Goal: Task Accomplishment & Management: Complete application form

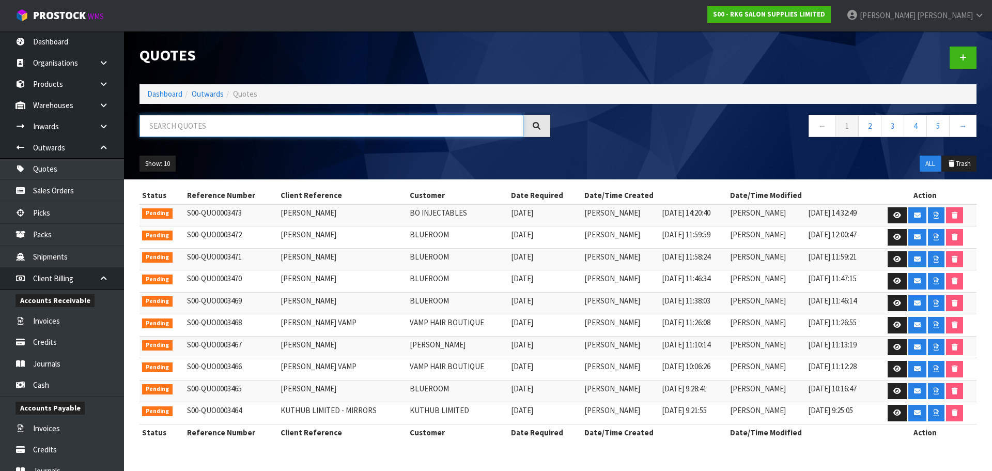
click at [184, 128] on input "text" at bounding box center [332, 126] width 384 height 22
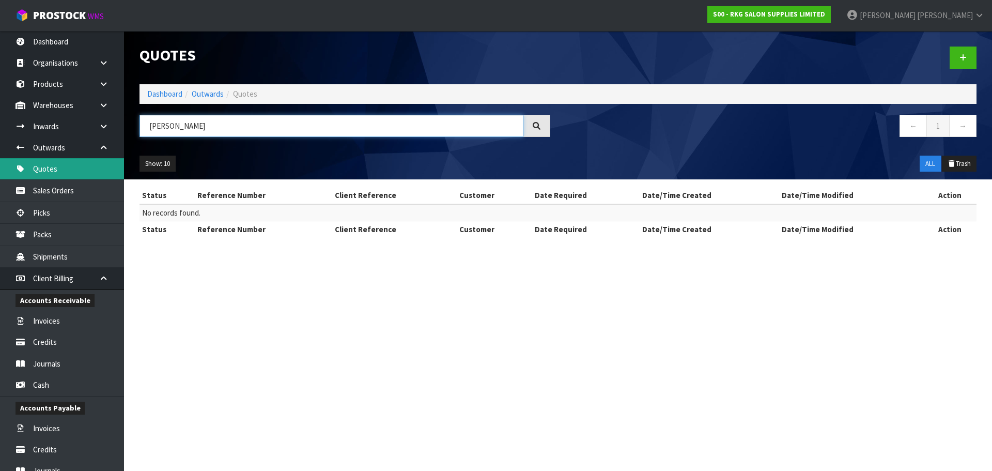
type input "PARMINDER"
click at [50, 175] on link "Quotes" at bounding box center [62, 168] width 124 height 21
drag, startPoint x: 194, startPoint y: 128, endPoint x: 146, endPoint y: 127, distance: 48.1
click at [146, 127] on input "PARMINDER" at bounding box center [332, 126] width 384 height 22
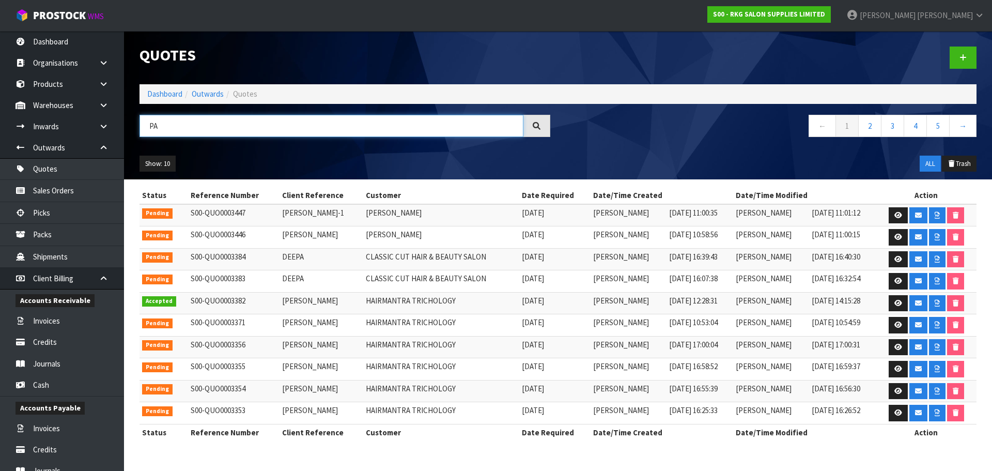
drag, startPoint x: 174, startPoint y: 128, endPoint x: 147, endPoint y: 131, distance: 27.0
click at [147, 131] on input "PA" at bounding box center [332, 126] width 384 height 22
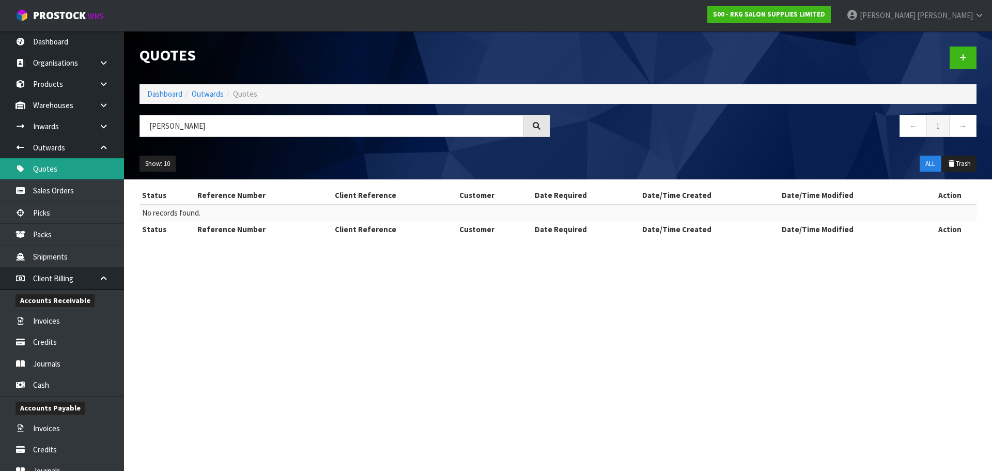
click at [54, 171] on link "Quotes" at bounding box center [62, 168] width 124 height 21
click at [158, 128] on input "PARMINDER" at bounding box center [332, 126] width 384 height 22
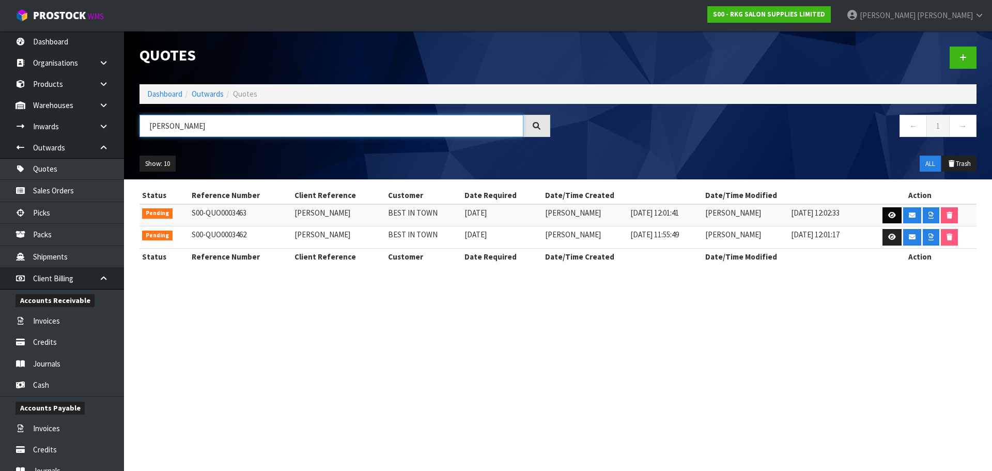
type input "PERMINDER"
click at [894, 216] on icon at bounding box center [893, 215] width 8 height 7
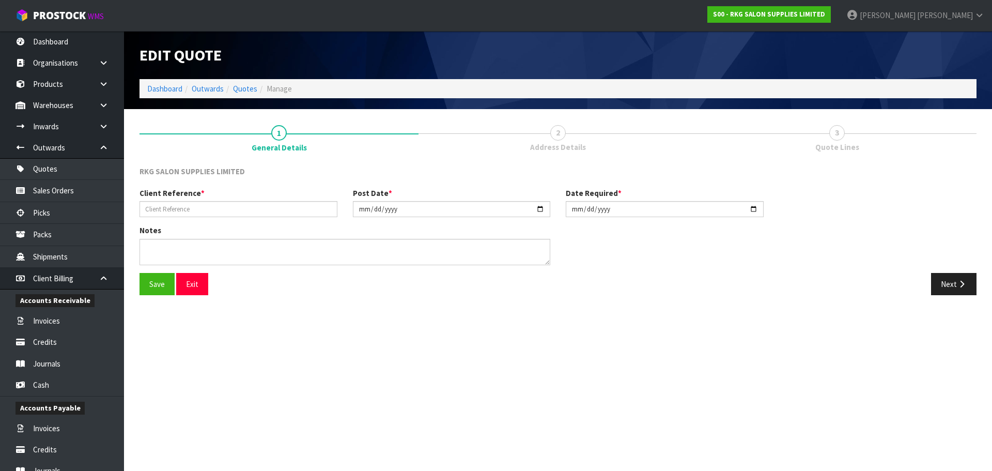
type input "[PERSON_NAME]"
type input "2025-08-08"
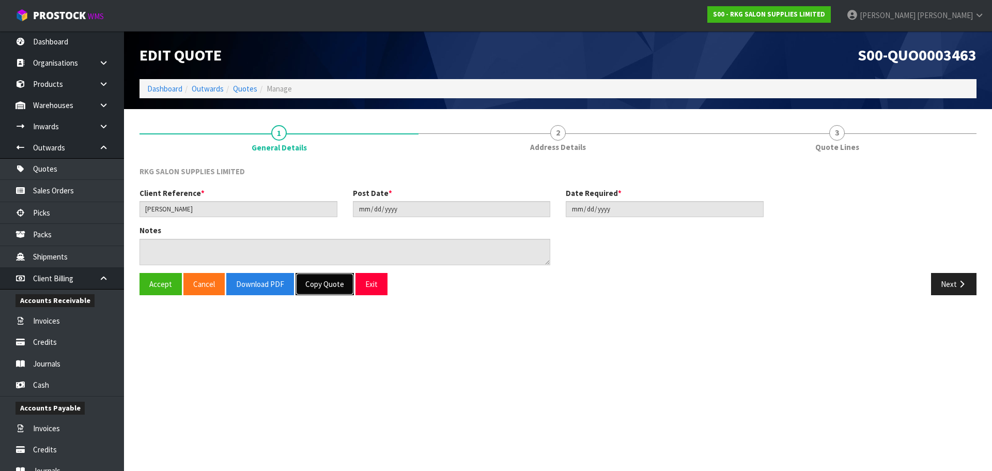
click at [330, 288] on button "Copy Quote" at bounding box center [325, 284] width 58 height 22
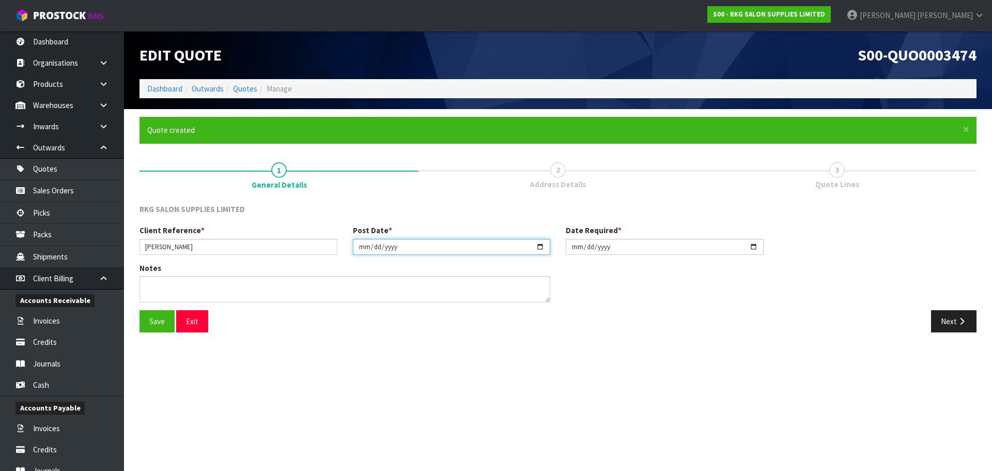
click at [539, 245] on input "2025-08-08" at bounding box center [452, 247] width 198 height 16
type input "[DATE]"
click at [758, 248] on input "2025-08-08" at bounding box center [665, 247] width 198 height 16
type input "[DATE]"
click at [162, 321] on button "Save" at bounding box center [157, 321] width 35 height 22
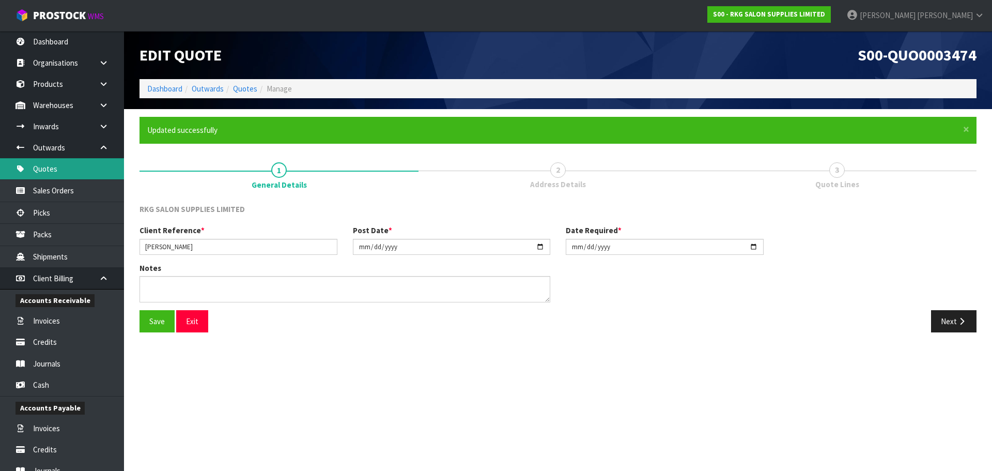
click at [58, 169] on link "Quotes" at bounding box center [62, 168] width 124 height 21
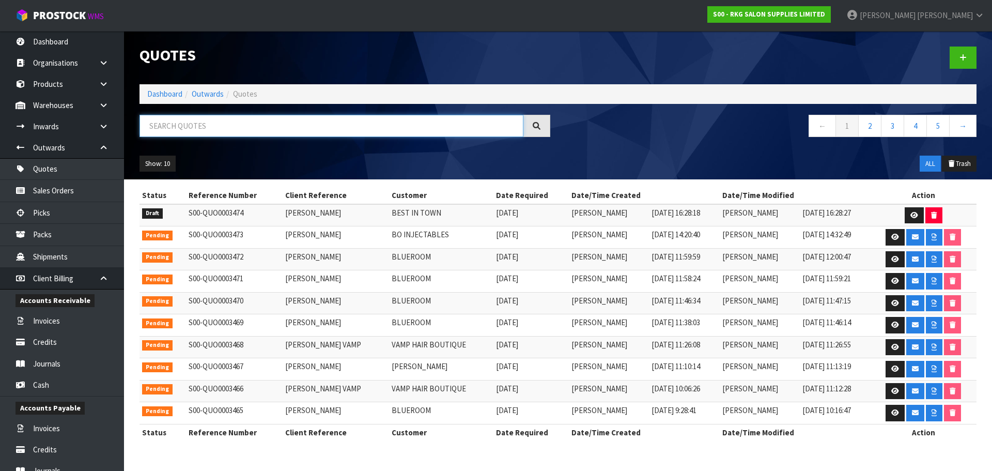
click at [218, 130] on input "text" at bounding box center [332, 126] width 384 height 22
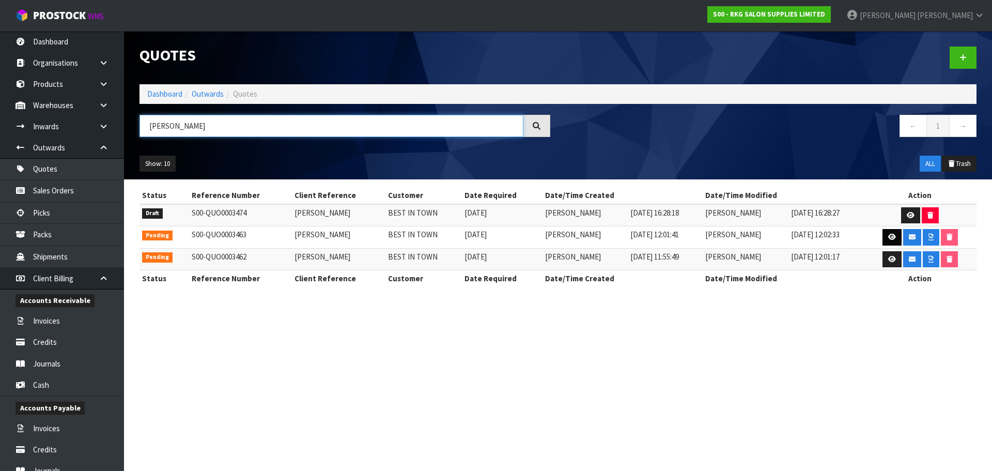
type input "PERMINDER"
click at [890, 239] on icon at bounding box center [893, 237] width 8 height 7
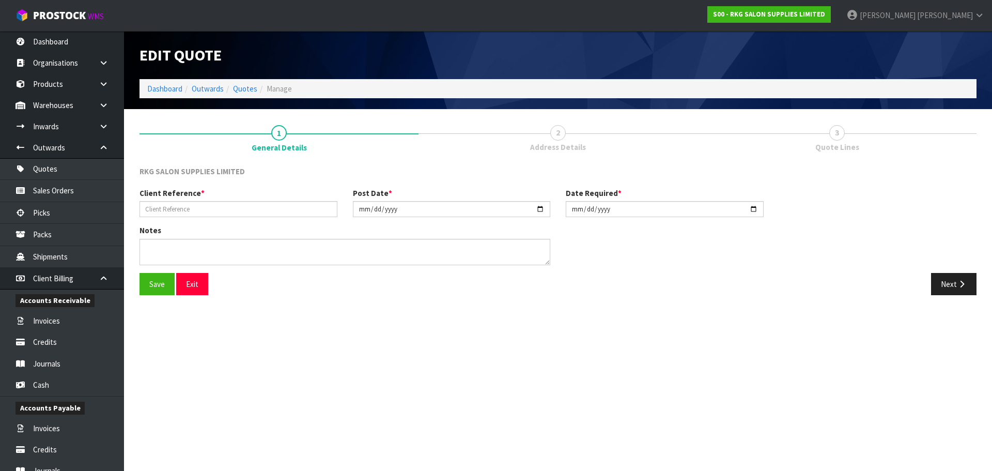
type input "[PERSON_NAME]"
type input "2025-08-08"
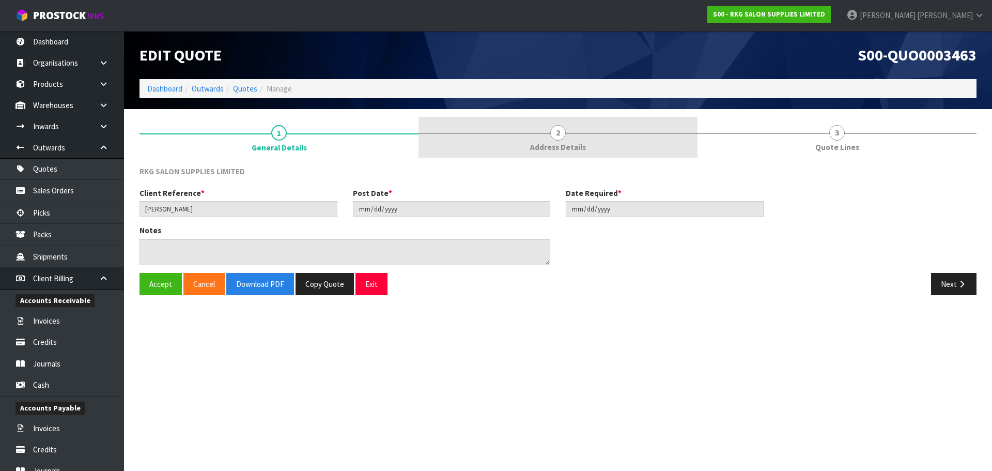
click at [561, 138] on span "2" at bounding box center [559, 133] width 16 height 16
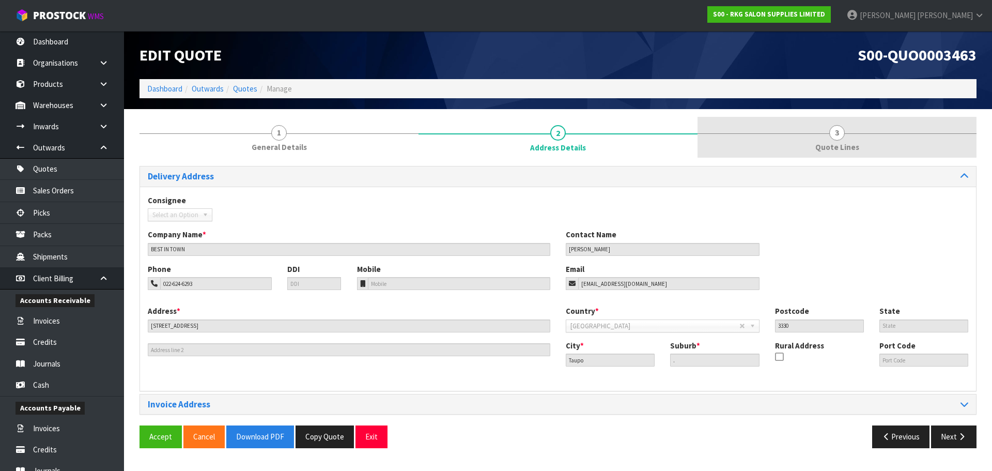
click at [842, 131] on span "3" at bounding box center [838, 133] width 16 height 16
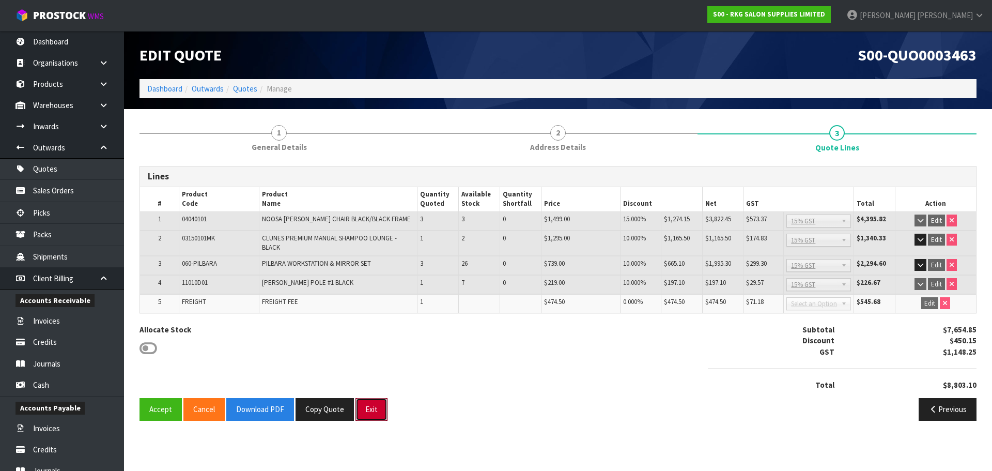
drag, startPoint x: 369, startPoint y: 410, endPoint x: 436, endPoint y: 174, distance: 246.2
click at [369, 406] on button "Exit" at bounding box center [372, 409] width 32 height 22
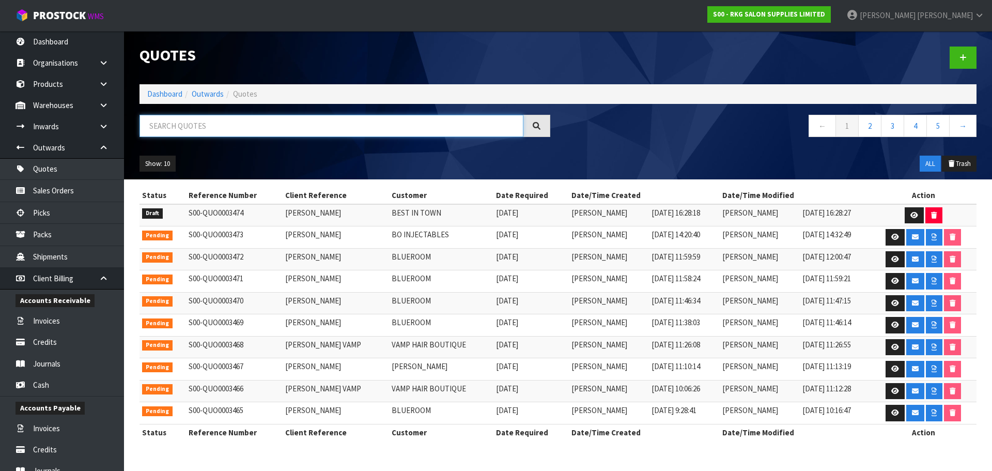
click at [229, 129] on input "text" at bounding box center [332, 126] width 384 height 22
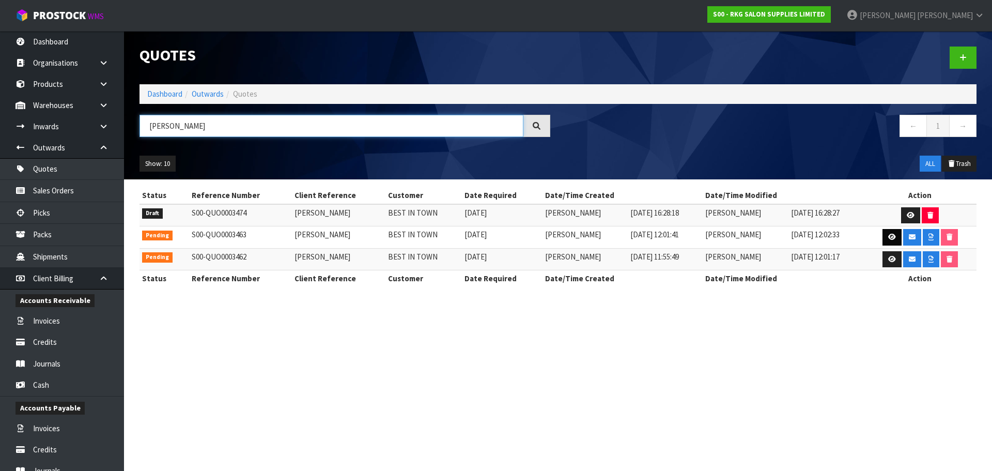
type input "PERMINDER"
click at [889, 239] on icon at bounding box center [893, 237] width 8 height 7
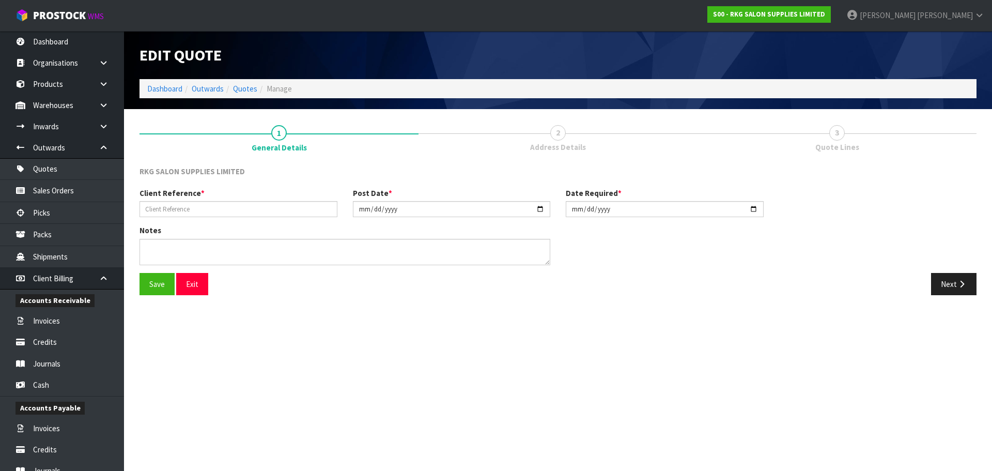
type input "[PERSON_NAME]"
type input "2025-08-08"
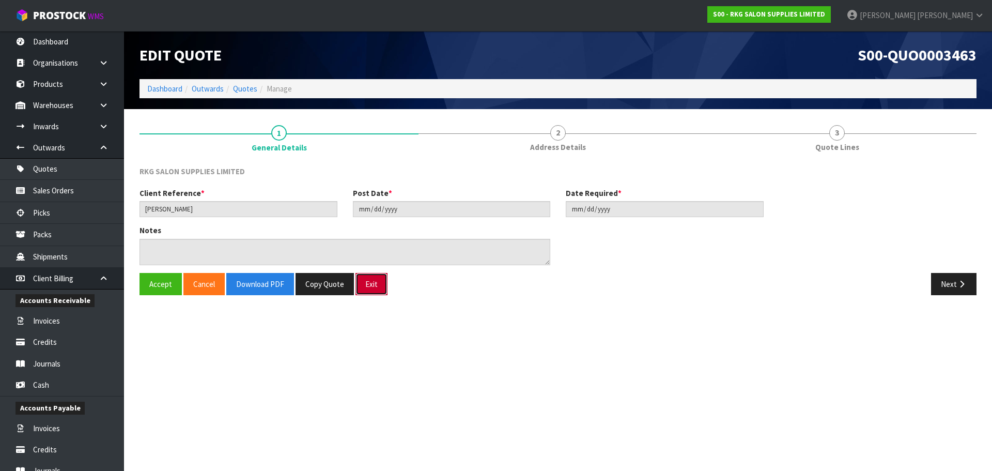
click at [368, 289] on button "Exit" at bounding box center [372, 284] width 32 height 22
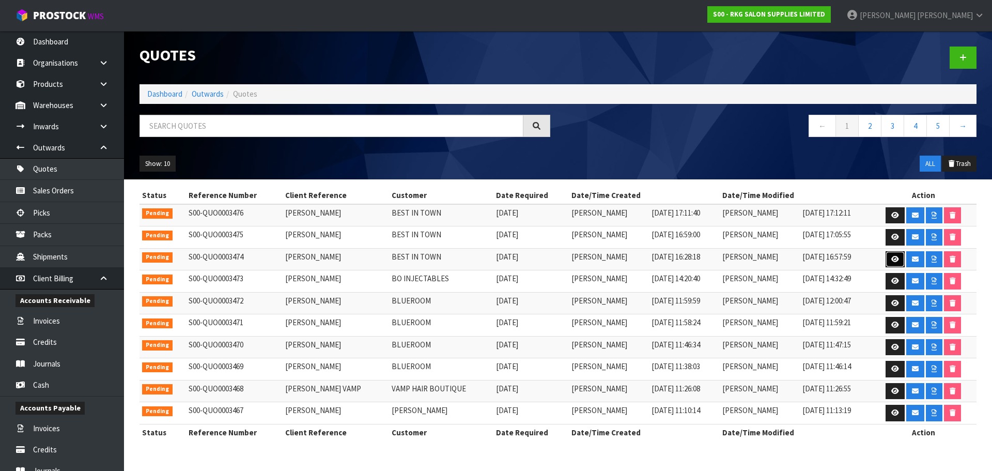
click at [896, 259] on icon at bounding box center [896, 259] width 8 height 7
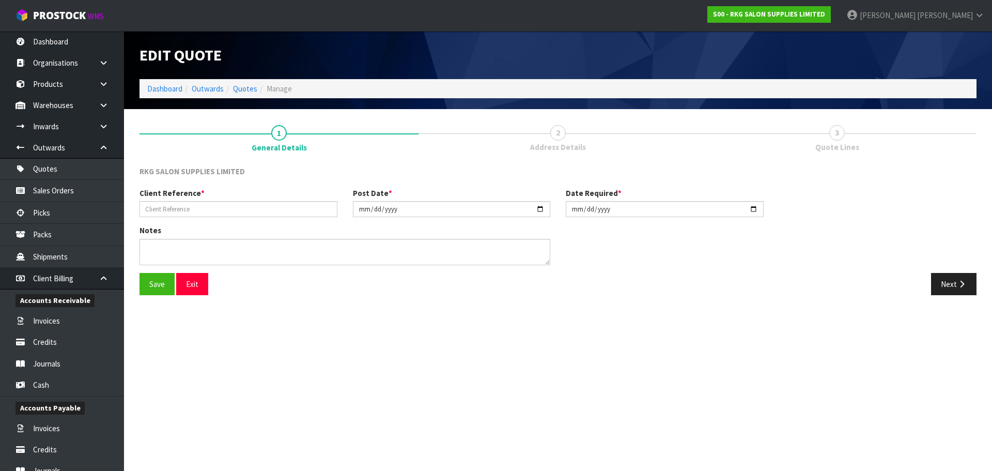
type input "[PERSON_NAME]"
type input "[DATE]"
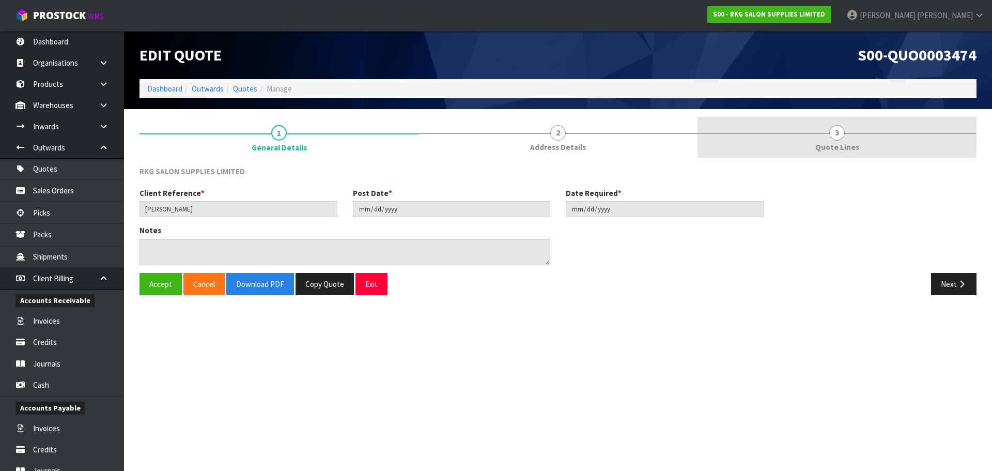
drag, startPoint x: 843, startPoint y: 140, endPoint x: 833, endPoint y: 152, distance: 15.8
click at [843, 140] on link "3 Quote Lines" at bounding box center [837, 137] width 279 height 41
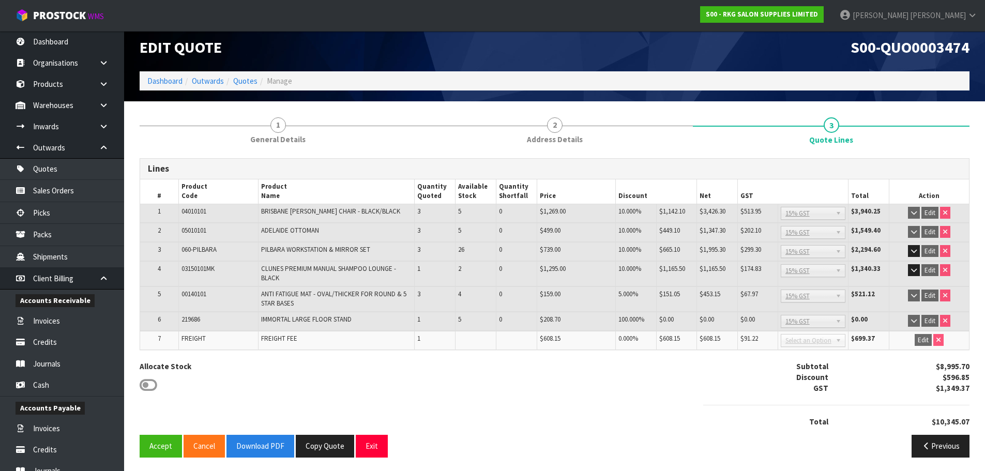
scroll to position [10, 0]
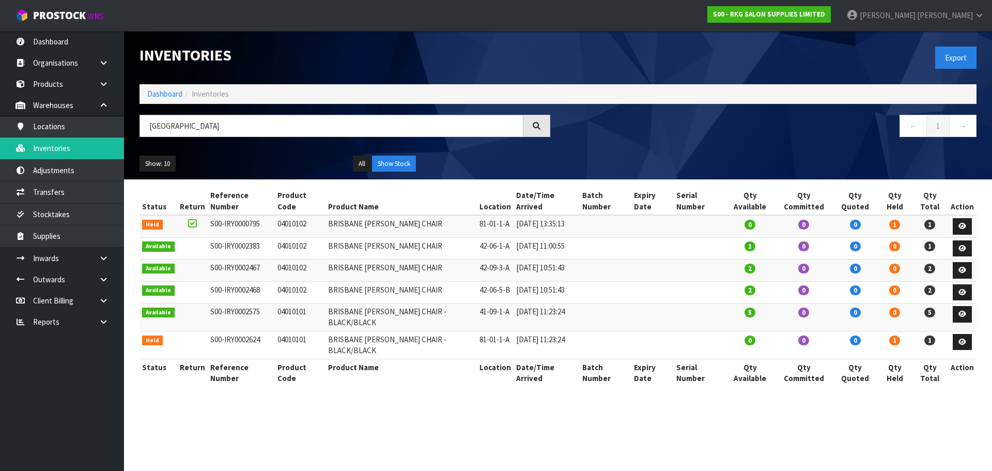
type input "[GEOGRAPHIC_DATA]"
click at [47, 81] on link "Products" at bounding box center [62, 83] width 124 height 21
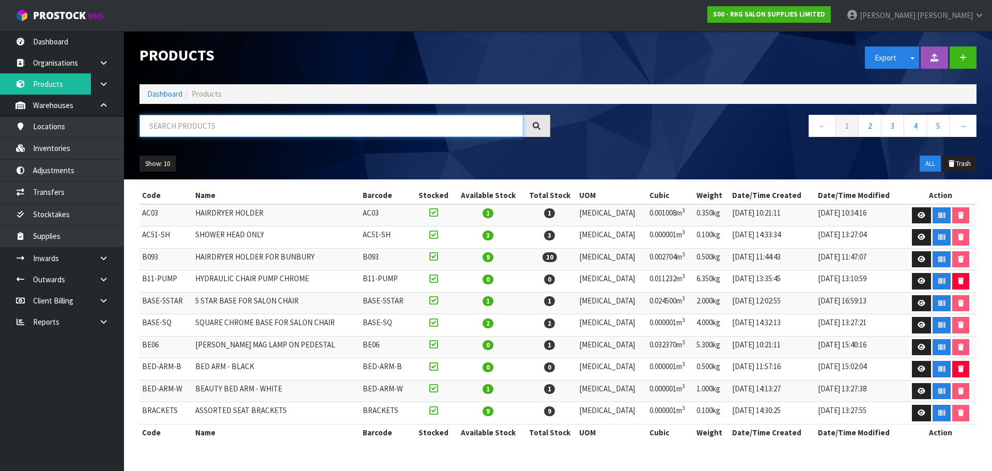
click at [163, 122] on input "text" at bounding box center [332, 126] width 384 height 22
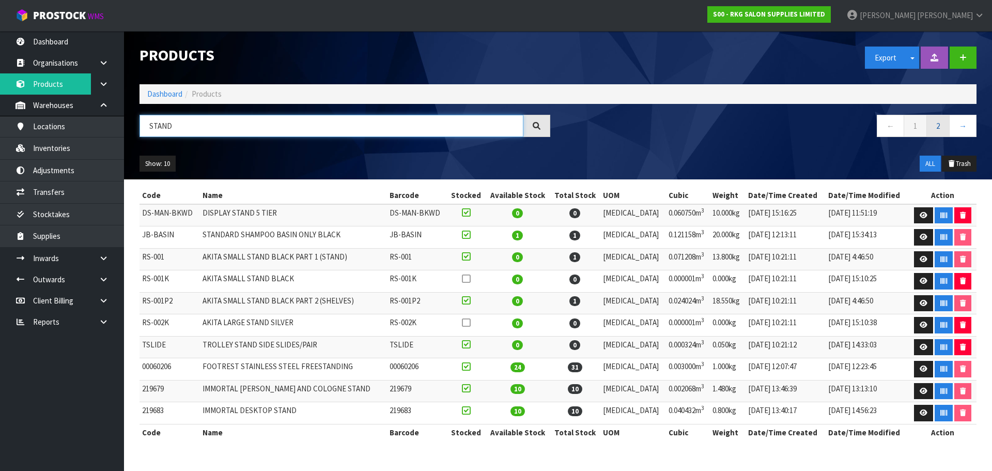
type input "STAND"
click at [942, 124] on link "2" at bounding box center [938, 126] width 23 height 22
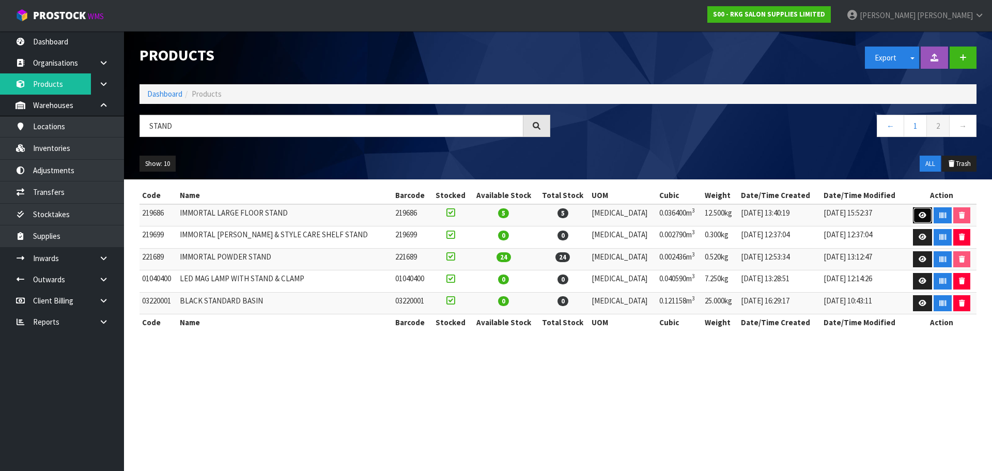
click at [919, 216] on icon at bounding box center [923, 215] width 8 height 7
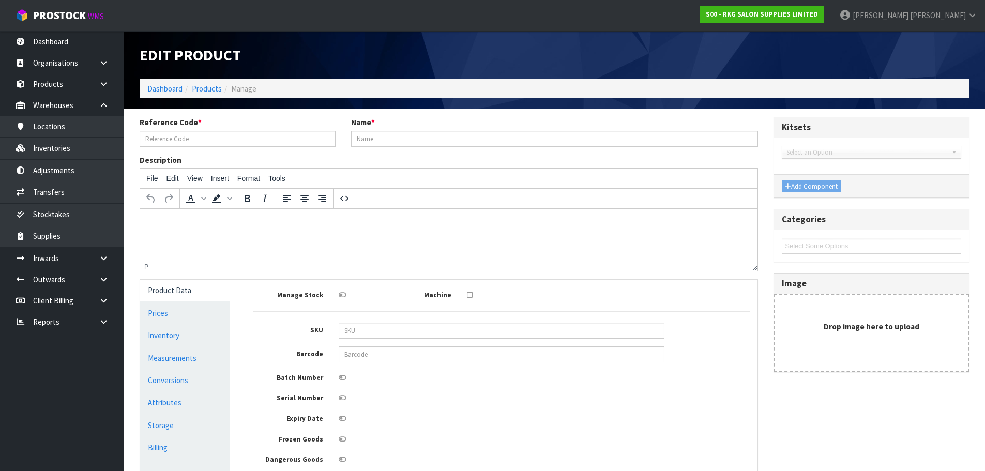
type input "219686"
type input "IMMORTAL LARGE FLOOR STAND"
type input "208.70"
type input "240.00"
type input "0.01"
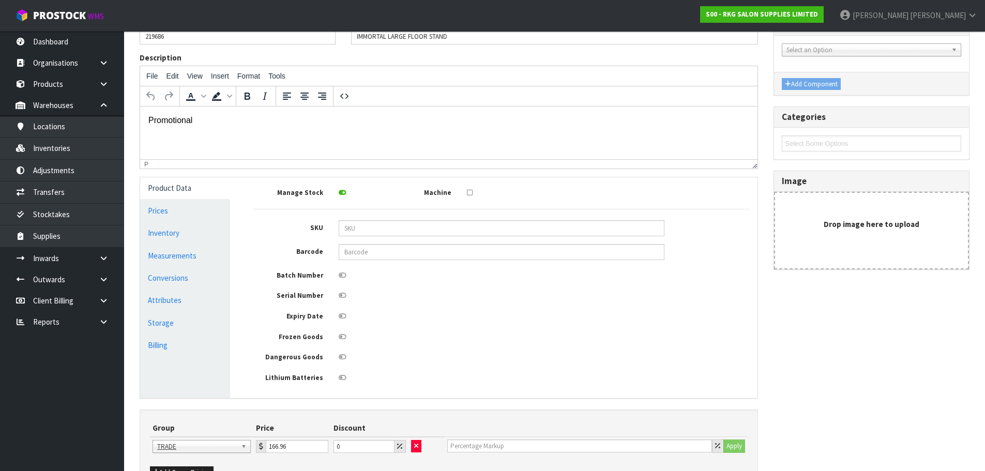
scroll to position [103, 0]
click at [164, 207] on link "Prices" at bounding box center [185, 209] width 90 height 21
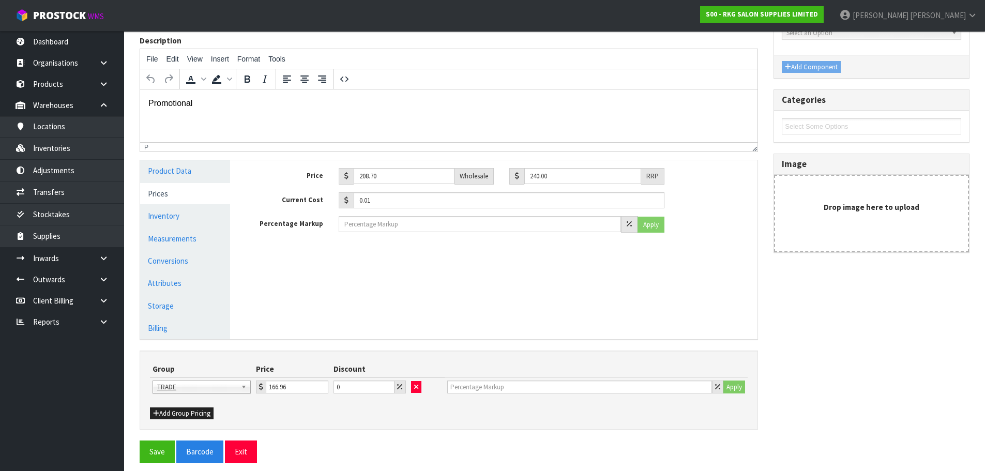
scroll to position [127, 0]
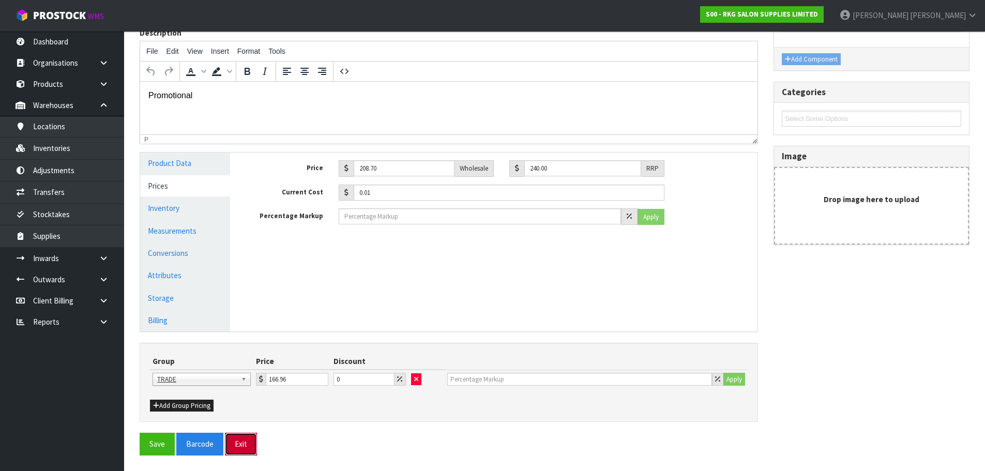
click at [244, 445] on button "Exit" at bounding box center [241, 444] width 32 height 22
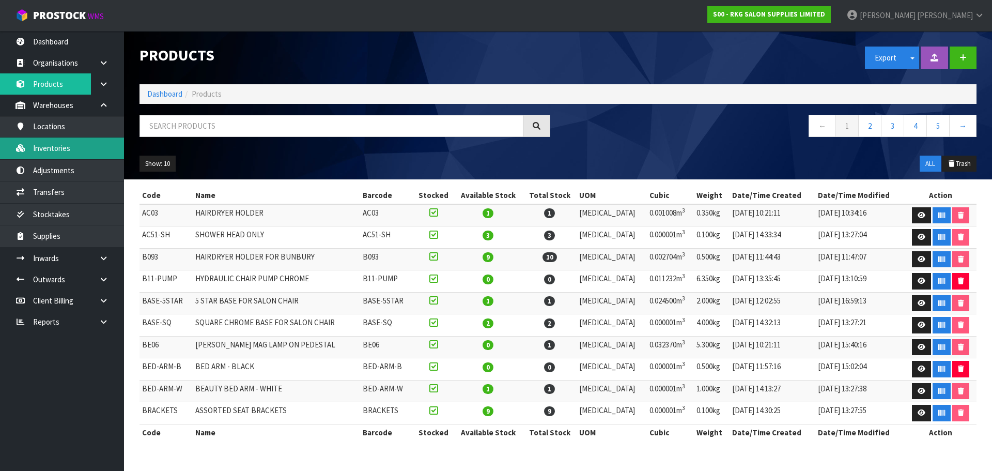
click at [51, 151] on link "Inventories" at bounding box center [62, 147] width 124 height 21
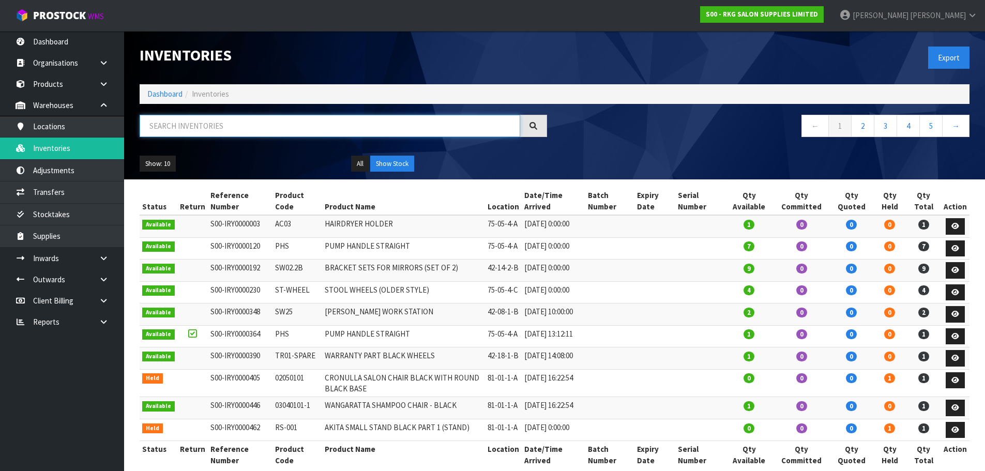
click at [158, 129] on input "text" at bounding box center [330, 126] width 380 height 22
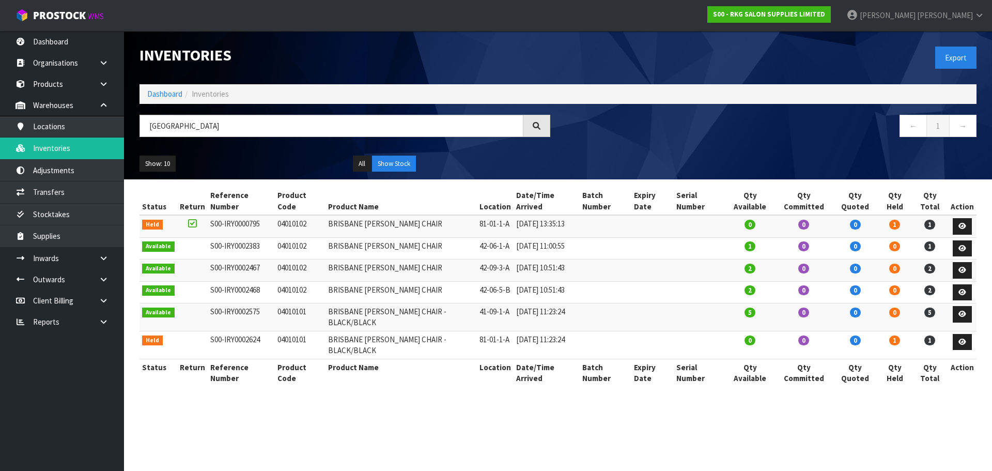
drag, startPoint x: 273, startPoint y: 301, endPoint x: 308, endPoint y: 301, distance: 34.1
click at [308, 303] on td "04010101" at bounding box center [300, 317] width 51 height 28
copy td "04010101"
drag, startPoint x: 198, startPoint y: 127, endPoint x: 128, endPoint y: 127, distance: 70.3
click at [128, 127] on header "Inventories Export Dashboard Inventories BRISBANE ← 1 → Show: 10 5 10 25 50 All…" at bounding box center [558, 105] width 868 height 148
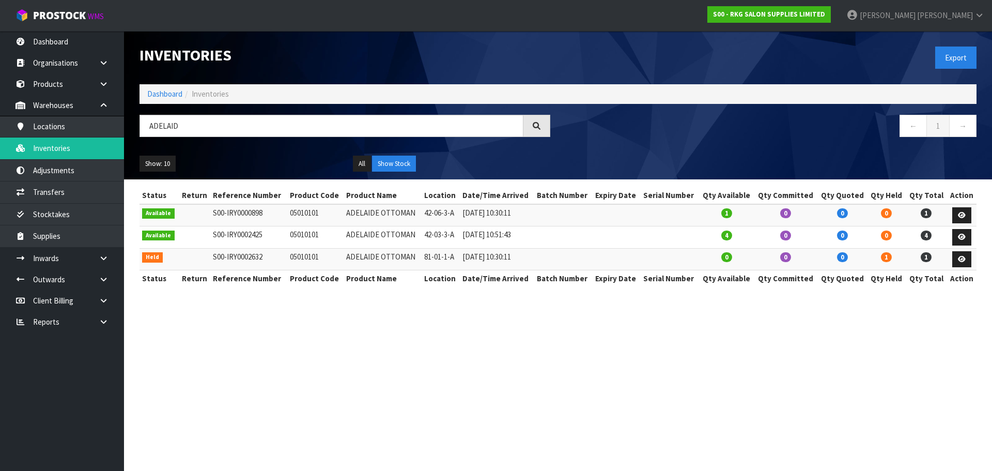
drag, startPoint x: 289, startPoint y: 237, endPoint x: 323, endPoint y: 234, distance: 34.3
click at [323, 234] on td "05010101" at bounding box center [315, 237] width 57 height 22
copy td "05010101"
drag, startPoint x: 186, startPoint y: 128, endPoint x: 139, endPoint y: 132, distance: 47.7
click at [139, 132] on div "ADELAID" at bounding box center [345, 130] width 426 height 30
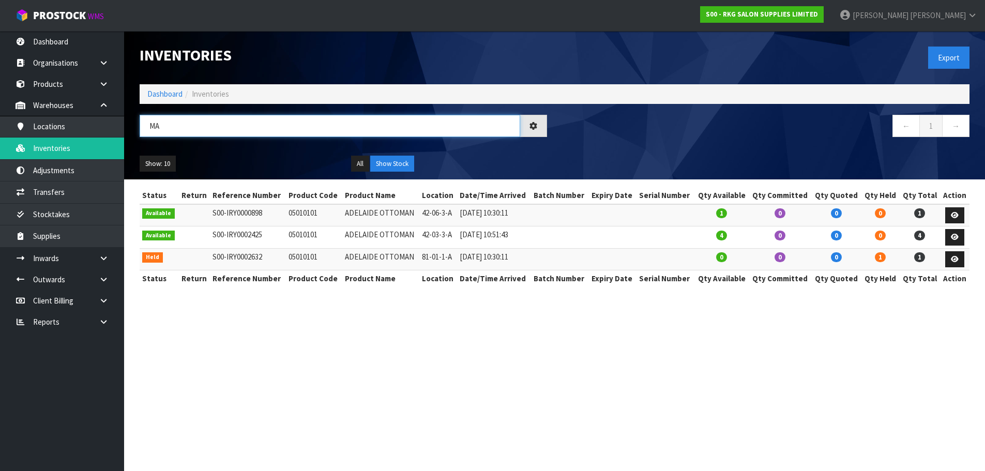
type input "M"
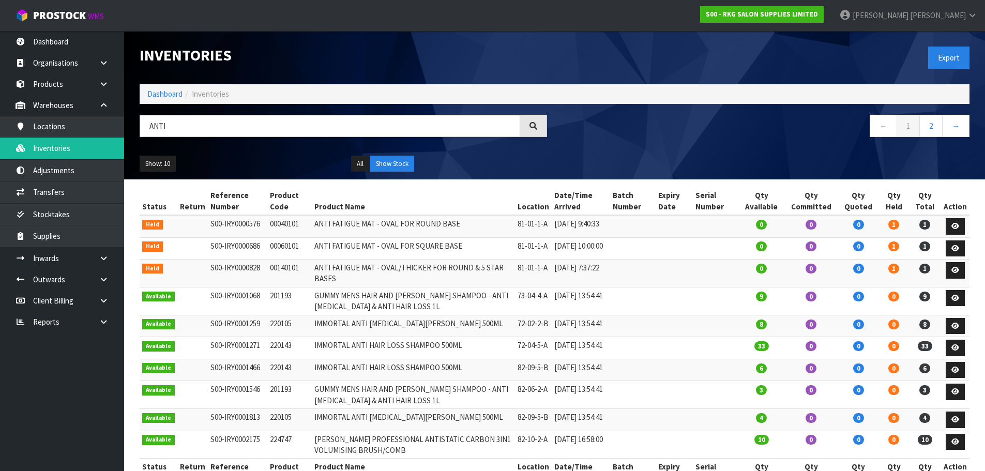
drag, startPoint x: 267, startPoint y: 280, endPoint x: 297, endPoint y: 282, distance: 30.5
click at [297, 282] on td "00140101" at bounding box center [289, 273] width 45 height 28
copy td "00140101"
drag, startPoint x: 181, startPoint y: 126, endPoint x: 143, endPoint y: 128, distance: 38.3
click at [143, 128] on input "ANTI" at bounding box center [330, 126] width 380 height 22
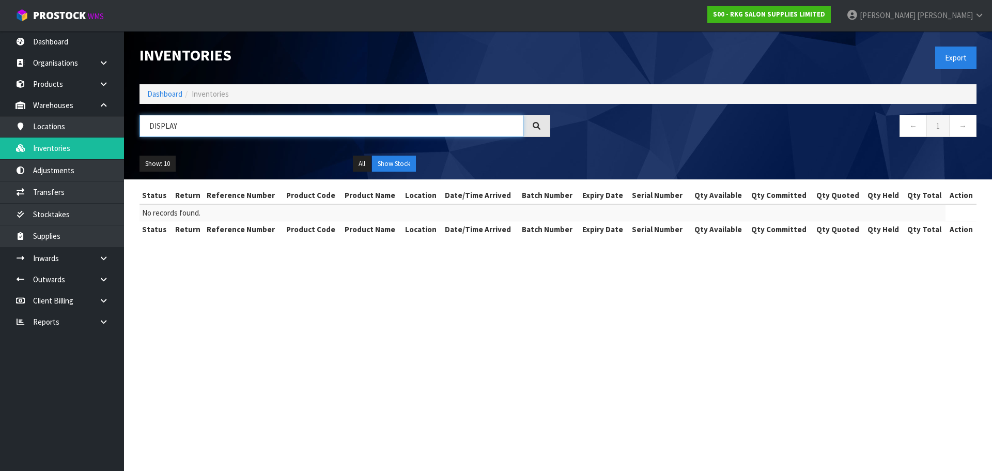
drag, startPoint x: 181, startPoint y: 129, endPoint x: 151, endPoint y: 127, distance: 30.6
click at [151, 127] on input "DISPLAY" at bounding box center [332, 126] width 384 height 22
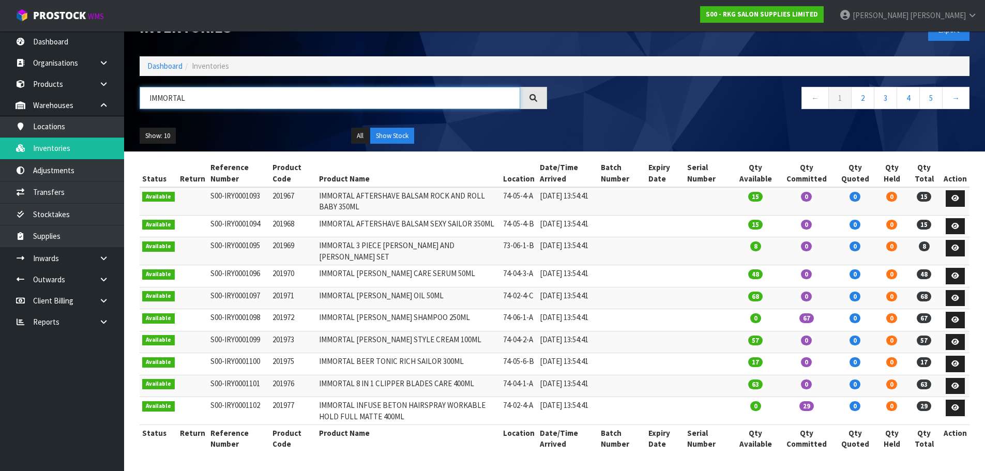
scroll to position [69, 0]
drag, startPoint x: 862, startPoint y: 62, endPoint x: 811, endPoint y: 110, distance: 70.9
click at [862, 87] on link "2" at bounding box center [862, 98] width 23 height 22
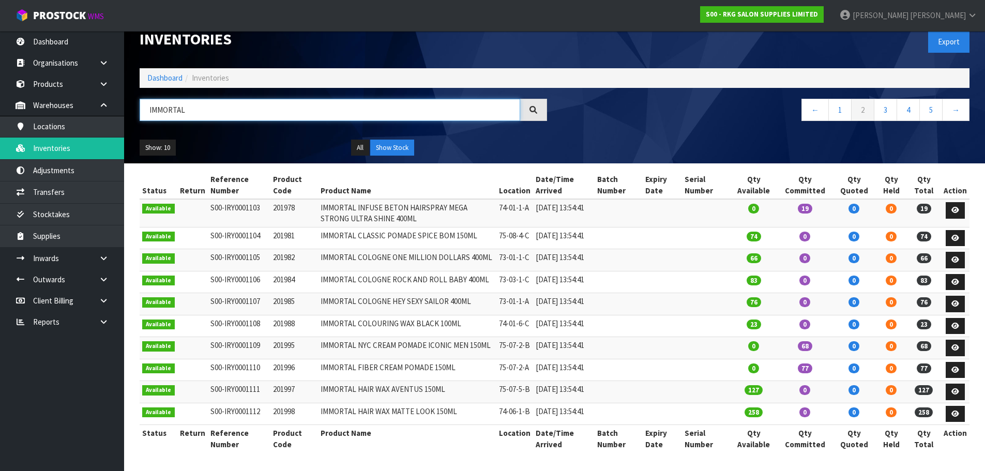
click at [212, 99] on input "IMMORTAL" at bounding box center [330, 110] width 380 height 22
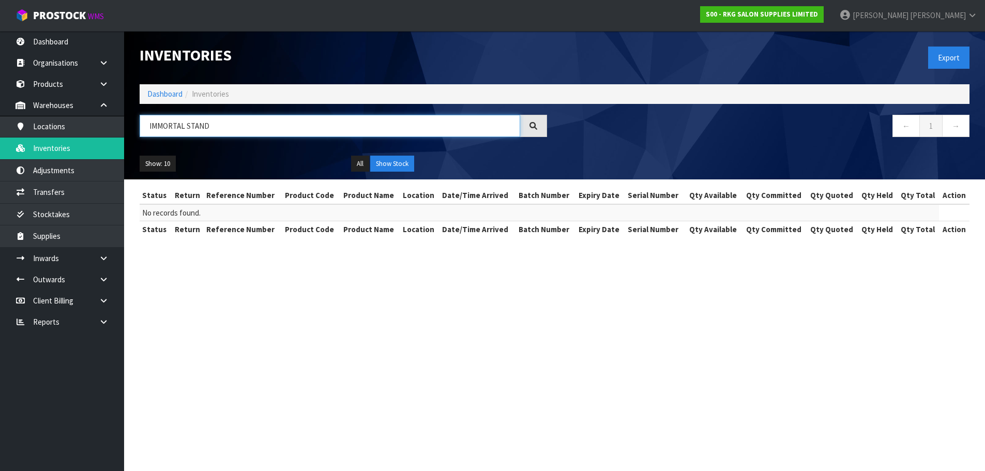
scroll to position [0, 0]
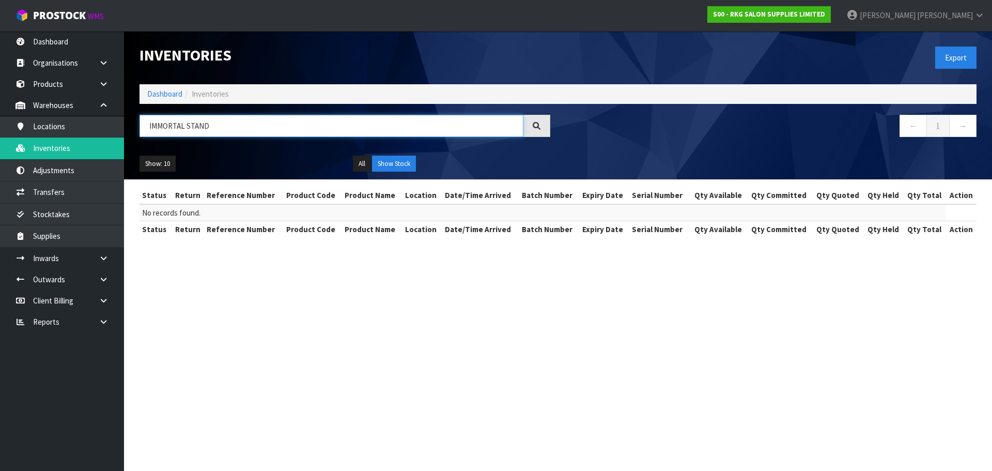
drag, startPoint x: 184, startPoint y: 125, endPoint x: 235, endPoint y: 125, distance: 51.2
click at [235, 125] on input "IMMORTAL STAND" at bounding box center [332, 126] width 384 height 22
drag, startPoint x: 185, startPoint y: 127, endPoint x: 271, endPoint y: 126, distance: 85.8
click at [271, 126] on input "IMMORTAL DISPLAY" at bounding box center [332, 126] width 384 height 22
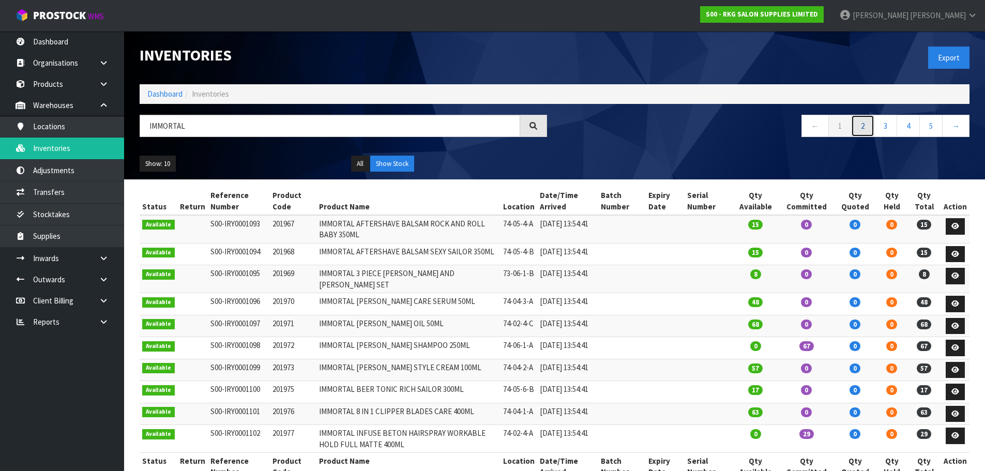
click at [866, 128] on link "2" at bounding box center [862, 126] width 23 height 22
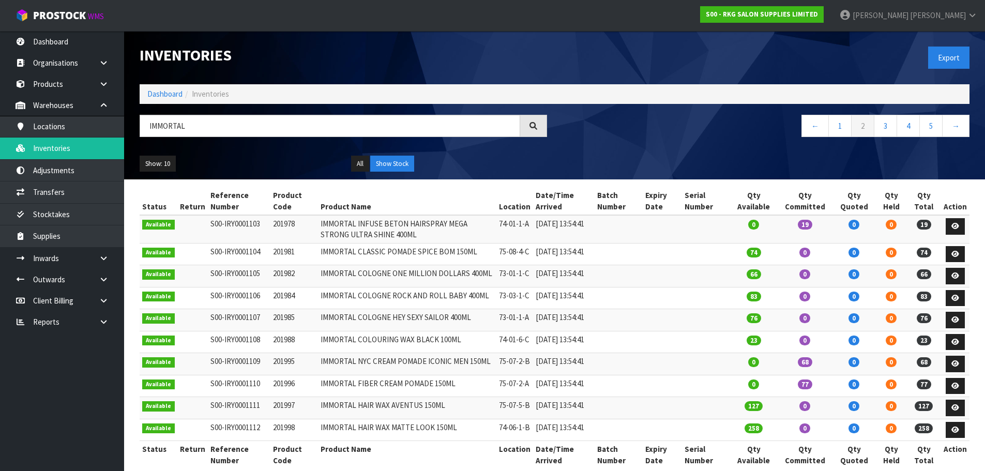
scroll to position [52, 0]
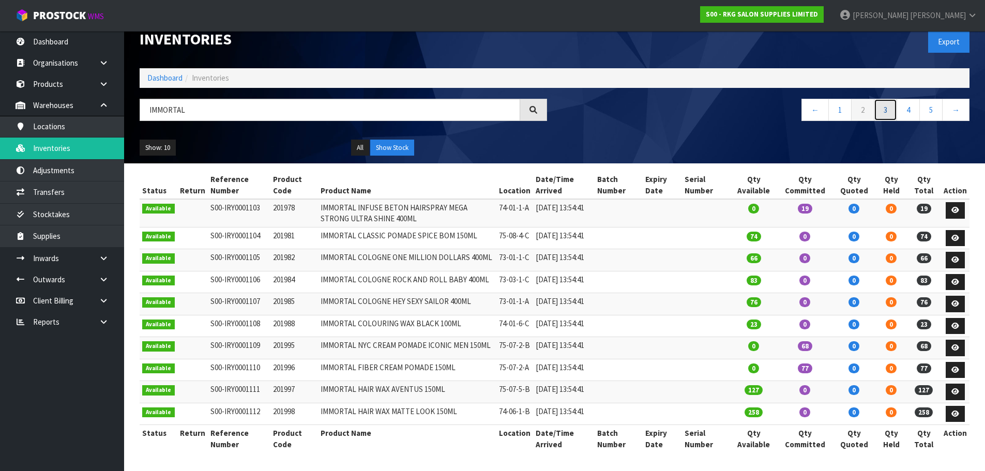
click at [888, 99] on link "3" at bounding box center [885, 110] width 23 height 22
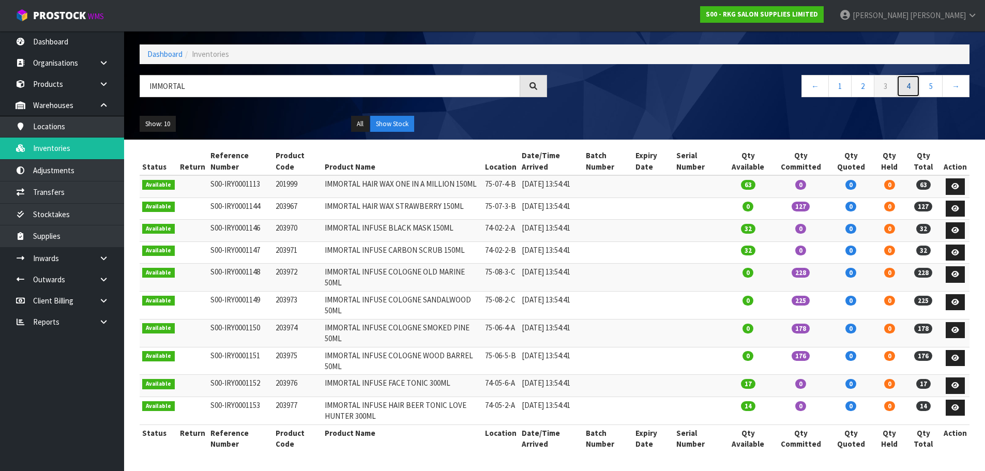
click at [914, 76] on link "4" at bounding box center [907, 86] width 23 height 22
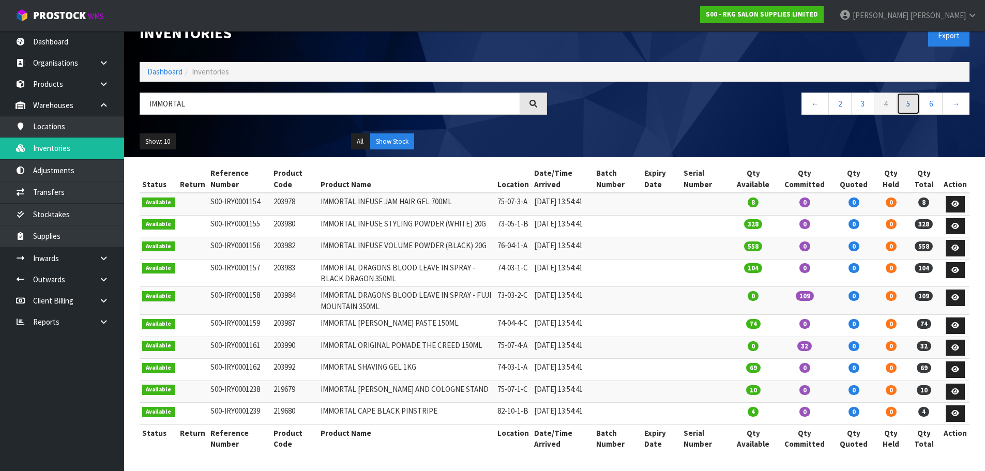
click at [910, 93] on link "5" at bounding box center [907, 104] width 23 height 22
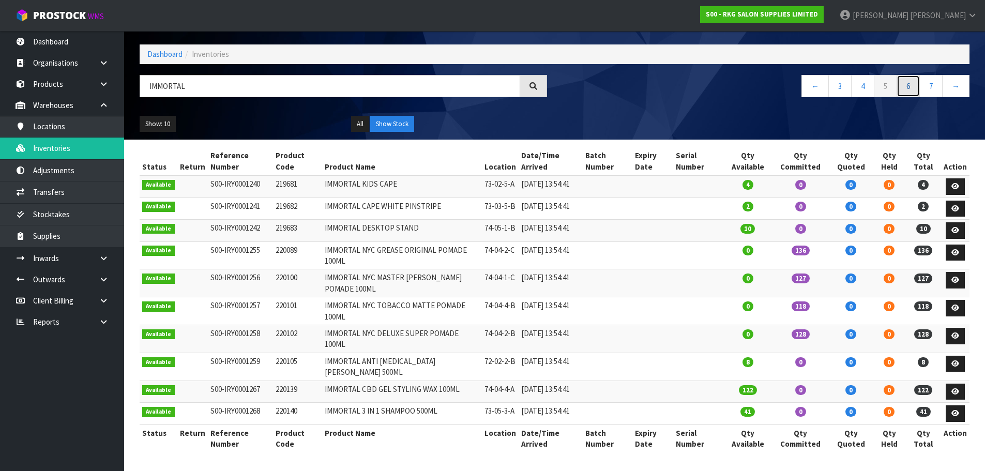
click at [911, 80] on link "6" at bounding box center [907, 86] width 23 height 22
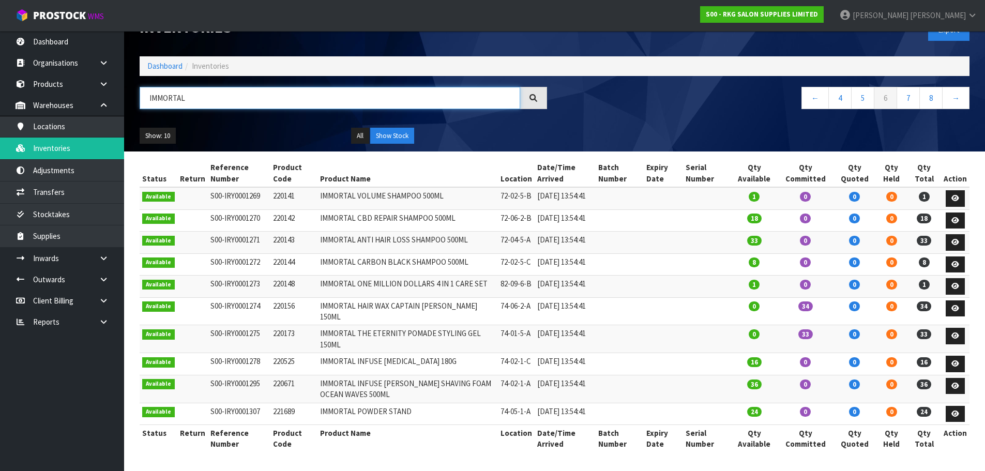
click at [198, 87] on input "IMMORTAL" at bounding box center [330, 98] width 380 height 22
click at [904, 87] on link "7" at bounding box center [907, 98] width 23 height 22
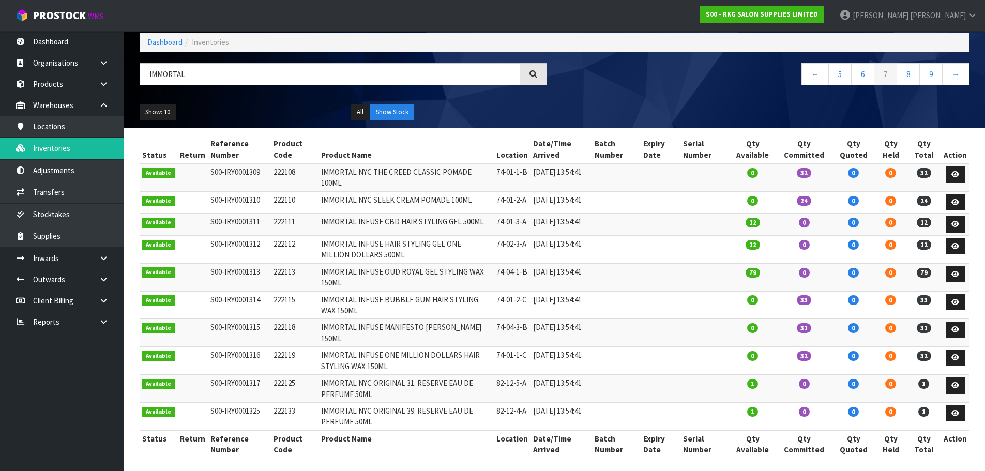
scroll to position [69, 0]
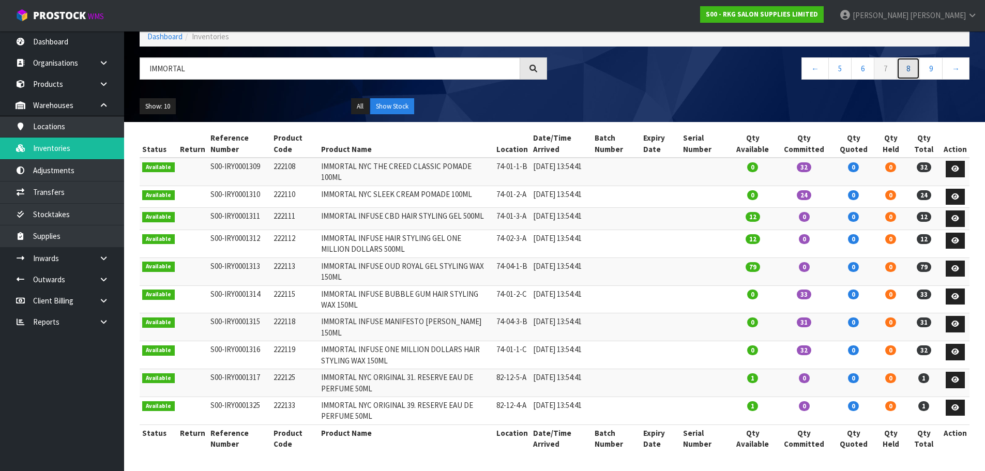
click at [906, 59] on link "8" at bounding box center [907, 68] width 23 height 22
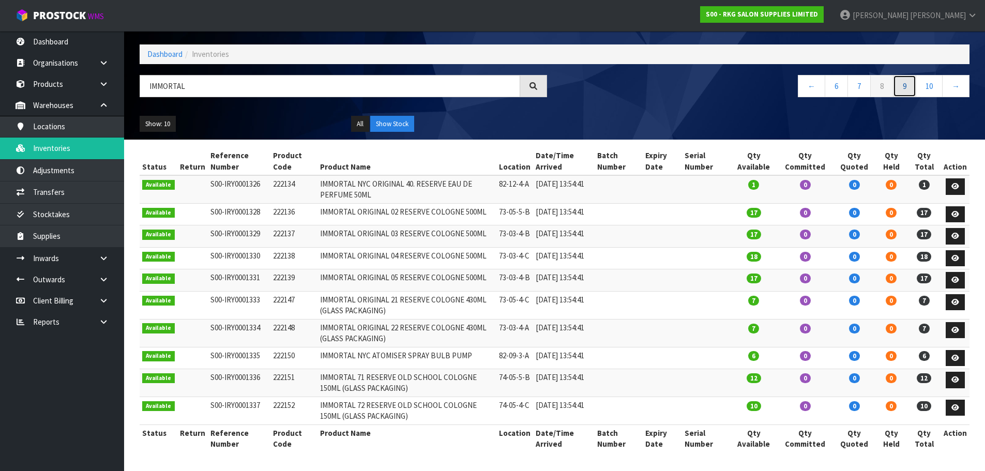
click at [906, 75] on link "9" at bounding box center [904, 86] width 23 height 22
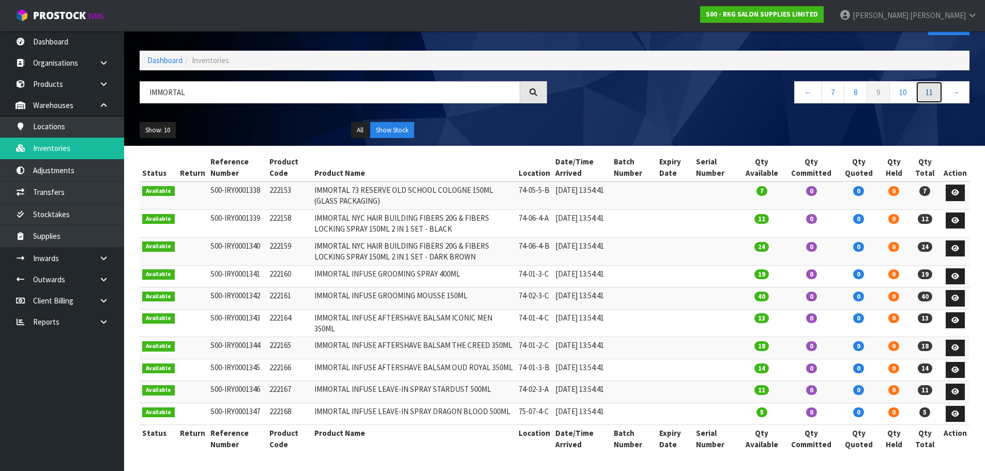
click at [921, 81] on link "11" at bounding box center [928, 92] width 27 height 22
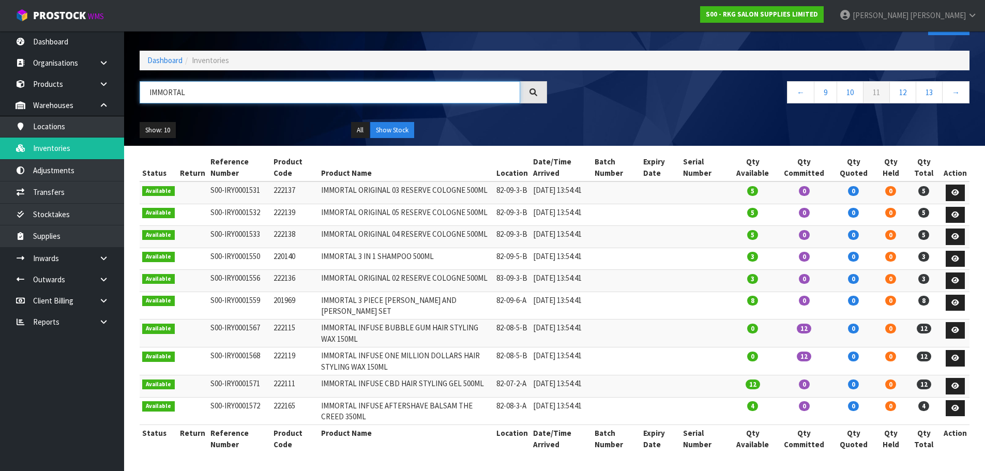
drag, startPoint x: 197, startPoint y: 60, endPoint x: 139, endPoint y: 67, distance: 59.3
click at [139, 81] on div "IMMORTAL" at bounding box center [343, 96] width 423 height 30
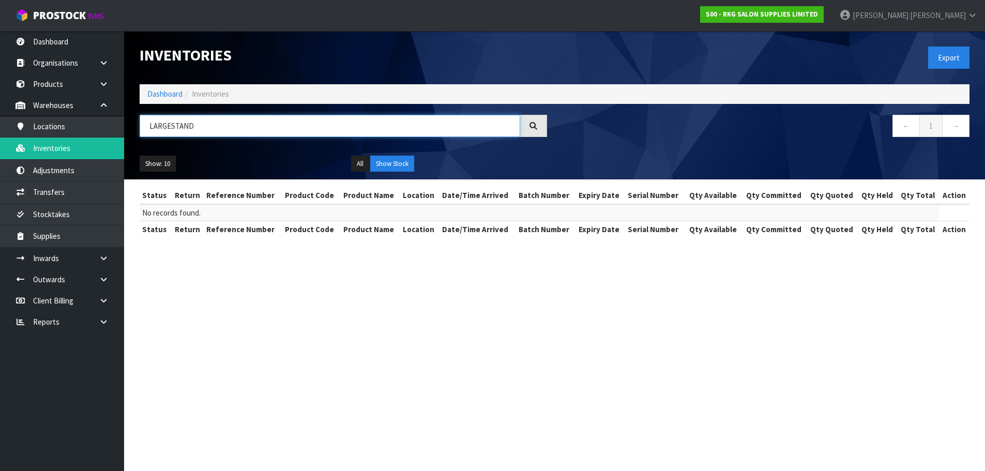
scroll to position [0, 0]
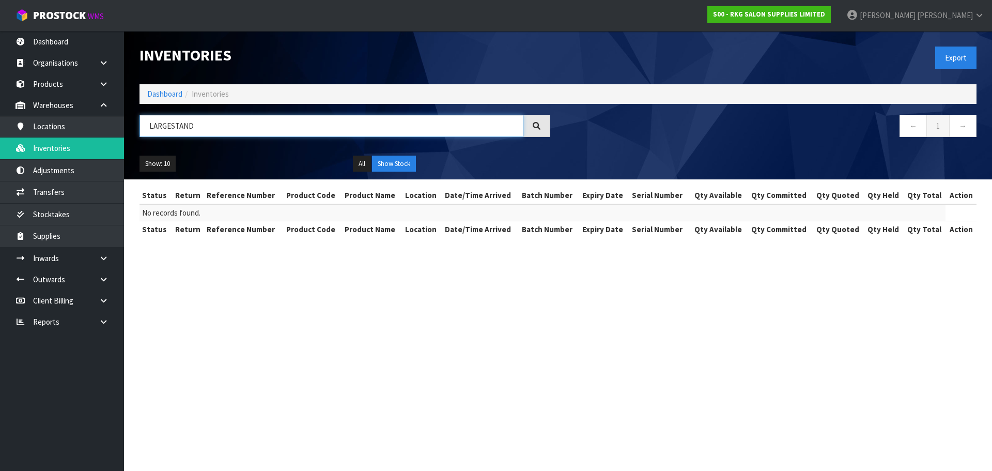
click at [171, 124] on input "LARGESTAND" at bounding box center [332, 126] width 384 height 22
drag, startPoint x: 173, startPoint y: 128, endPoint x: 146, endPoint y: 133, distance: 27.9
click at [146, 133] on input "LARGE STAND" at bounding box center [332, 126] width 384 height 22
drag, startPoint x: 178, startPoint y: 127, endPoint x: 223, endPoint y: 127, distance: 45.0
click at [223, 127] on input "DISPLAY STAND" at bounding box center [332, 126] width 384 height 22
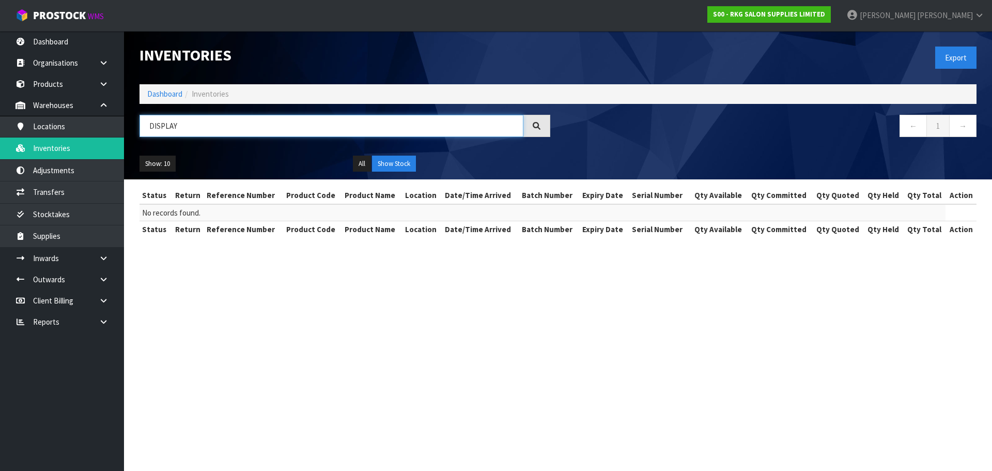
drag, startPoint x: 184, startPoint y: 124, endPoint x: 140, endPoint y: 129, distance: 44.2
click at [140, 129] on input "DISPLAY" at bounding box center [332, 126] width 384 height 22
type input "D"
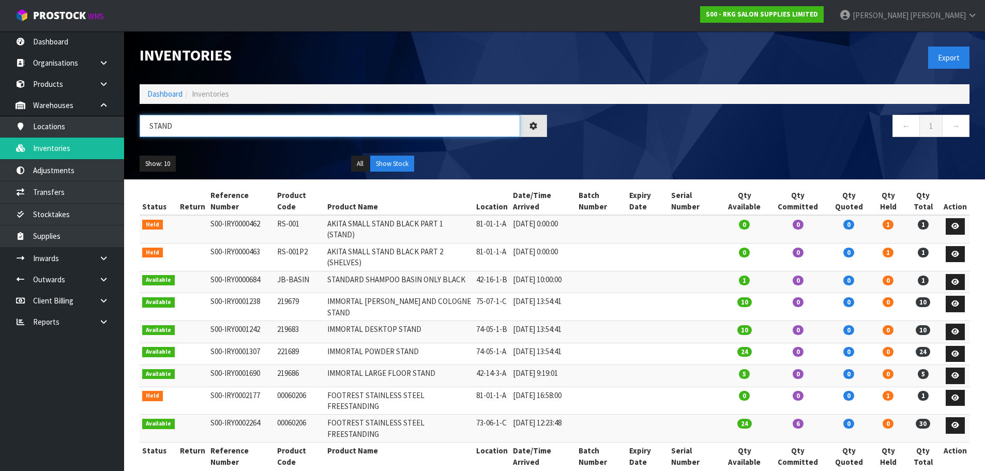
scroll to position [29, 0]
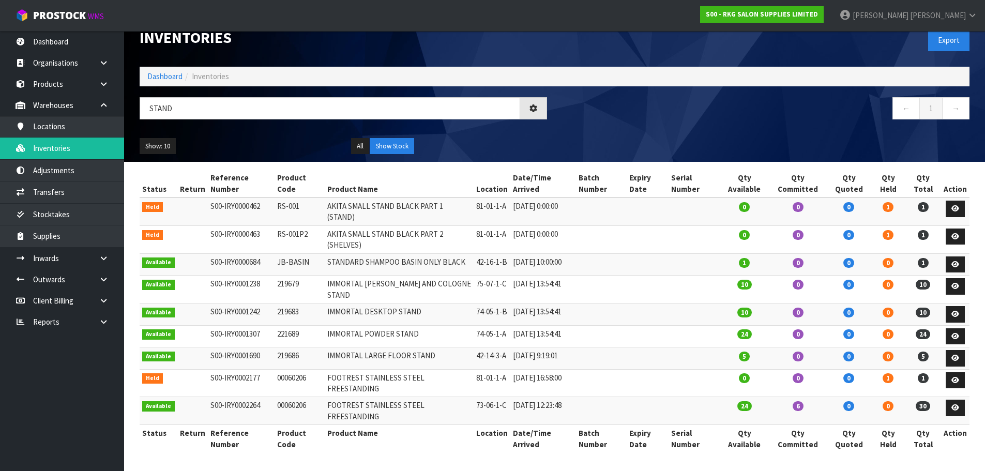
drag, startPoint x: 273, startPoint y: 357, endPoint x: 313, endPoint y: 359, distance: 39.8
click at [313, 359] on td "219686" at bounding box center [299, 358] width 50 height 22
click at [57, 151] on link "Inventories" at bounding box center [62, 147] width 124 height 21
drag, startPoint x: 180, startPoint y: 96, endPoint x: 145, endPoint y: 99, distance: 35.3
click at [145, 99] on input "STAND" at bounding box center [330, 108] width 380 height 22
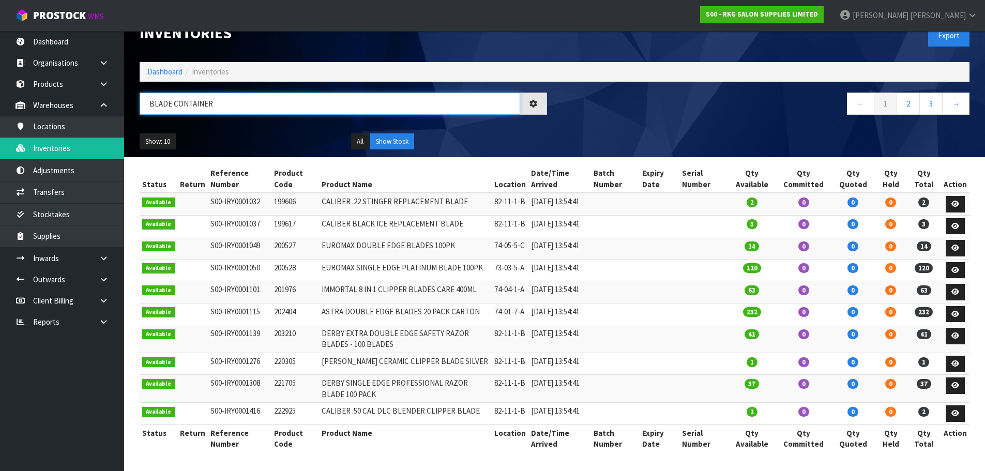
scroll to position [0, 0]
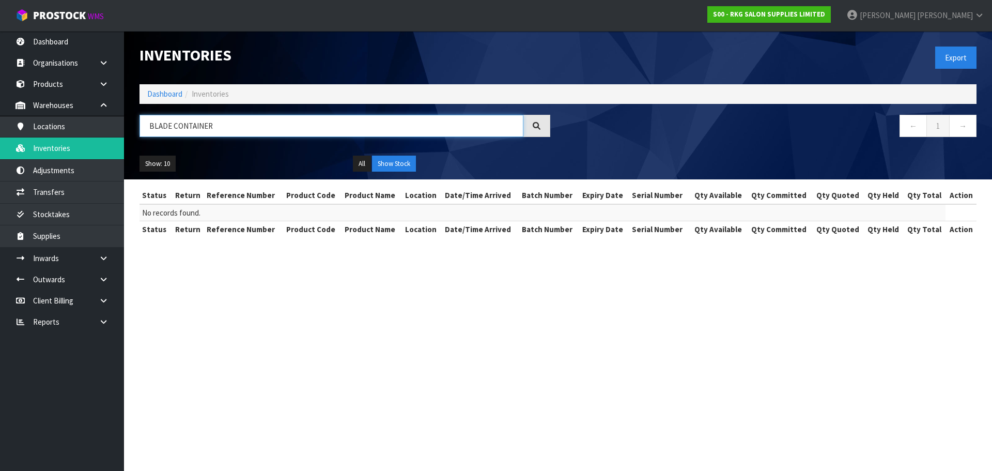
drag, startPoint x: 173, startPoint y: 127, endPoint x: 216, endPoint y: 125, distance: 42.9
click at [216, 125] on input "BLADE CONTAINER" at bounding box center [332, 126] width 384 height 22
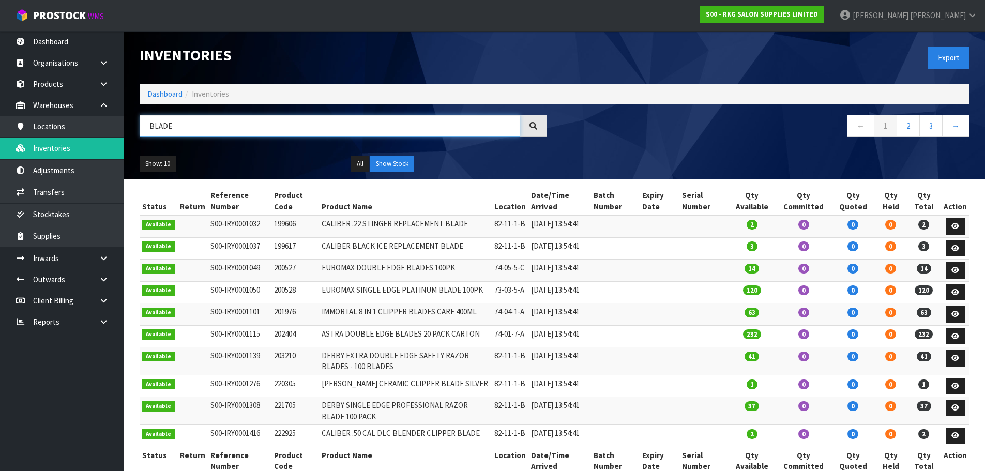
drag, startPoint x: 194, startPoint y: 132, endPoint x: 148, endPoint y: 130, distance: 46.5
click at [148, 130] on input "BLADE" at bounding box center [330, 126] width 380 height 22
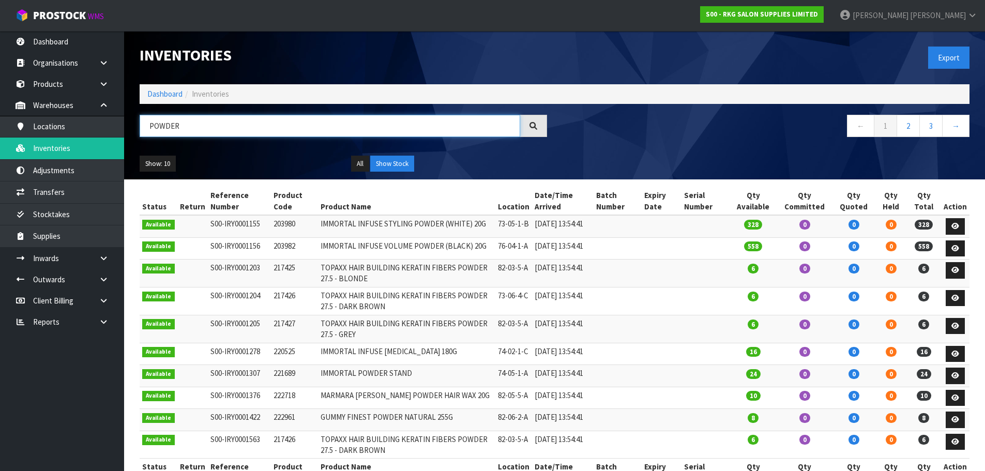
drag, startPoint x: 192, startPoint y: 125, endPoint x: 136, endPoint y: 127, distance: 56.4
click at [136, 127] on div "POWDER" at bounding box center [343, 130] width 423 height 30
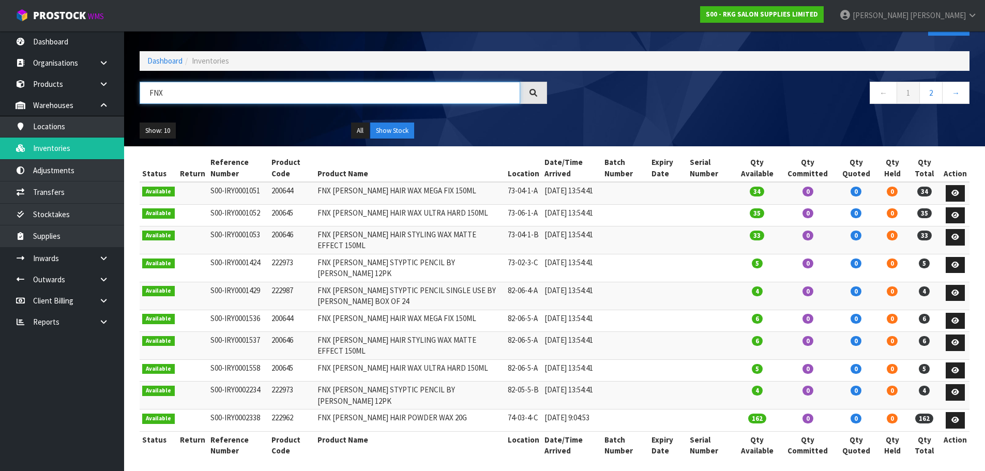
scroll to position [52, 0]
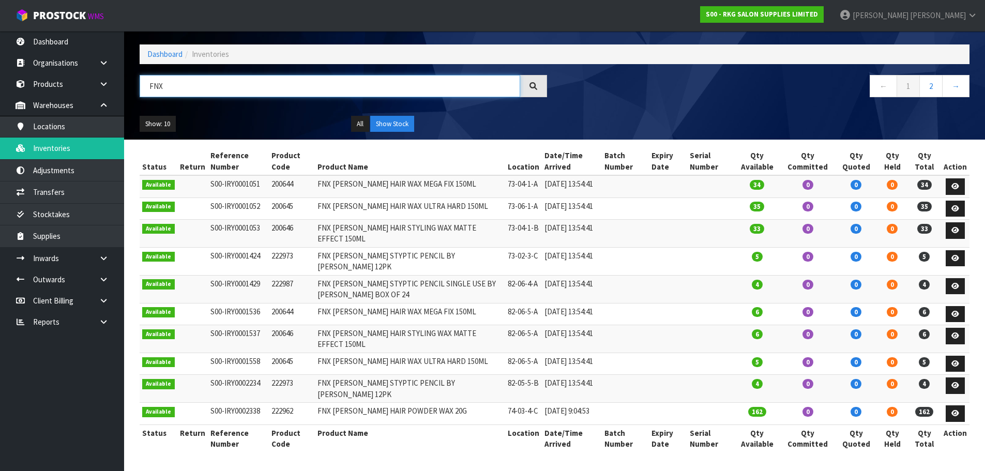
drag, startPoint x: 182, startPoint y: 71, endPoint x: 135, endPoint y: 71, distance: 46.5
click at [135, 75] on div "FNX" at bounding box center [343, 90] width 423 height 30
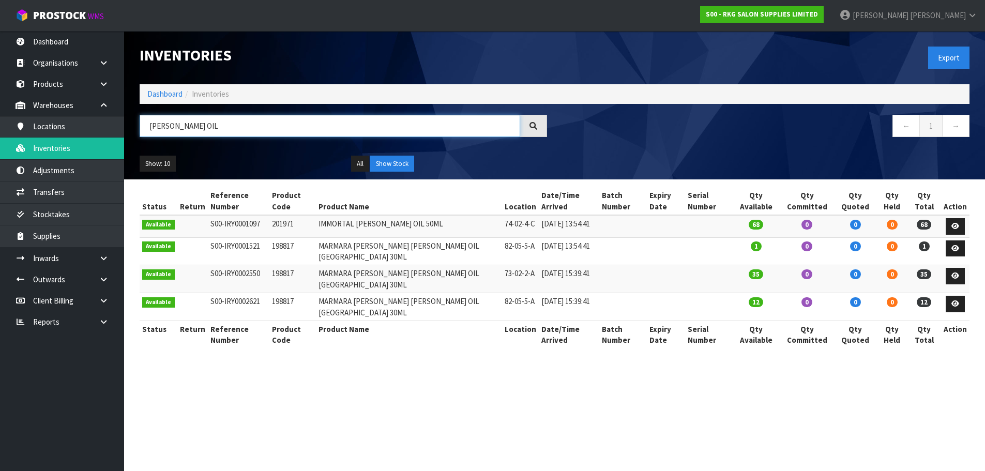
scroll to position [0, 0]
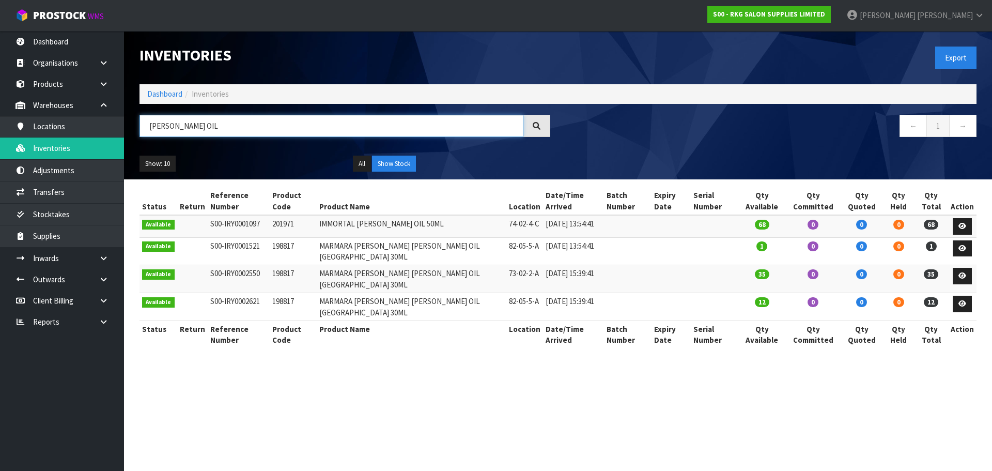
drag, startPoint x: 203, startPoint y: 128, endPoint x: 146, endPoint y: 123, distance: 57.1
click at [146, 123] on input "BEARD OIL" at bounding box center [332, 126] width 384 height 22
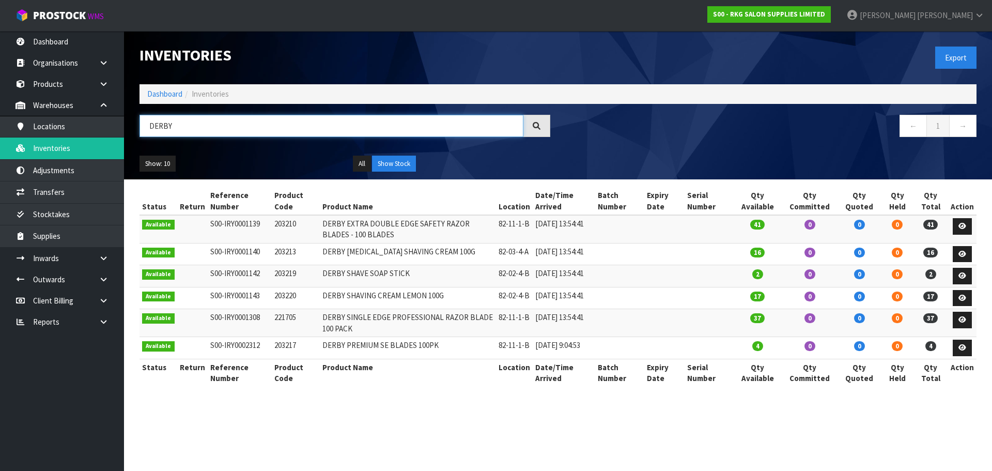
drag, startPoint x: 176, startPoint y: 132, endPoint x: 146, endPoint y: 131, distance: 30.0
click at [146, 131] on input "DERBY" at bounding box center [332, 126] width 384 height 22
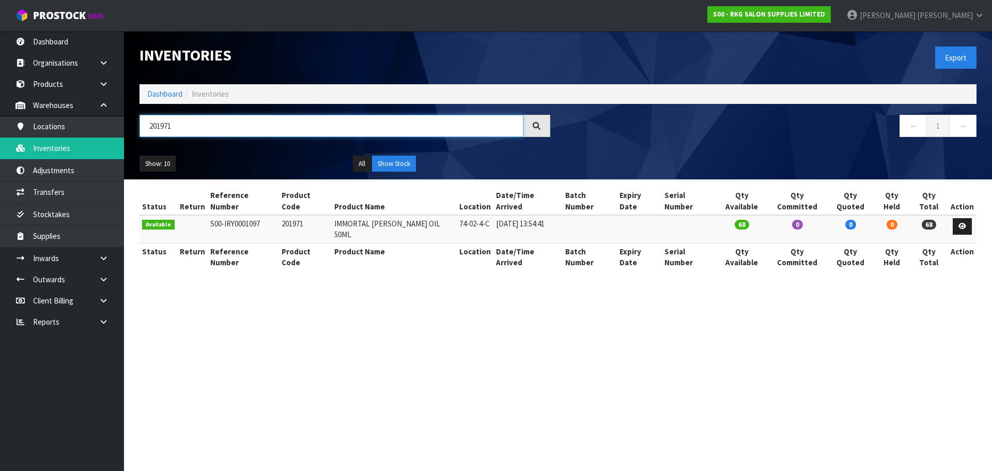
drag, startPoint x: 201, startPoint y: 129, endPoint x: 130, endPoint y: 131, distance: 70.3
click at [130, 131] on header "Inventories Export Dashboard Inventories 201971 ← 1 → Show: 10 5 10 25 50 All S…" at bounding box center [558, 105] width 868 height 148
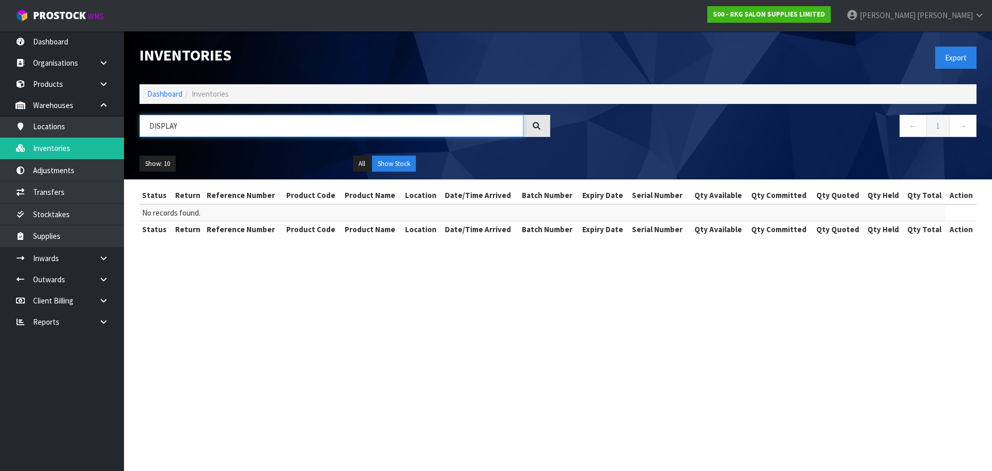
drag, startPoint x: 171, startPoint y: 126, endPoint x: 135, endPoint y: 126, distance: 35.7
click at [135, 126] on div "DISPLAY" at bounding box center [345, 130] width 426 height 30
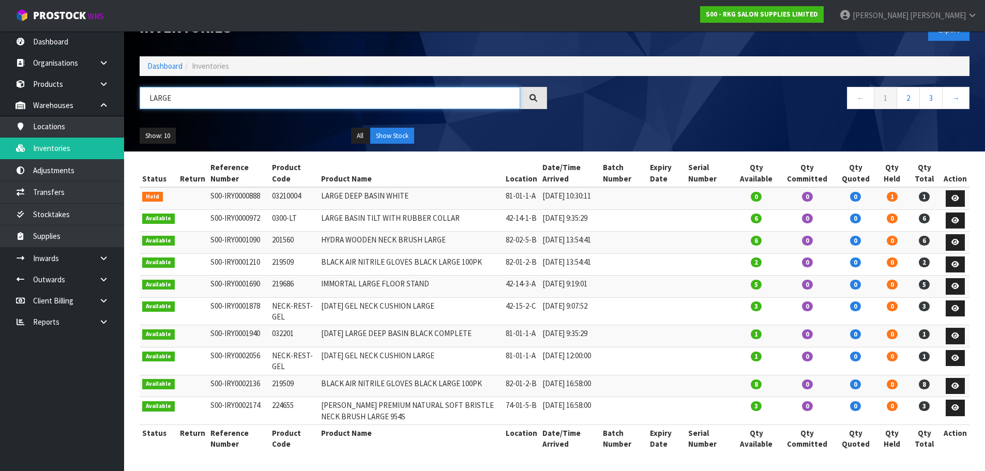
scroll to position [69, 0]
click at [909, 87] on link "2" at bounding box center [907, 98] width 23 height 22
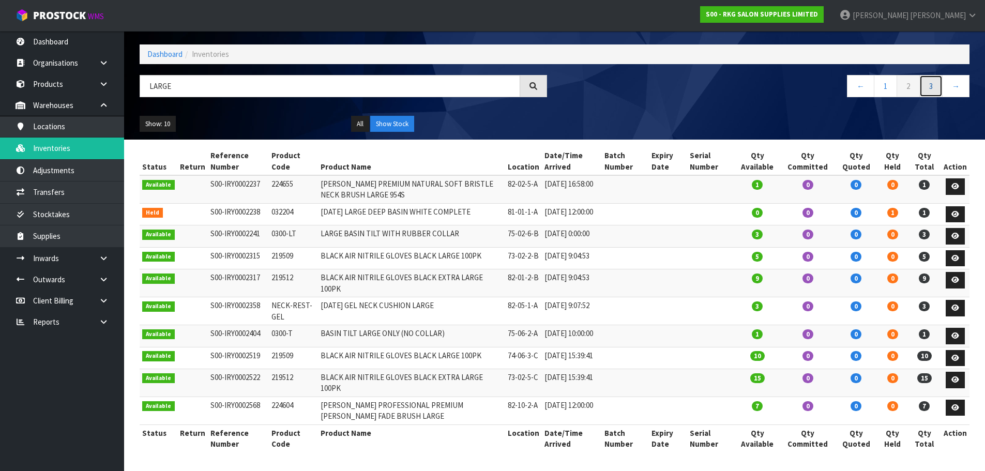
click at [927, 75] on link "3" at bounding box center [930, 86] width 23 height 22
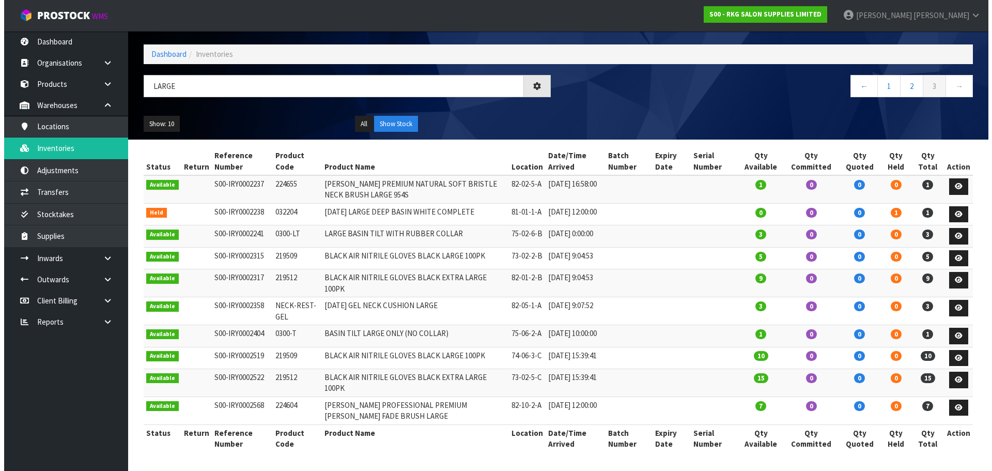
scroll to position [0, 0]
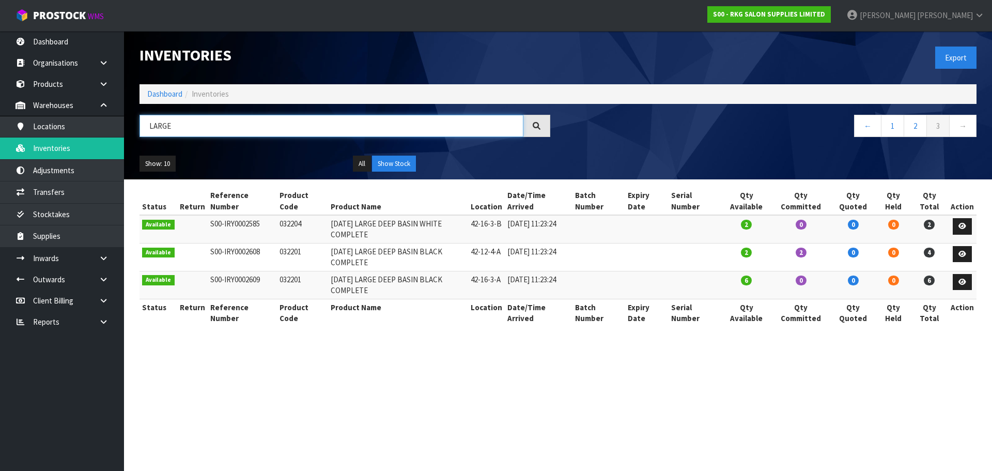
drag, startPoint x: 178, startPoint y: 126, endPoint x: 140, endPoint y: 126, distance: 37.7
click at [140, 126] on input "LARGE" at bounding box center [332, 126] width 384 height 22
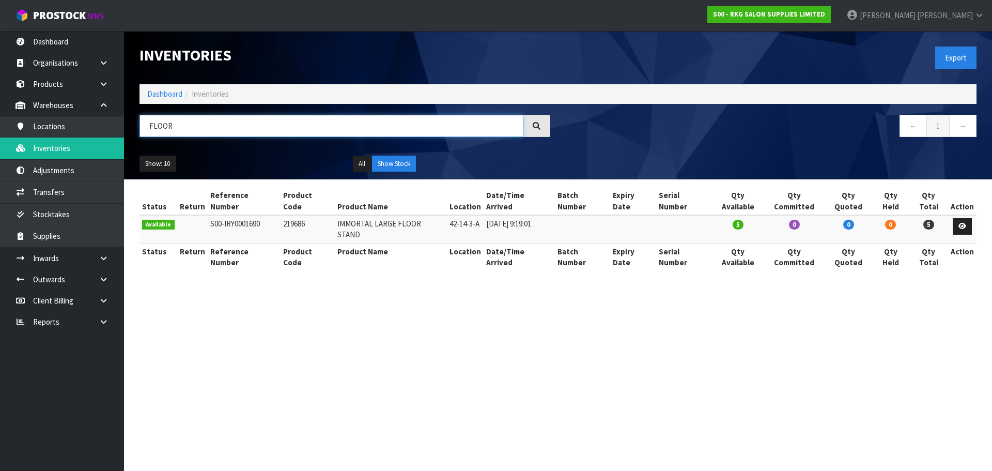
type input "FLOOR"
drag, startPoint x: 447, startPoint y: 210, endPoint x: 484, endPoint y: 218, distance: 37.9
click at [484, 218] on td "42-14-3-A" at bounding box center [465, 229] width 37 height 28
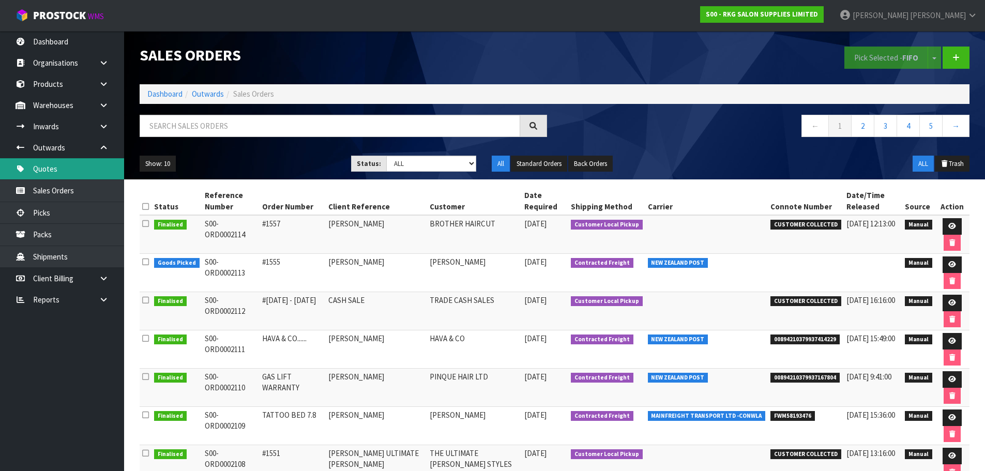
click at [44, 173] on link "Quotes" at bounding box center [62, 168] width 124 height 21
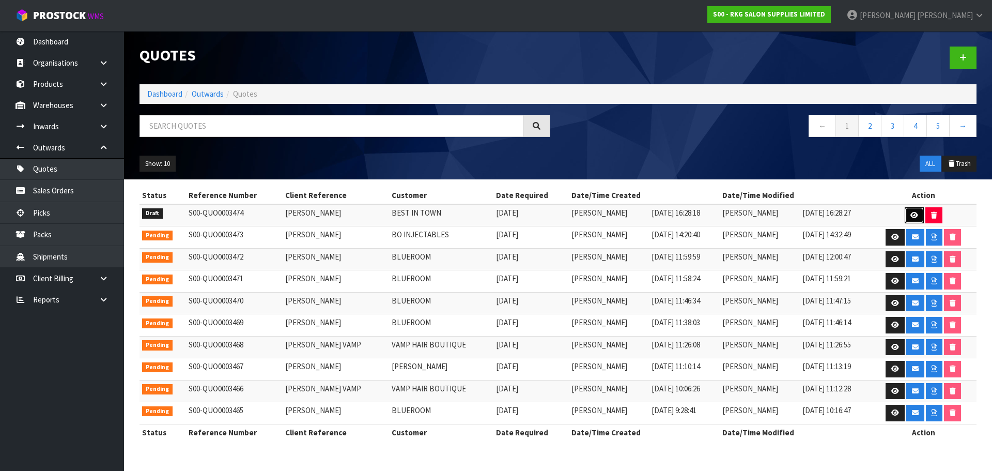
click at [911, 218] on icon at bounding box center [915, 215] width 8 height 7
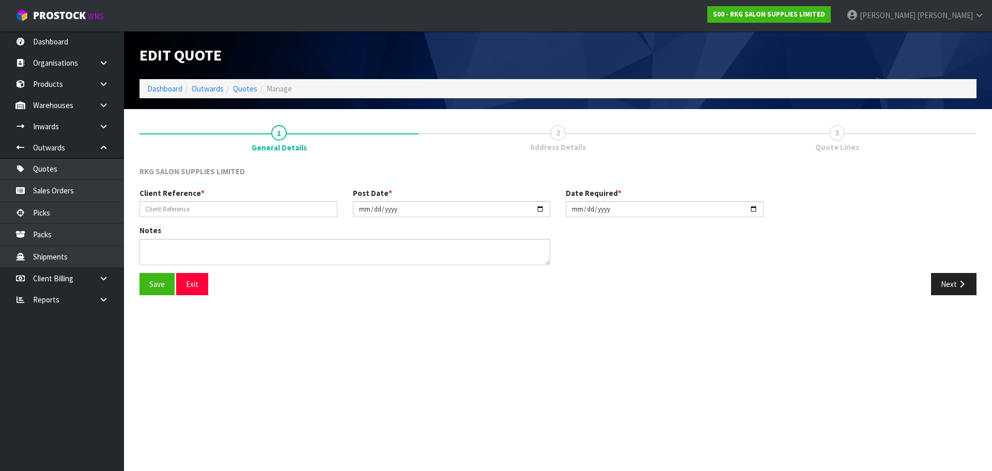
type input "[PERSON_NAME]"
type input "[DATE]"
click at [555, 134] on span "2" at bounding box center [559, 133] width 16 height 16
drag, startPoint x: 952, startPoint y: 281, endPoint x: 836, endPoint y: 305, distance: 118.3
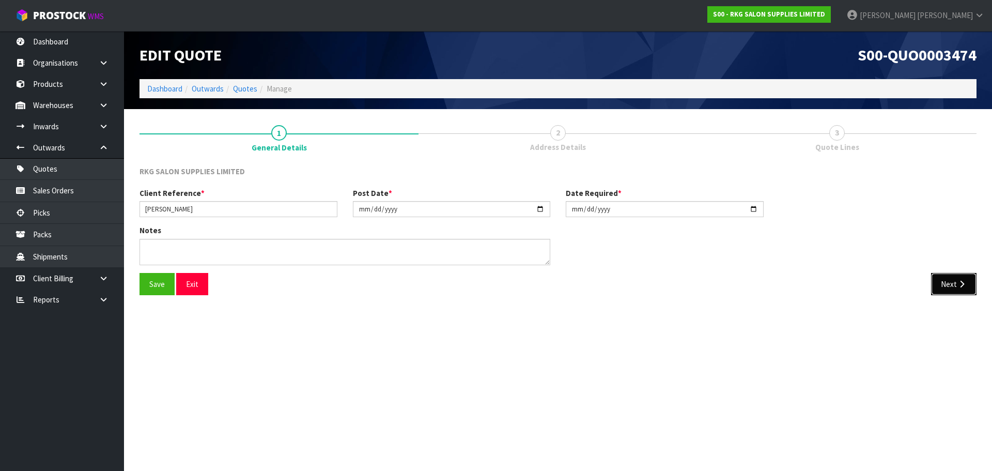
click at [951, 281] on button "Next" at bounding box center [953, 284] width 45 height 22
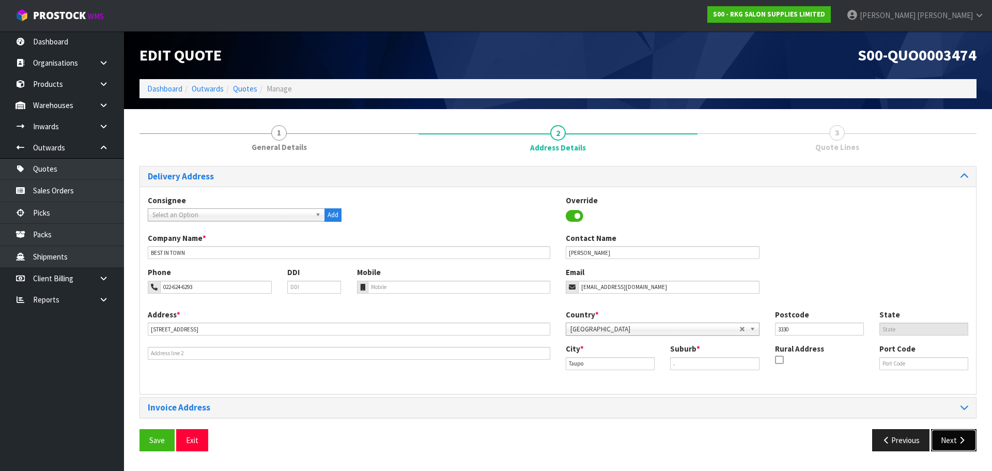
click at [949, 446] on button "Next" at bounding box center [953, 440] width 45 height 22
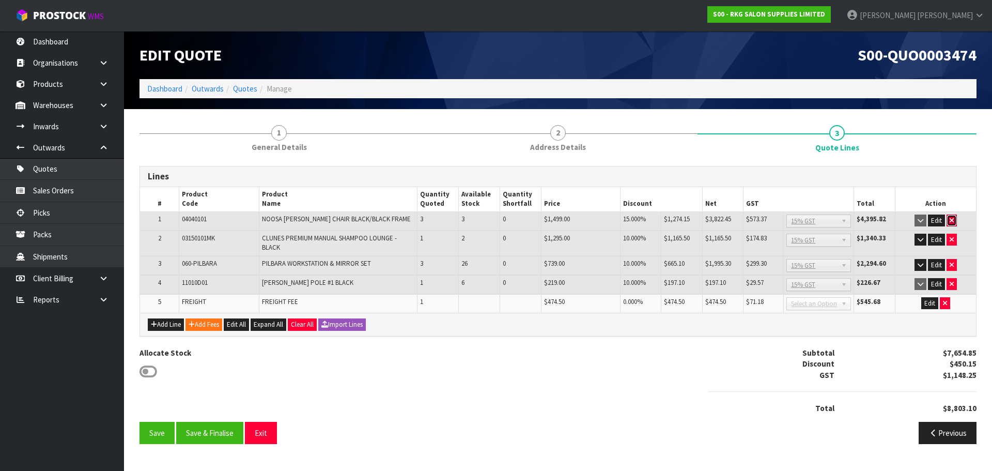
click at [957, 220] on button "button" at bounding box center [952, 221] width 10 height 12
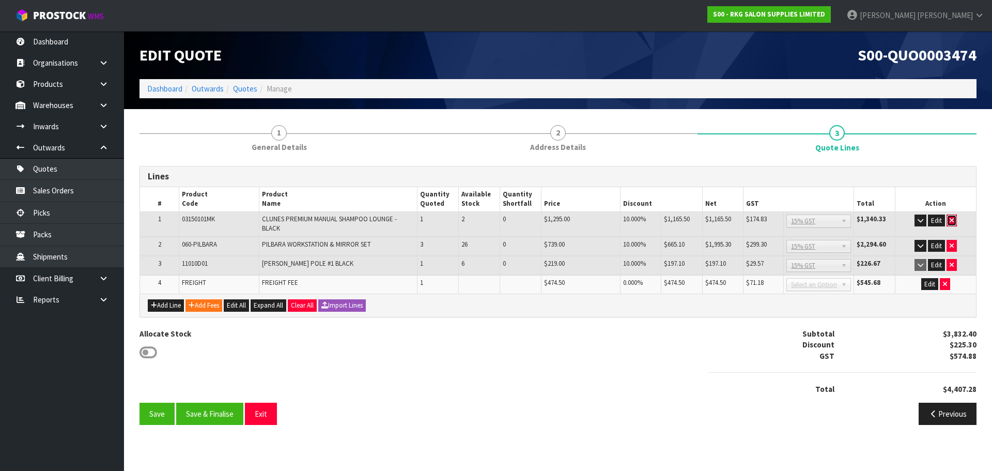
click at [952, 219] on icon "button" at bounding box center [952, 220] width 4 height 7
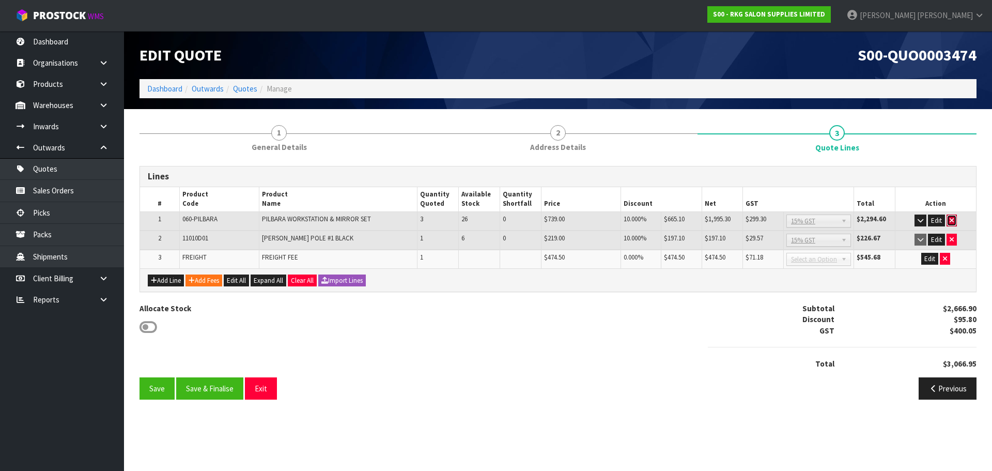
click at [952, 220] on icon "button" at bounding box center [952, 220] width 4 height 7
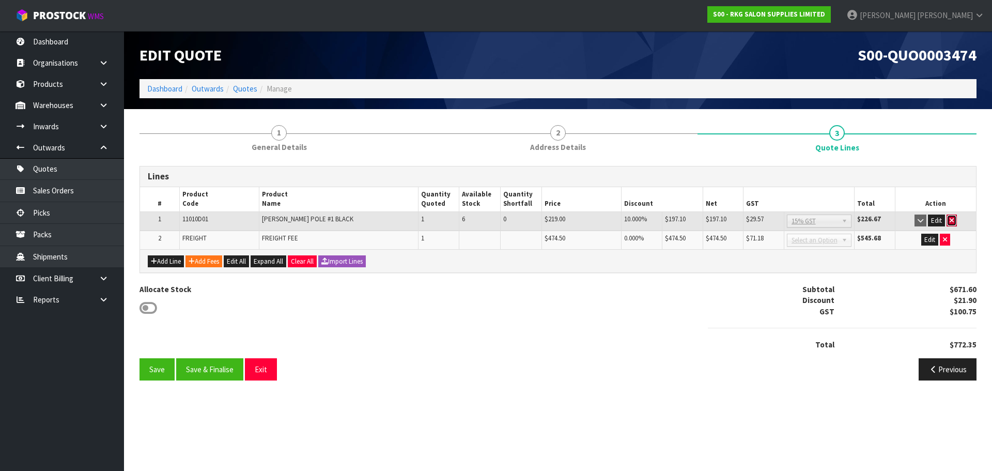
click at [952, 222] on icon "button" at bounding box center [952, 220] width 4 height 7
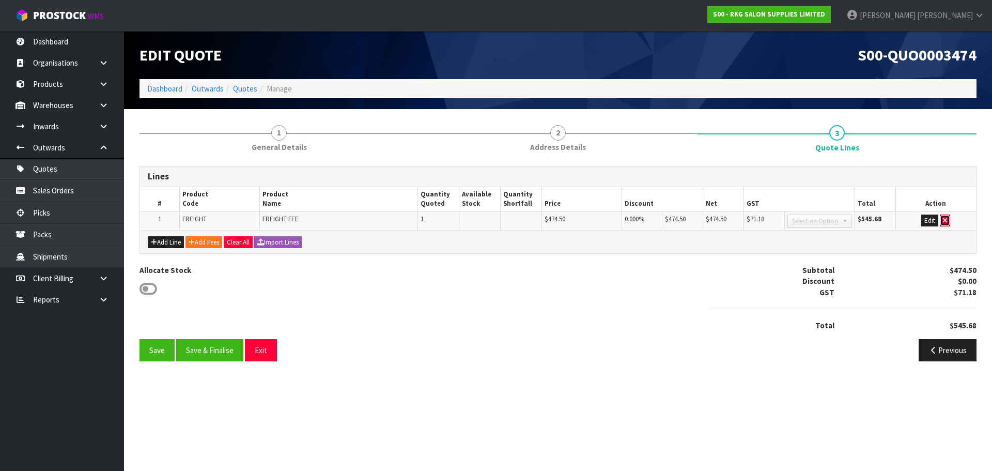
click at [945, 220] on icon "button" at bounding box center [945, 220] width 4 height 7
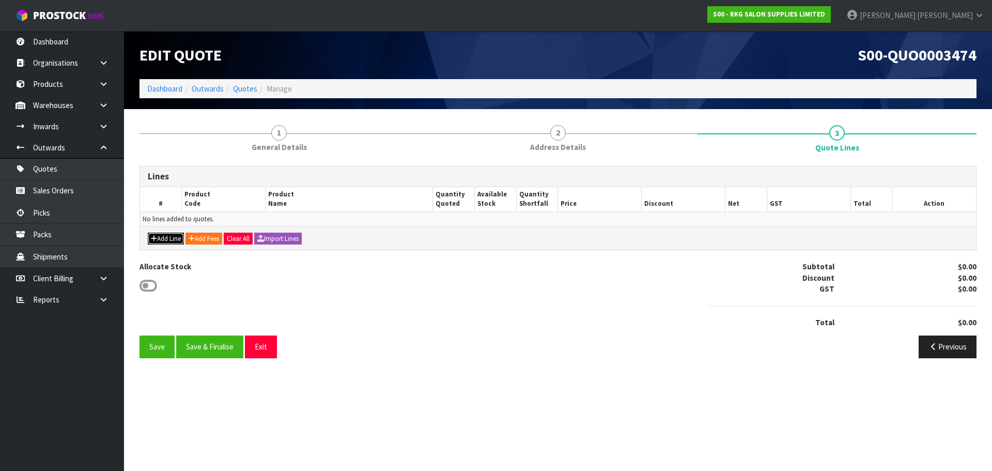
click at [170, 239] on button "Add Line" at bounding box center [166, 239] width 36 height 12
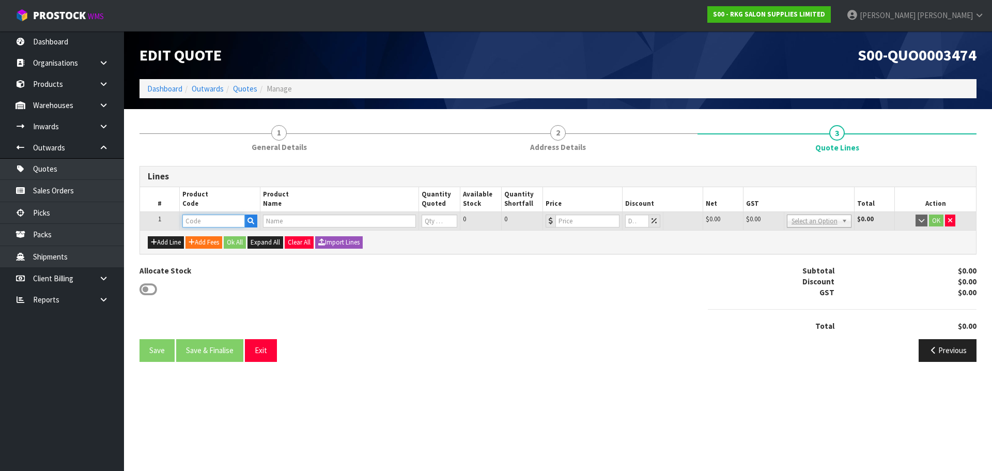
click at [193, 221] on input "text" at bounding box center [213, 221] width 62 height 13
click at [223, 216] on input "text" at bounding box center [213, 221] width 62 height 13
paste input "04010101"
type input "04010101"
type input "BRISBANE [PERSON_NAME] CHAIR - BLACK/BLACK"
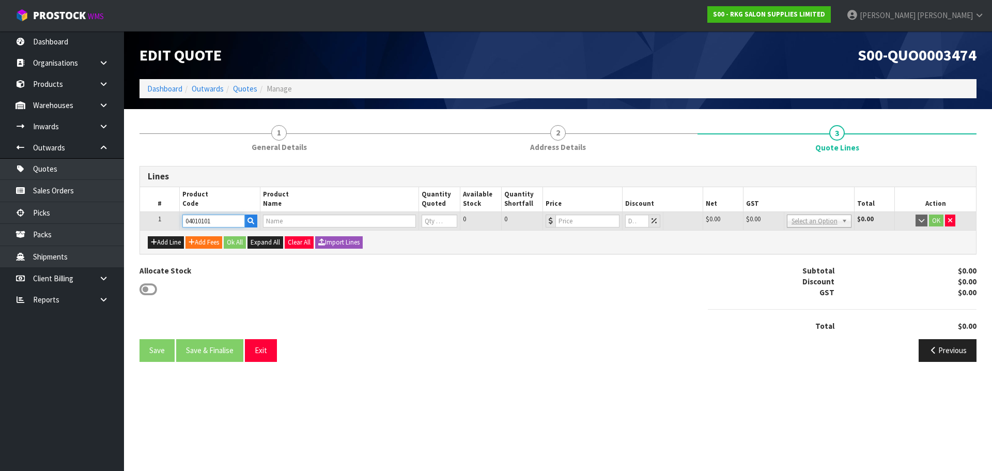
type input "0"
type input "1269"
type input "0"
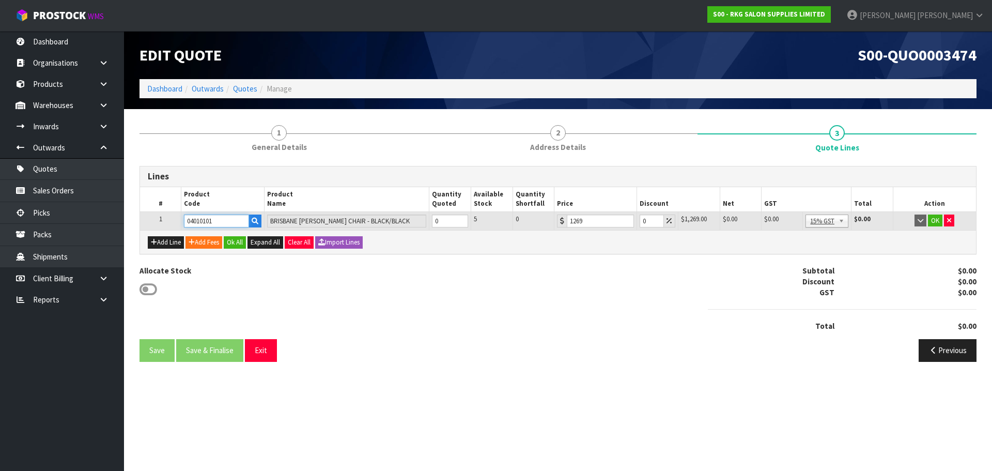
type input "04010101"
drag, startPoint x: 450, startPoint y: 220, endPoint x: 433, endPoint y: 220, distance: 17.1
click at [433, 220] on input "0" at bounding box center [450, 221] width 36 height 13
type input "3"
click at [640, 223] on input "0" at bounding box center [651, 221] width 24 height 13
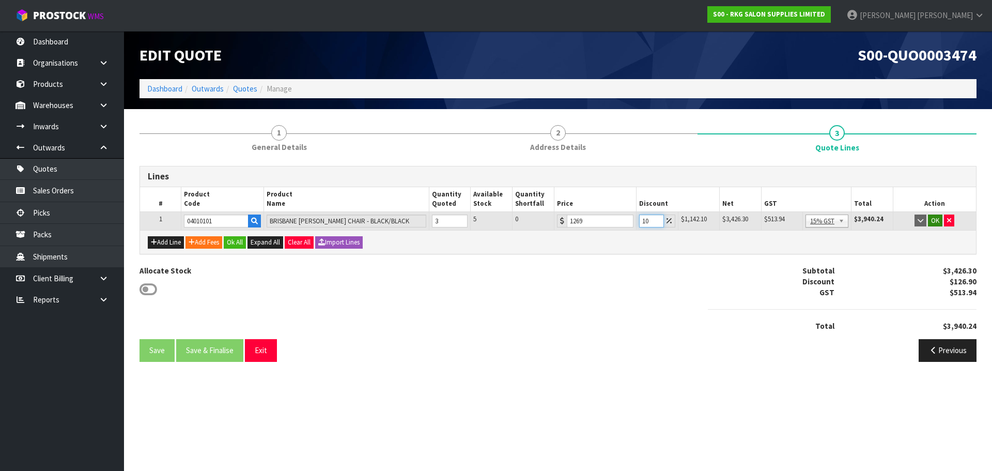
type input "10"
click at [935, 220] on button "OK" at bounding box center [935, 221] width 14 height 12
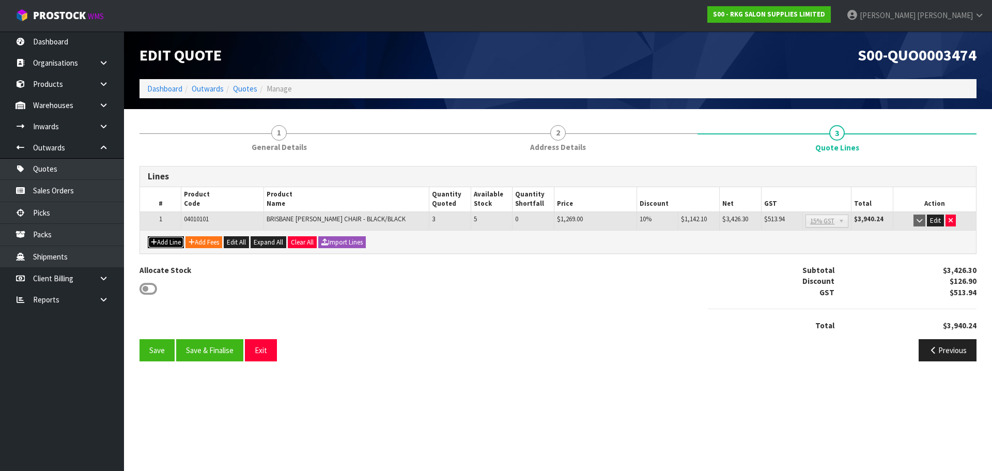
click at [164, 238] on button "Add Line" at bounding box center [166, 242] width 36 height 12
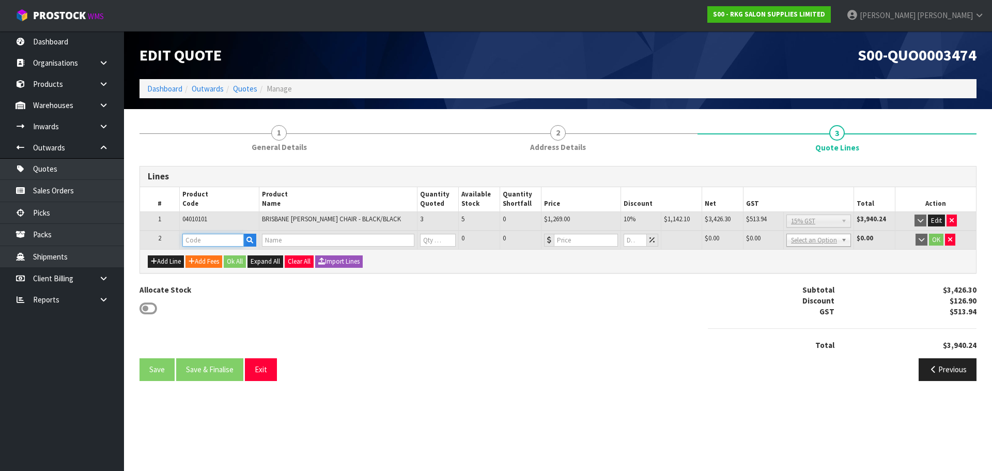
click at [191, 240] on input "text" at bounding box center [213, 240] width 62 height 13
click at [210, 242] on input "text" at bounding box center [213, 240] width 62 height 13
paste input "05010101"
type input "05010101"
type input "ADELAIDE OTTOMAN"
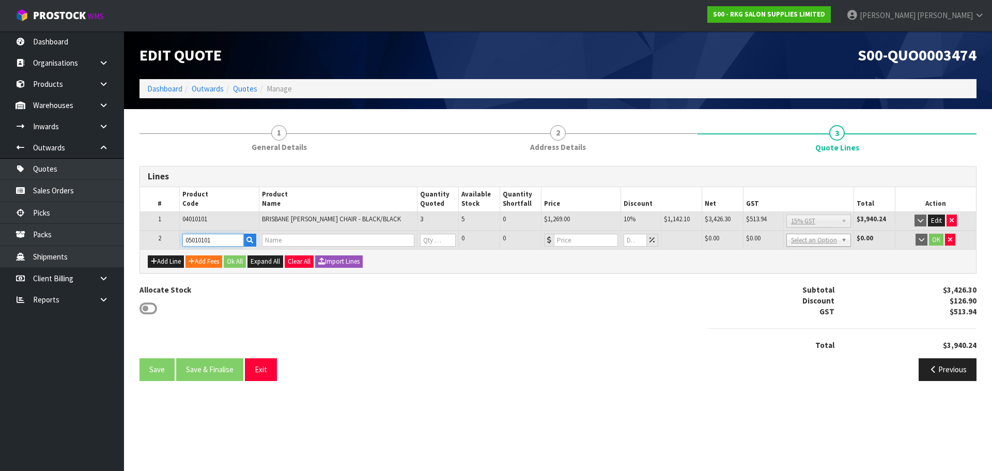
type input "0"
type input "499"
type input "0"
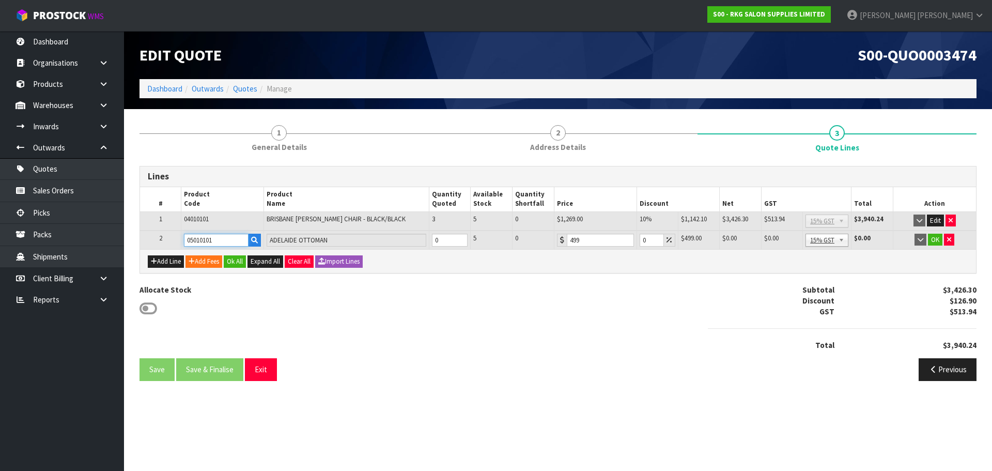
type input "05010101"
drag, startPoint x: 451, startPoint y: 238, endPoint x: 428, endPoint y: 238, distance: 23.3
click at [428, 238] on tr "2 05010101 [GEOGRAPHIC_DATA][DEMOGRAPHIC_DATA] 0 5 0 499 0 $499.00 $0.00 $0.00 …" at bounding box center [558, 240] width 836 height 19
type input "3"
drag, startPoint x: 644, startPoint y: 240, endPoint x: 636, endPoint y: 238, distance: 7.9
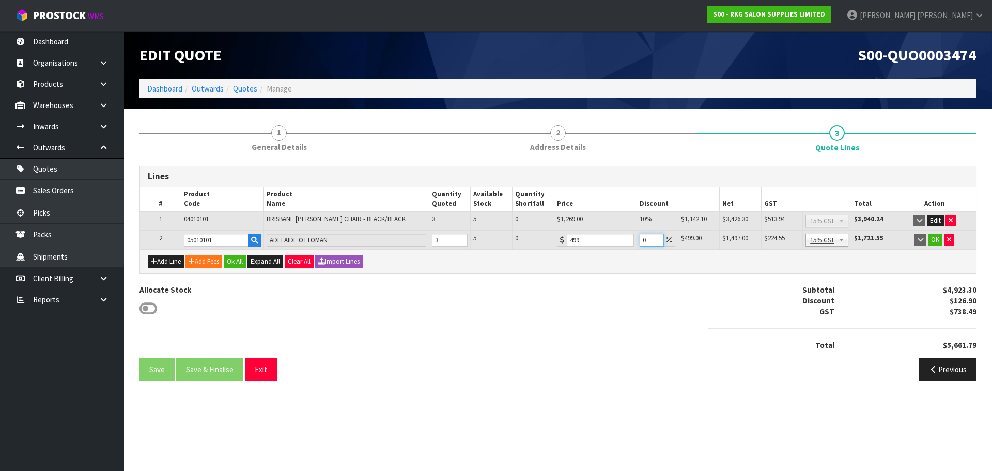
click at [637, 238] on td "0" at bounding box center [657, 240] width 41 height 19
type input "10"
click at [932, 240] on button "OK" at bounding box center [935, 240] width 14 height 12
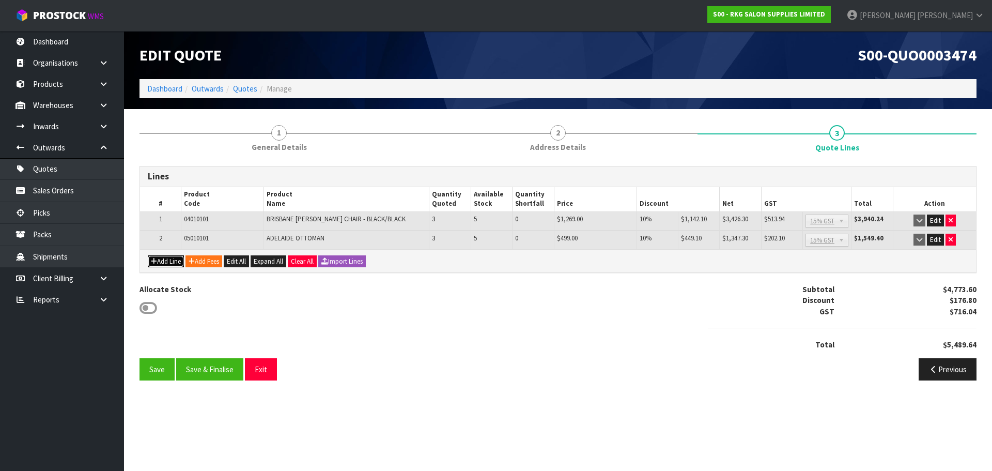
click at [165, 259] on button "Add Line" at bounding box center [166, 261] width 36 height 12
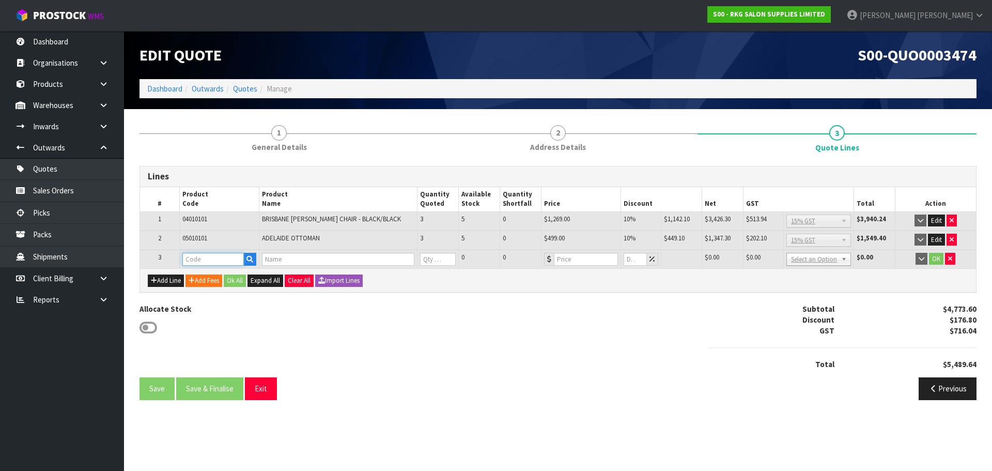
click at [193, 260] on input "text" at bounding box center [213, 259] width 62 height 13
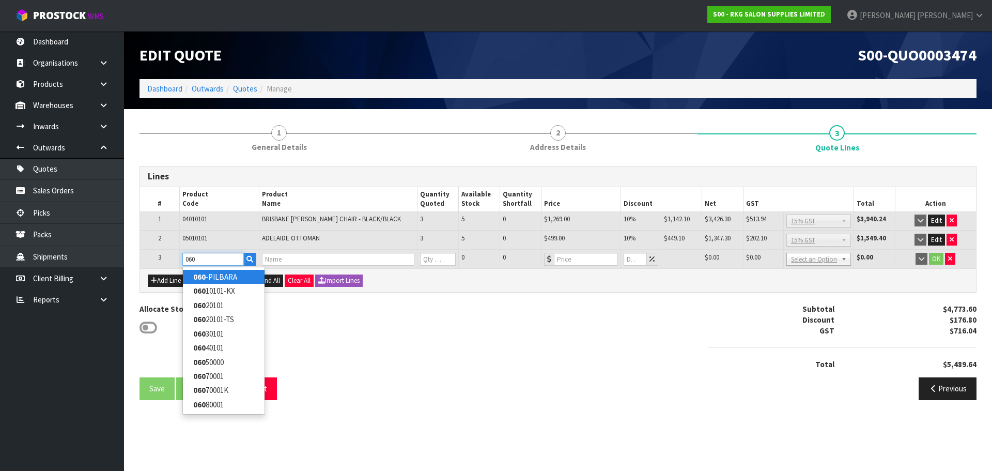
type input "060"
click at [204, 274] on strong "060" at bounding box center [199, 277] width 12 height 10
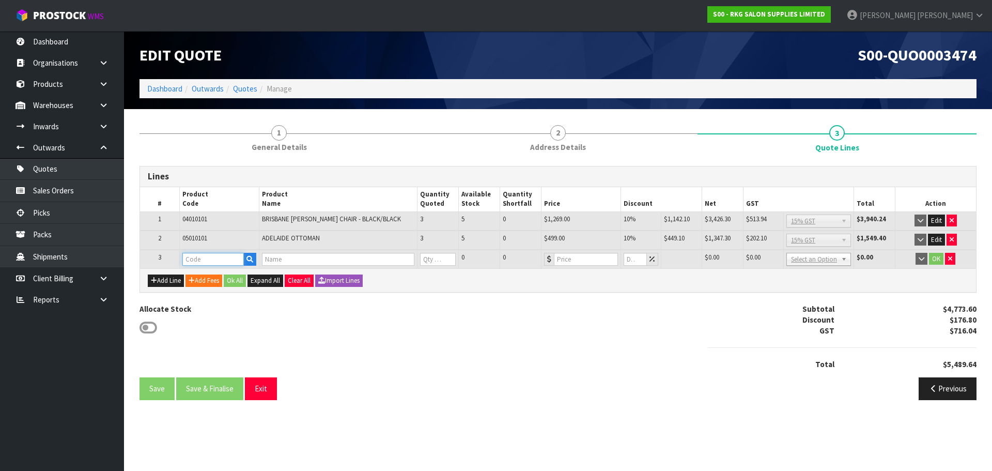
type input "060-PILBARA"
type input "PILBARA WORKSTATION & MIRROR SET"
type input "0"
type input "739"
type input "0"
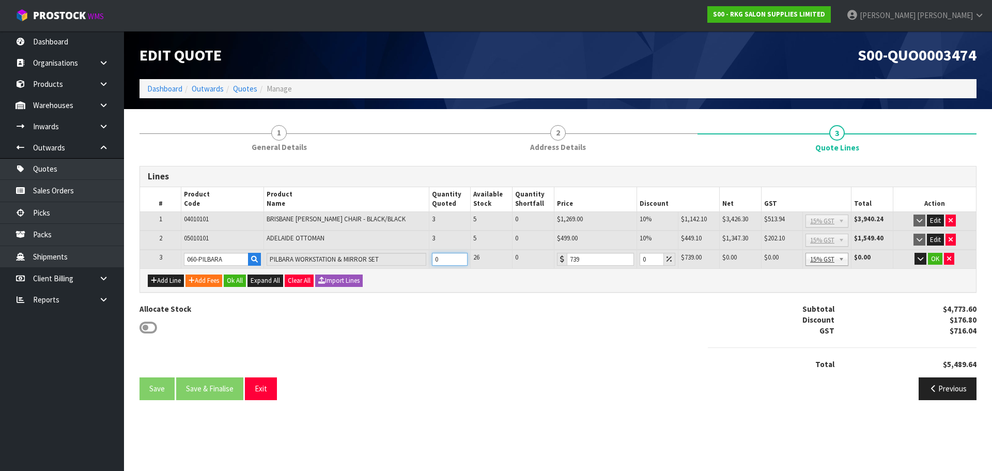
drag, startPoint x: 442, startPoint y: 257, endPoint x: 430, endPoint y: 258, distance: 13.0
click at [430, 258] on td "0" at bounding box center [450, 259] width 42 height 19
type input "3"
drag, startPoint x: 646, startPoint y: 257, endPoint x: 637, endPoint y: 257, distance: 8.8
click at [637, 257] on td "0" at bounding box center [657, 259] width 41 height 19
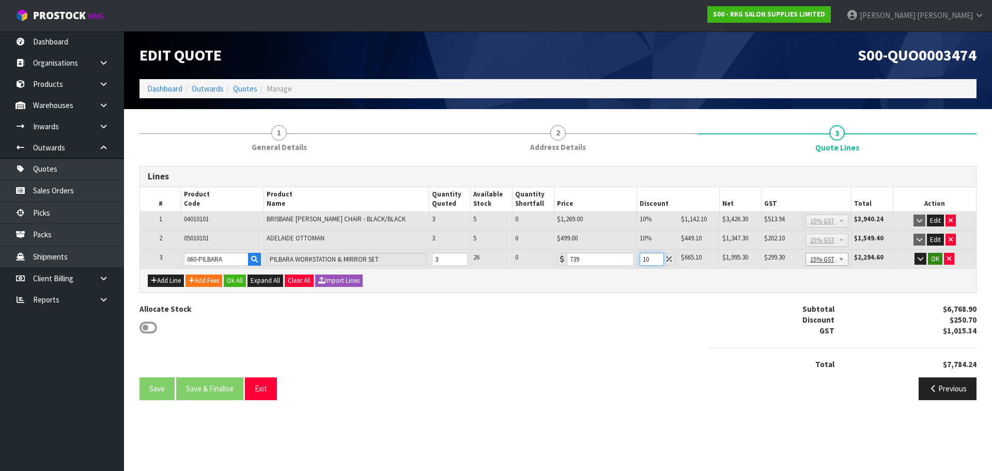
type input "10"
click at [931, 259] on button "OK" at bounding box center [935, 259] width 14 height 12
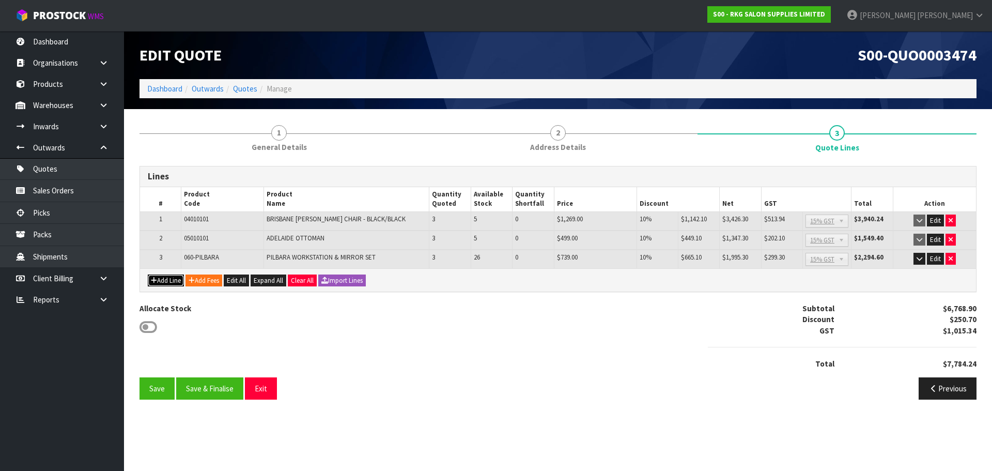
click at [173, 282] on button "Add Line" at bounding box center [166, 280] width 36 height 12
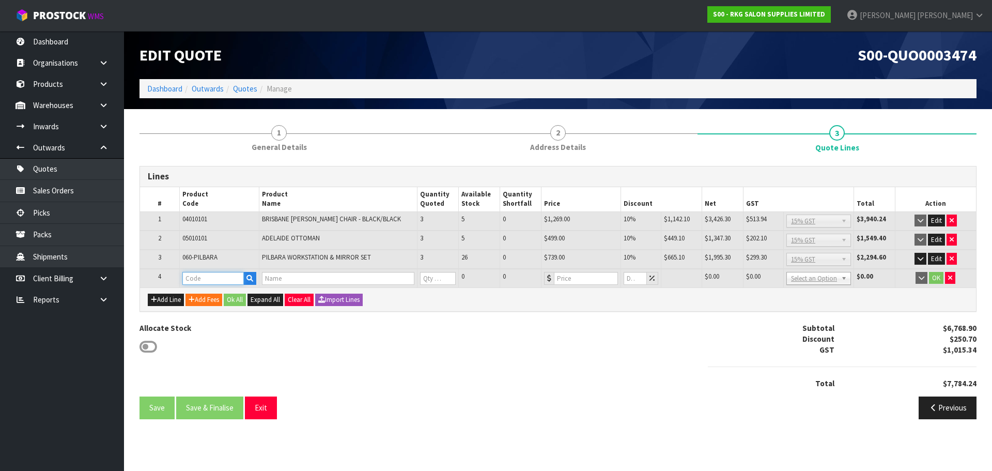
click at [196, 280] on input "text" at bounding box center [213, 278] width 62 height 13
type input "03150101"
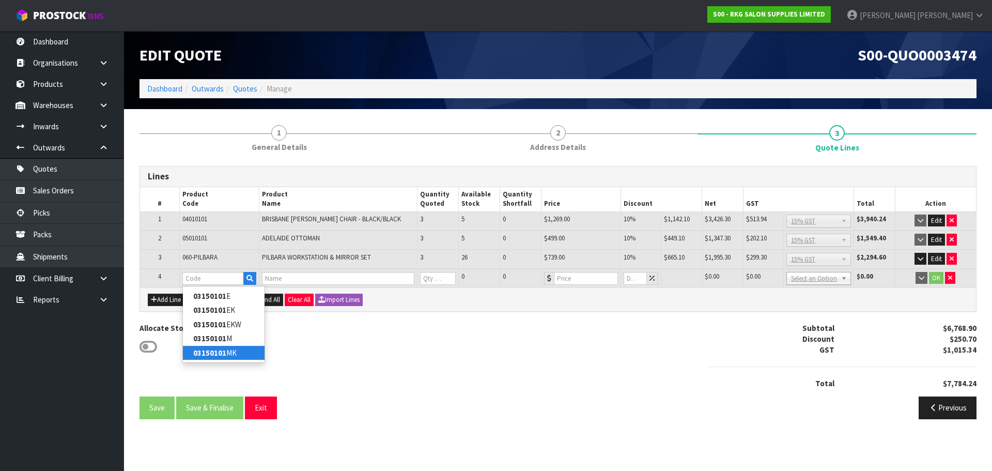
click at [213, 353] on strong "03150101" at bounding box center [209, 353] width 33 height 10
type input "03150101MK"
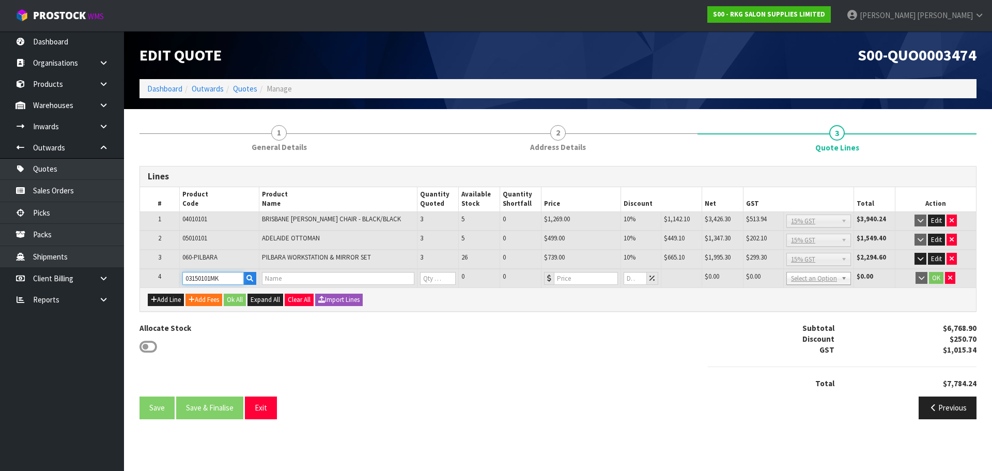
type input "CLUNES PREMIUM MANUAL SHAMPOO LOUNGE - BLACK"
type input "0"
type input "1295"
type input "0"
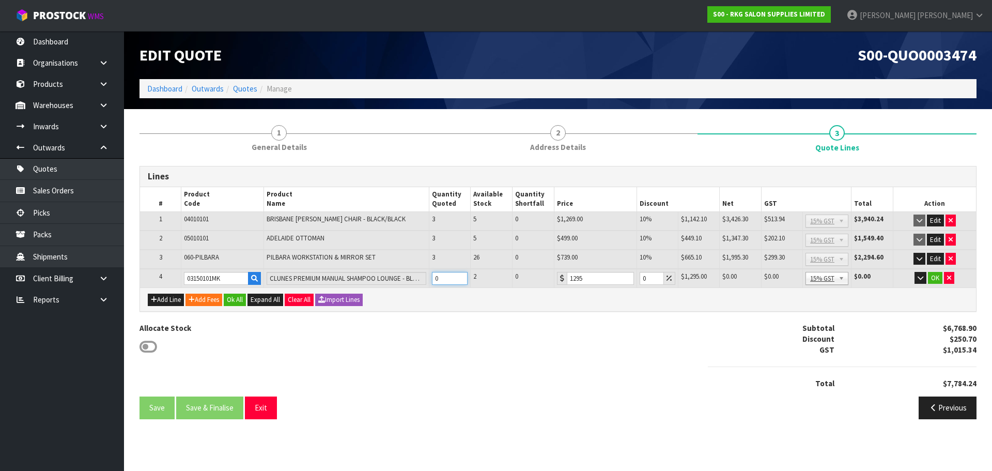
click at [422, 280] on tr "4 03150101MK CLUNES PREMIUM MANUAL SHAMPOO LOUNGE - BLACK 0 2 0 1295 0 $1,295.0…" at bounding box center [558, 278] width 836 height 19
type input "1"
drag, startPoint x: 647, startPoint y: 276, endPoint x: 620, endPoint y: 280, distance: 27.6
click at [631, 276] on tr "4 03150101MK CLUNES PREMIUM MANUAL SHAMPOO LOUNGE - BLACK 1 2 0 1295 0 $1,295.0…" at bounding box center [558, 278] width 836 height 19
type input "10"
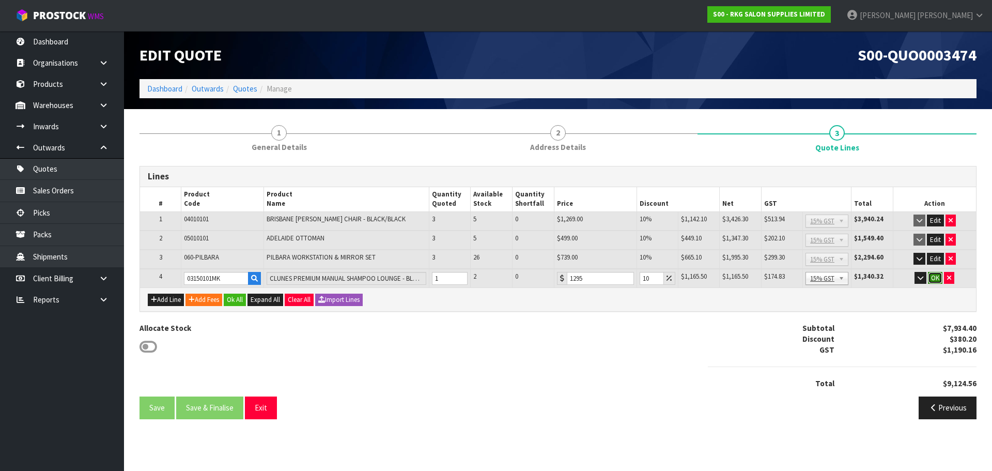
click at [938, 279] on button "OK" at bounding box center [935, 278] width 14 height 12
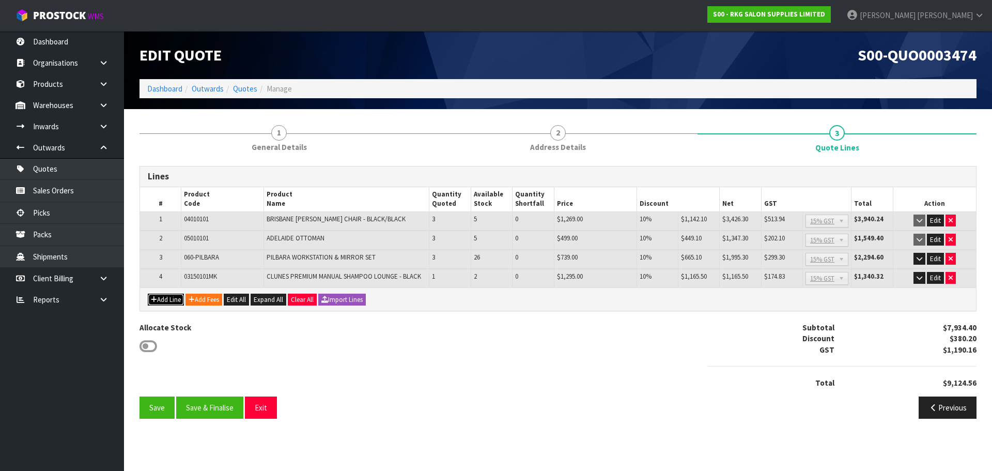
click at [167, 299] on button "Add Line" at bounding box center [166, 300] width 36 height 12
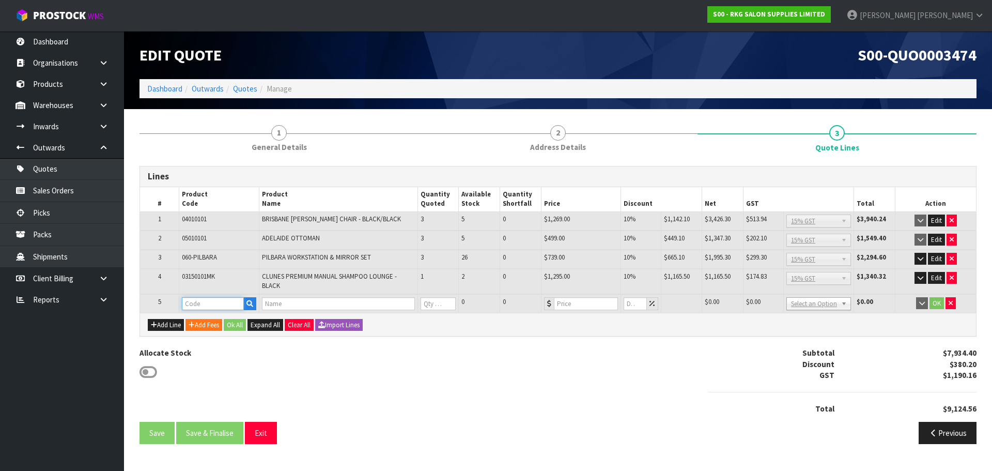
click at [199, 304] on input "text" at bounding box center [213, 303] width 62 height 13
click at [219, 306] on input "text" at bounding box center [213, 303] width 62 height 13
paste input "00140101"
type input "00140101"
type input "ANTI FATIGUE MAT - OVAL/THICKER FOR ROUND & 5 STAR BASES"
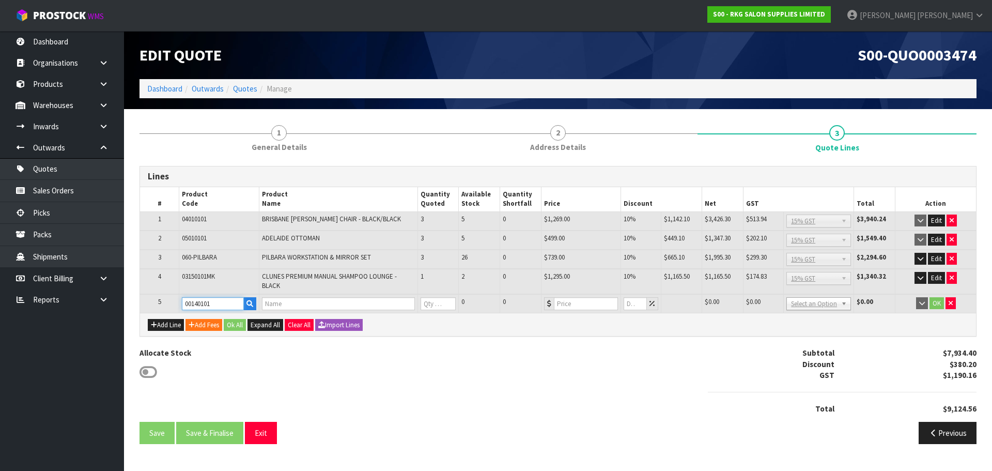
type input "0"
type input "159"
type input "0"
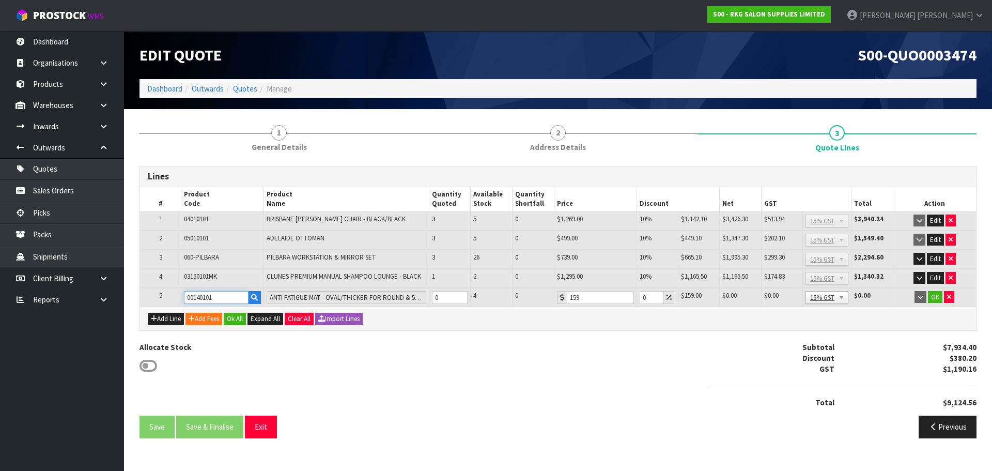
type input "00140101"
drag, startPoint x: 442, startPoint y: 298, endPoint x: 432, endPoint y: 298, distance: 10.3
click at [432, 298] on input "0" at bounding box center [450, 297] width 36 height 13
type input "3"
drag, startPoint x: 645, startPoint y: 296, endPoint x: 638, endPoint y: 297, distance: 6.7
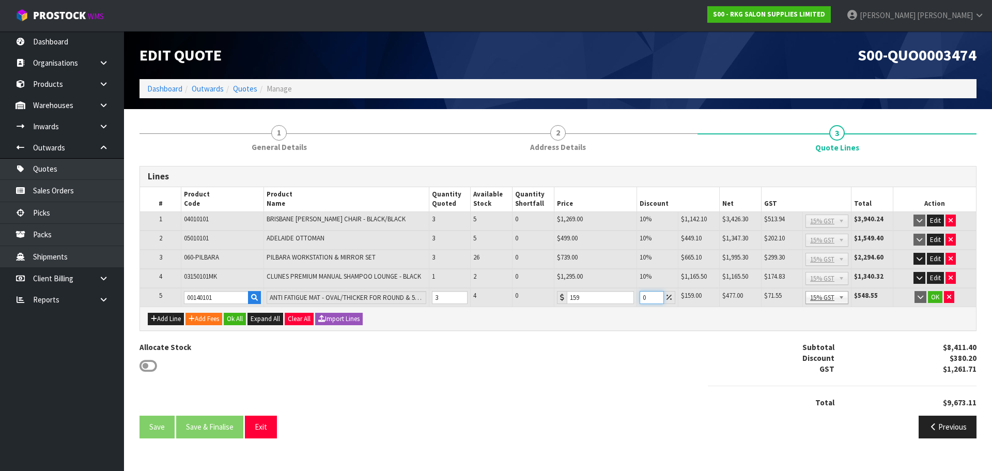
click at [638, 297] on td "0" at bounding box center [657, 297] width 41 height 19
type input "5"
click at [937, 297] on button "OK" at bounding box center [935, 297] width 14 height 12
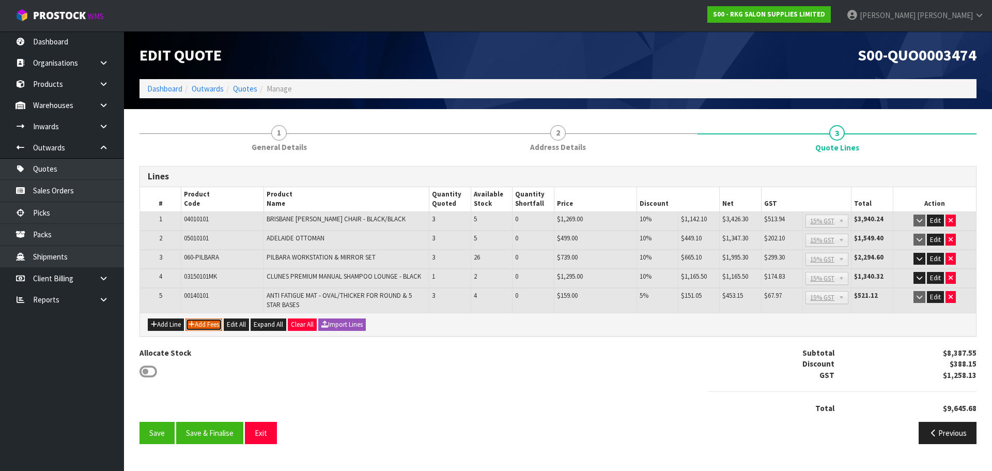
click at [205, 326] on button "Add Fees" at bounding box center [204, 324] width 37 height 12
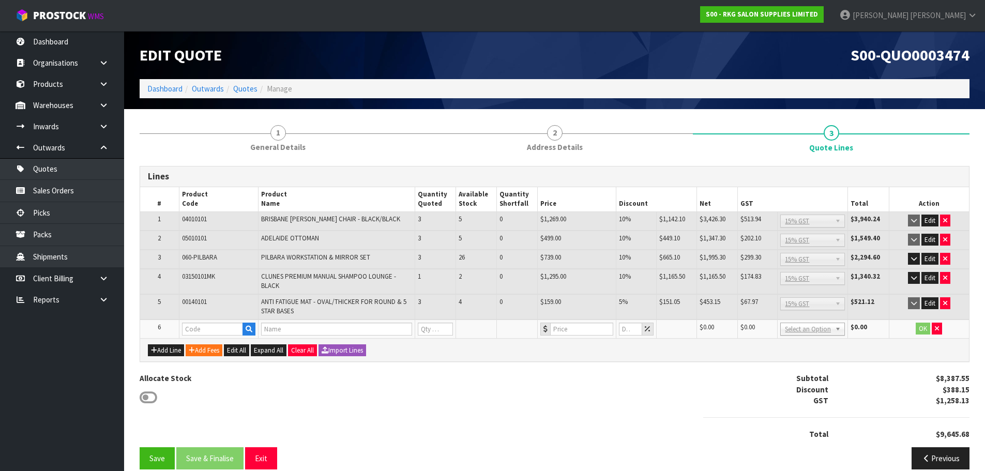
drag, startPoint x: 202, startPoint y: 320, endPoint x: 201, endPoint y: 328, distance: 7.9
click at [201, 326] on td at bounding box center [218, 328] width 79 height 19
click at [201, 328] on input "text" at bounding box center [212, 329] width 61 height 13
type input "FRE"
click at [202, 345] on strong "FRE" at bounding box center [199, 347] width 13 height 10
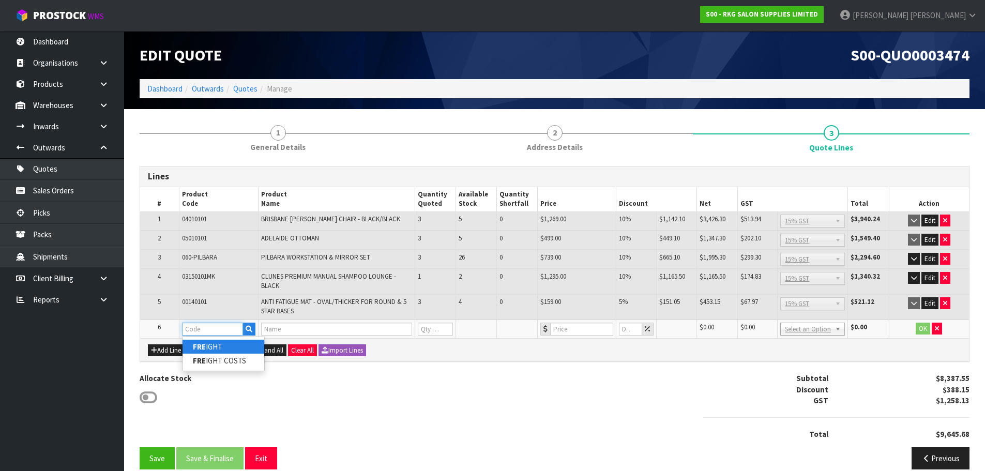
type input "FREIGHT"
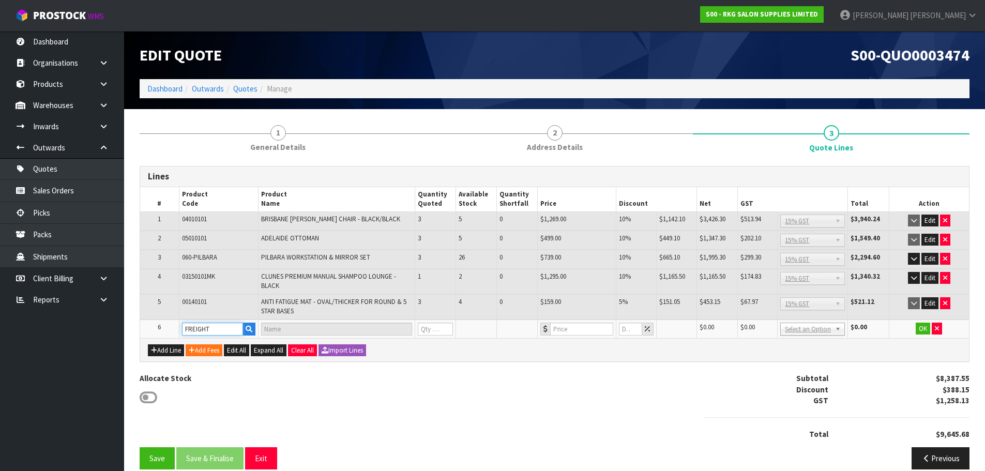
type input "FREIGHT FEE"
type input "1"
type input "0"
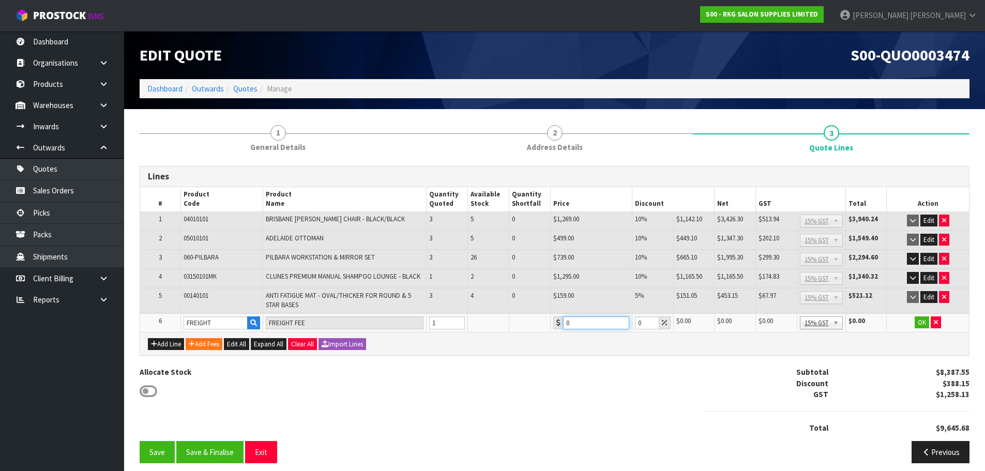
drag, startPoint x: 570, startPoint y: 322, endPoint x: 562, endPoint y: 323, distance: 7.8
click at [563, 323] on input "0" at bounding box center [596, 322] width 66 height 13
click at [578, 321] on input "0" at bounding box center [596, 322] width 66 height 13
type input "608.15"
click at [923, 324] on button "OK" at bounding box center [921, 322] width 14 height 12
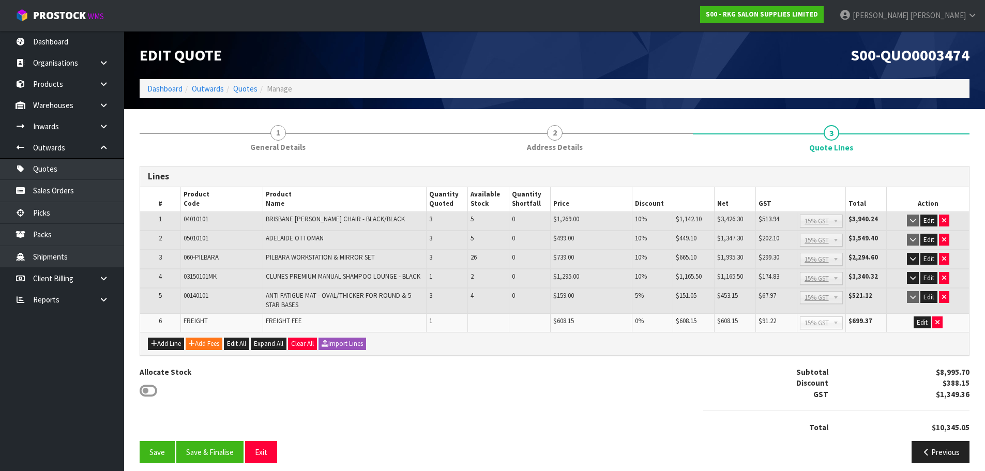
scroll to position [8, 0]
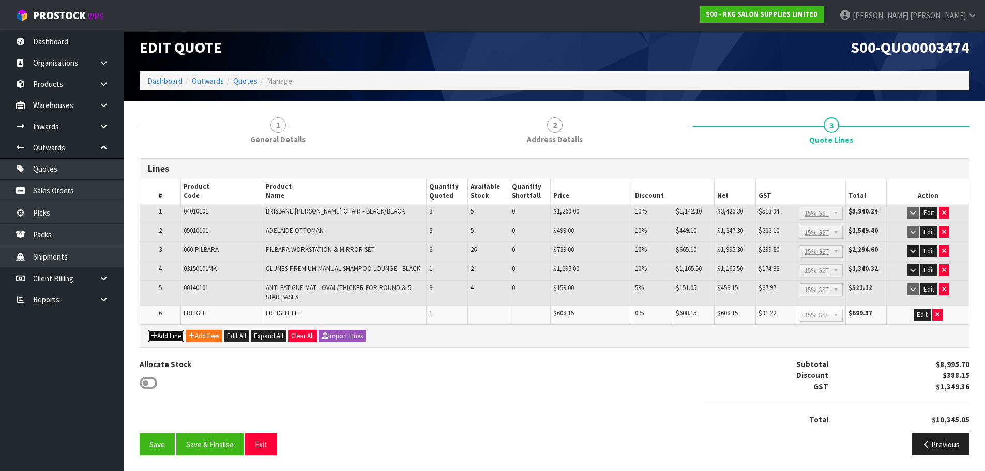
click at [163, 338] on button "Add Line" at bounding box center [166, 336] width 36 height 12
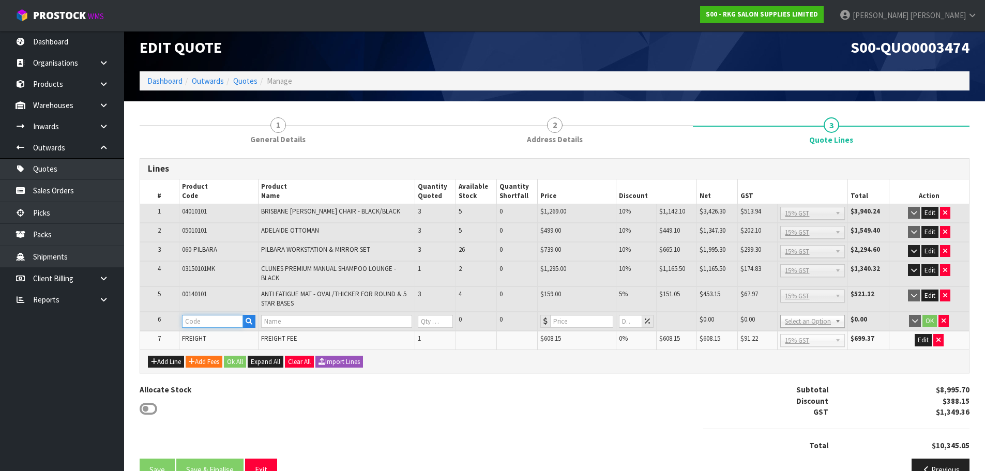
click at [201, 321] on input "text" at bounding box center [212, 321] width 61 height 13
type input "219686"
type input "IMMORTAL LARGE FLOOR STAND"
type input "0"
type input "208.7"
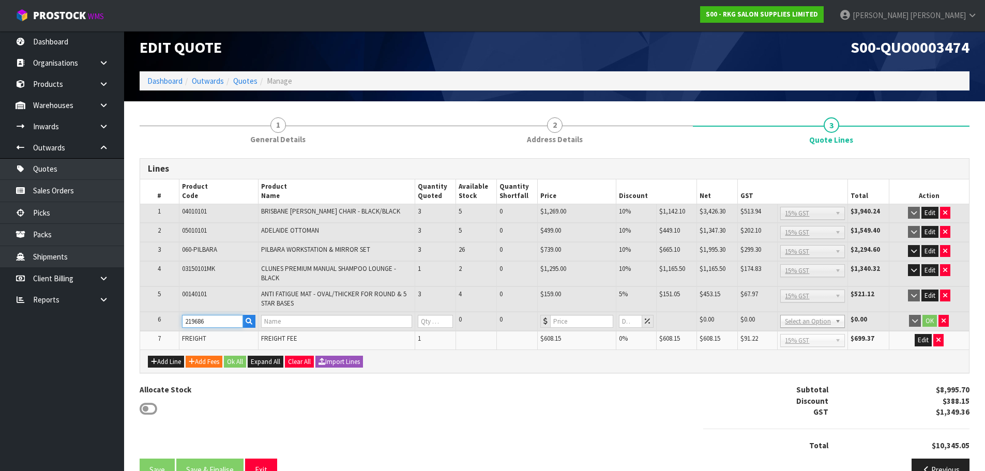
type input "0"
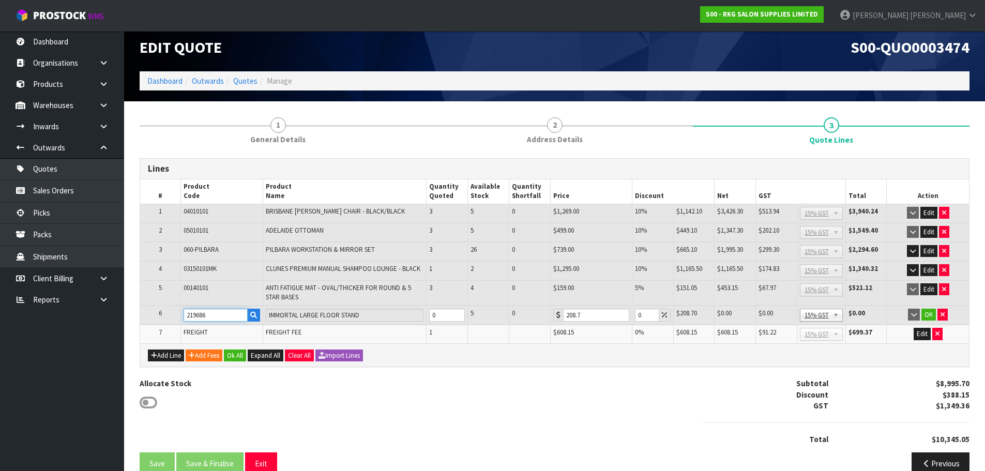
type input "219686"
drag, startPoint x: 444, startPoint y: 314, endPoint x: 429, endPoint y: 314, distance: 14.5
click at [429, 314] on input "0" at bounding box center [447, 315] width 36 height 13
type input "1"
drag, startPoint x: 640, startPoint y: 319, endPoint x: 634, endPoint y: 317, distance: 6.5
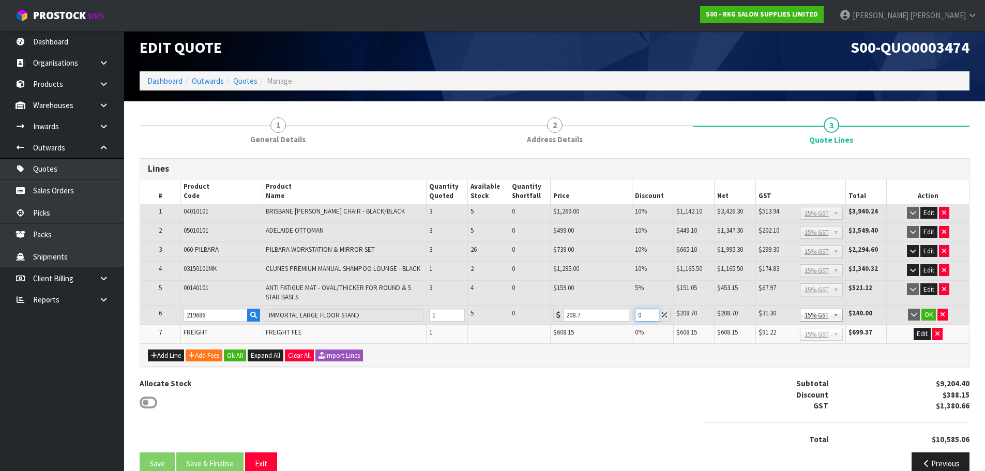
click at [635, 317] on input "0" at bounding box center [647, 315] width 24 height 13
type input "100"
click at [929, 313] on button "OK" at bounding box center [928, 315] width 14 height 12
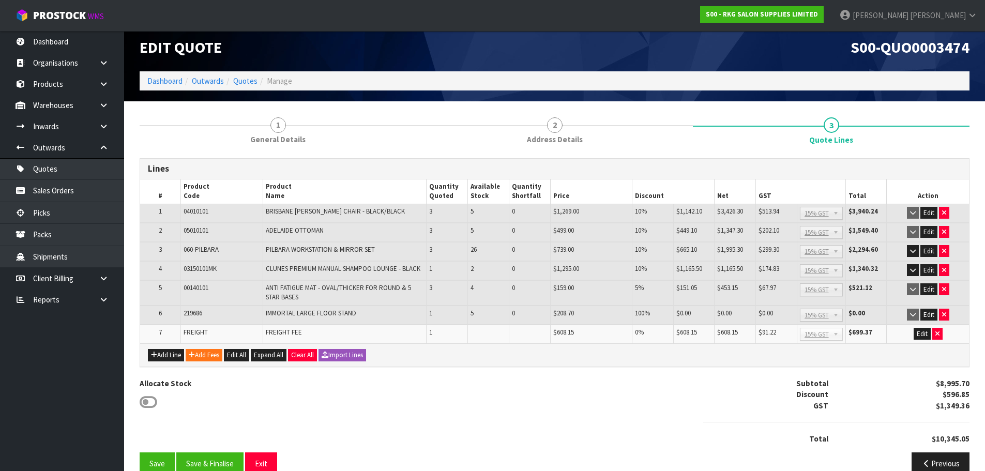
scroll to position [27, 0]
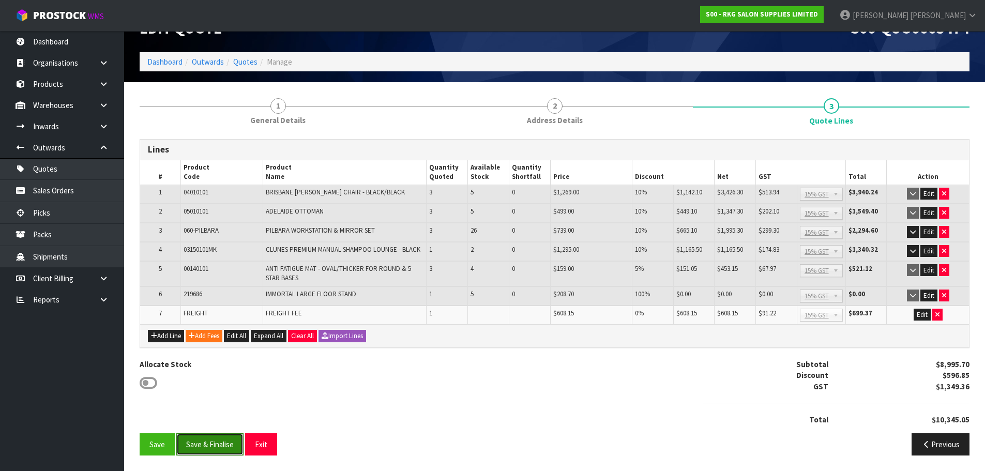
click at [207, 445] on button "Save & Finalise" at bounding box center [209, 444] width 67 height 22
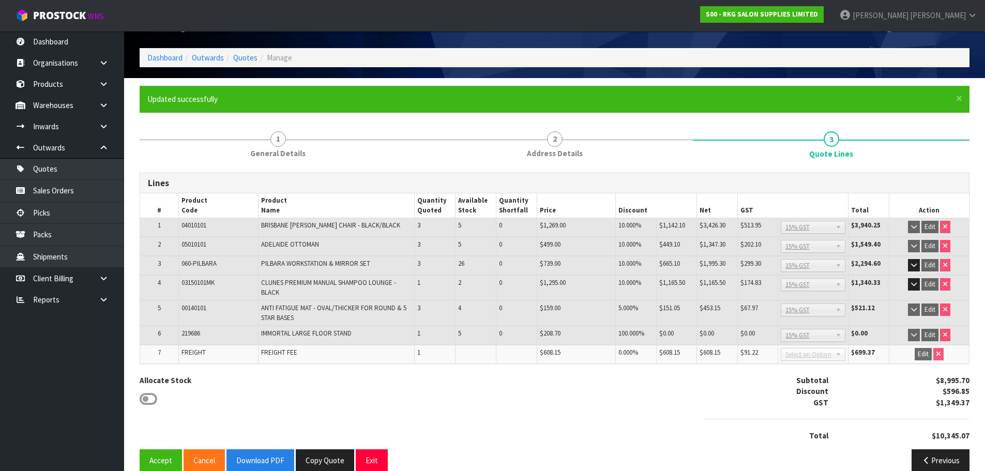
scroll to position [47, 0]
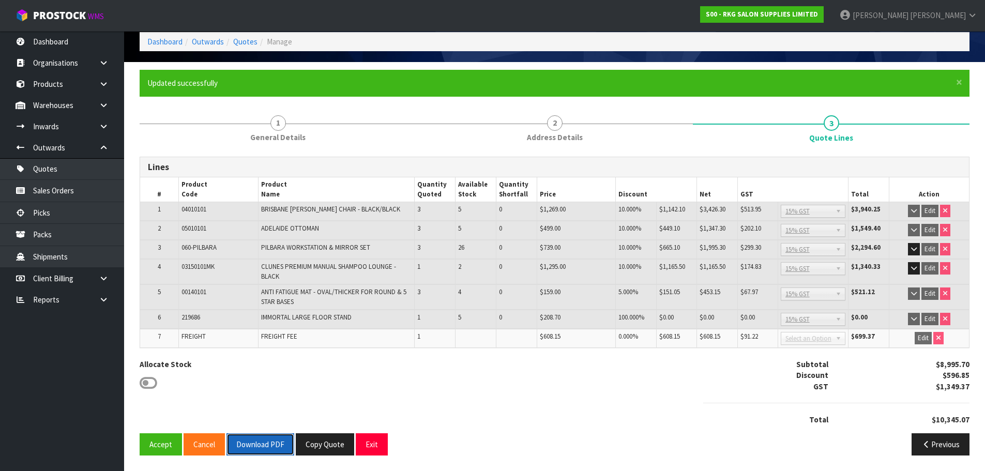
click at [258, 447] on button "Download PDF" at bounding box center [260, 444] width 68 height 22
click at [327, 445] on button "Copy Quote" at bounding box center [325, 444] width 58 height 22
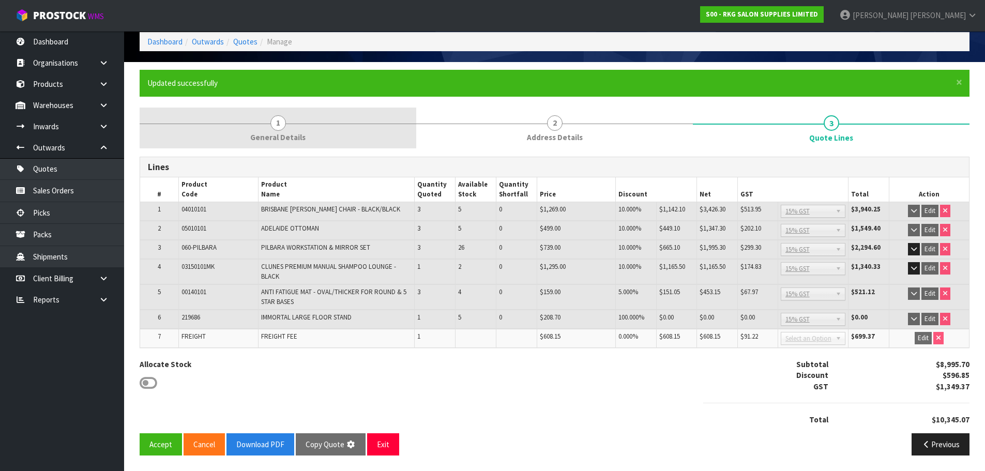
scroll to position [0, 0]
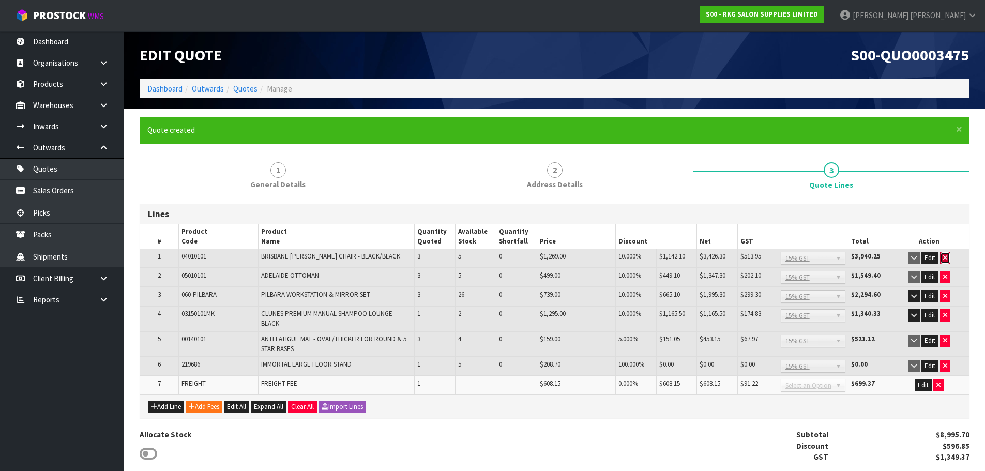
click at [944, 259] on icon "button" at bounding box center [945, 257] width 4 height 7
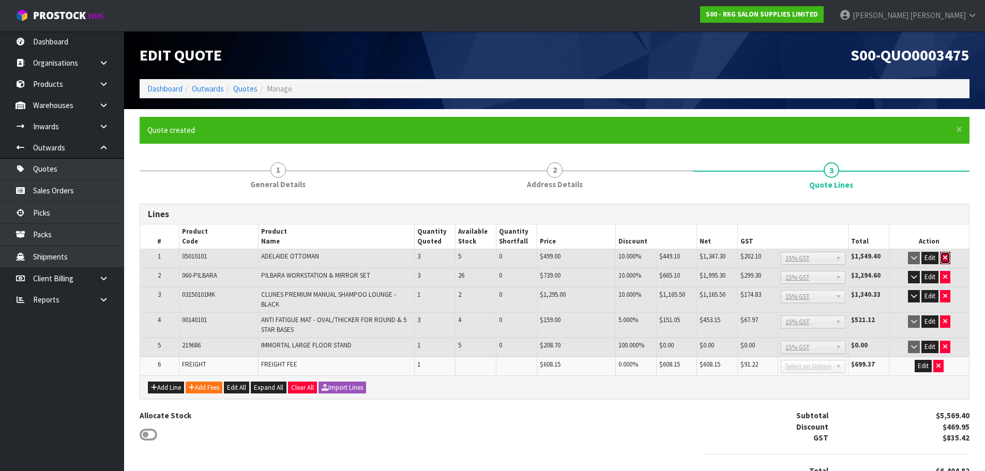
click at [944, 259] on icon "button" at bounding box center [945, 257] width 4 height 7
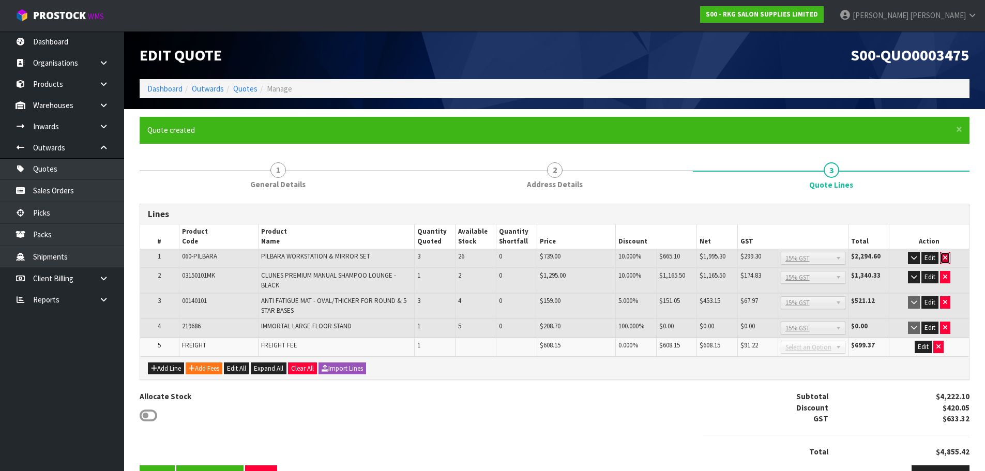
click at [944, 259] on icon "button" at bounding box center [945, 257] width 4 height 7
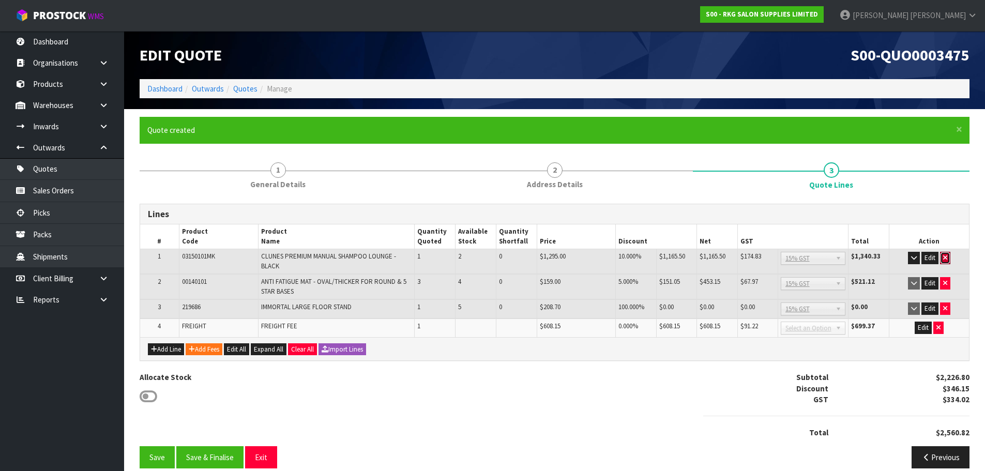
click at [944, 259] on icon "button" at bounding box center [945, 257] width 4 height 7
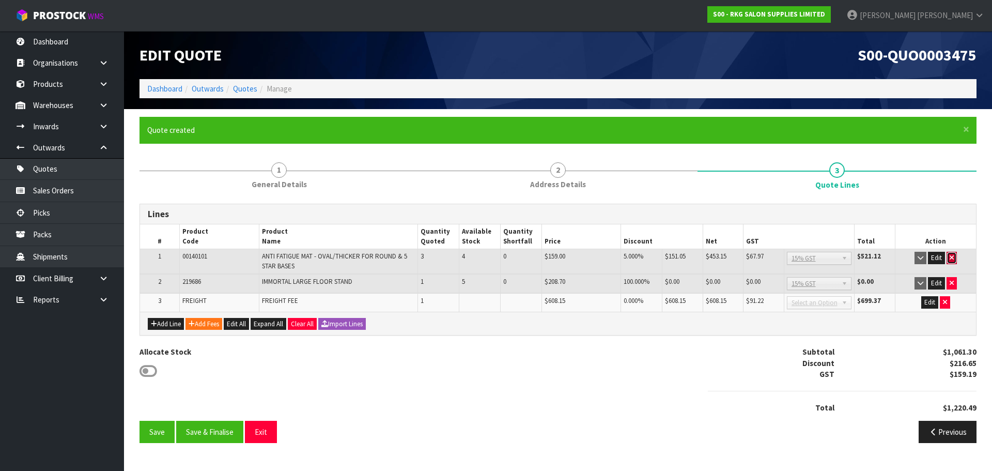
click at [952, 257] on icon "button" at bounding box center [952, 257] width 4 height 7
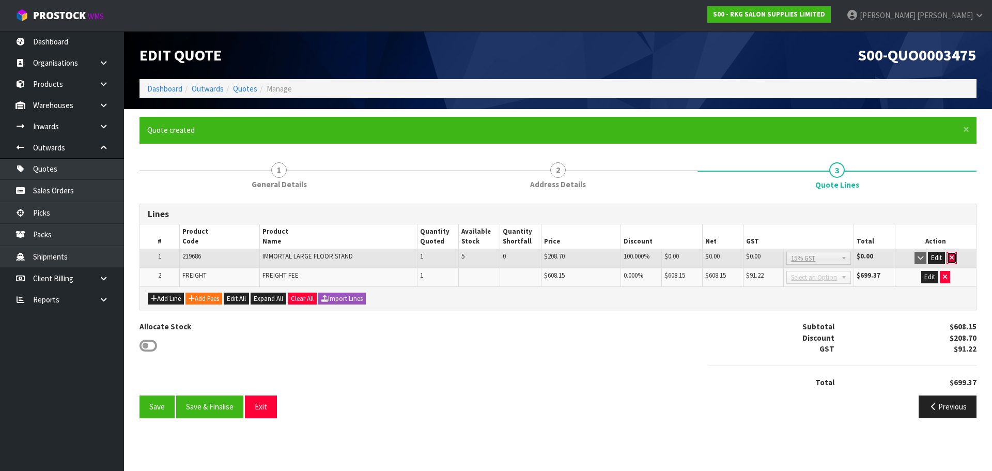
click at [954, 263] on button "button" at bounding box center [952, 258] width 10 height 12
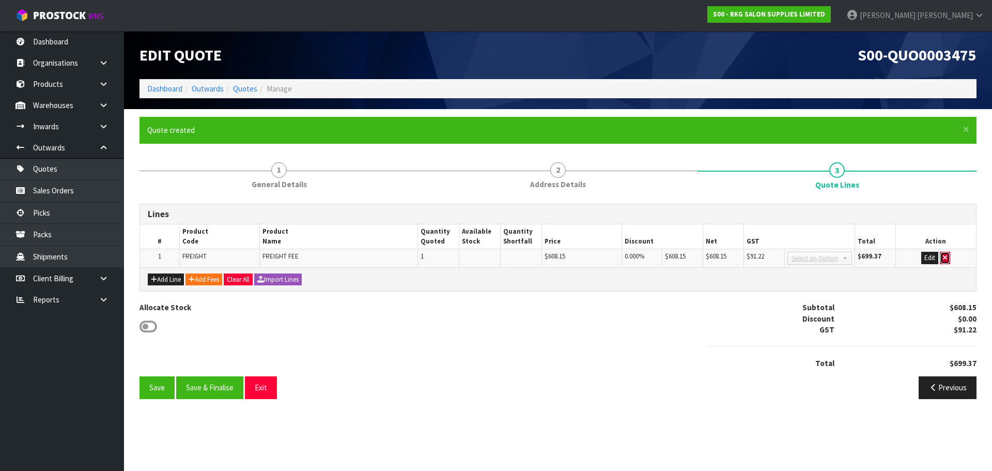
click at [949, 262] on button "button" at bounding box center [945, 258] width 10 height 12
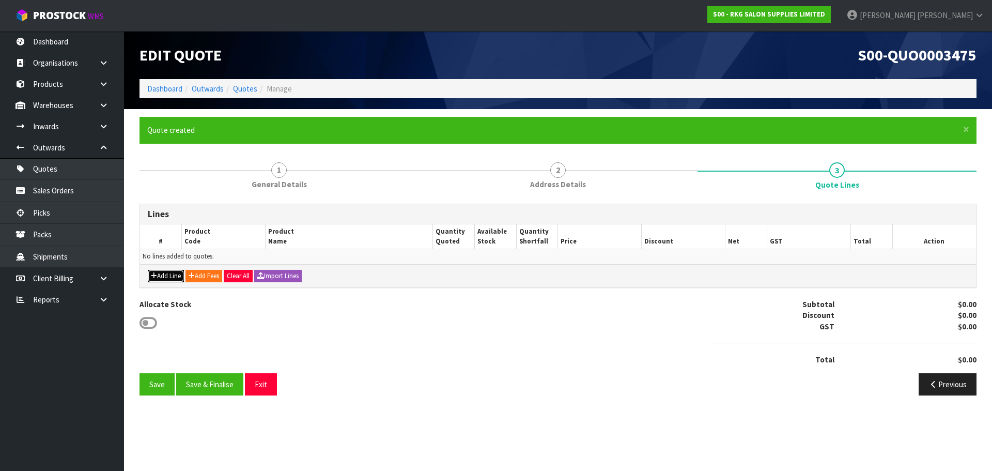
click at [164, 272] on button "Add Line" at bounding box center [166, 276] width 36 height 12
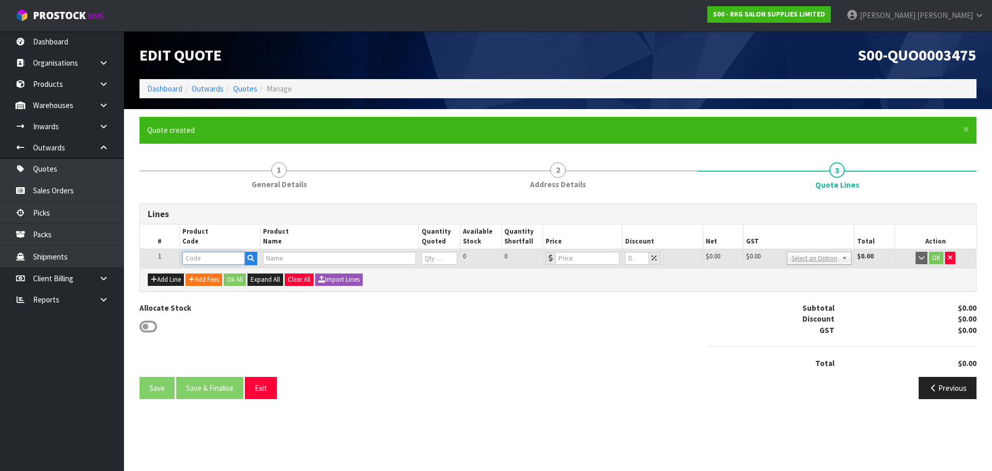
click at [210, 257] on input "text" at bounding box center [213, 258] width 62 height 13
type input "223944"
type input "[PERSON_NAME] CONTAINER BLACK"
type input "0"
type input "13.04"
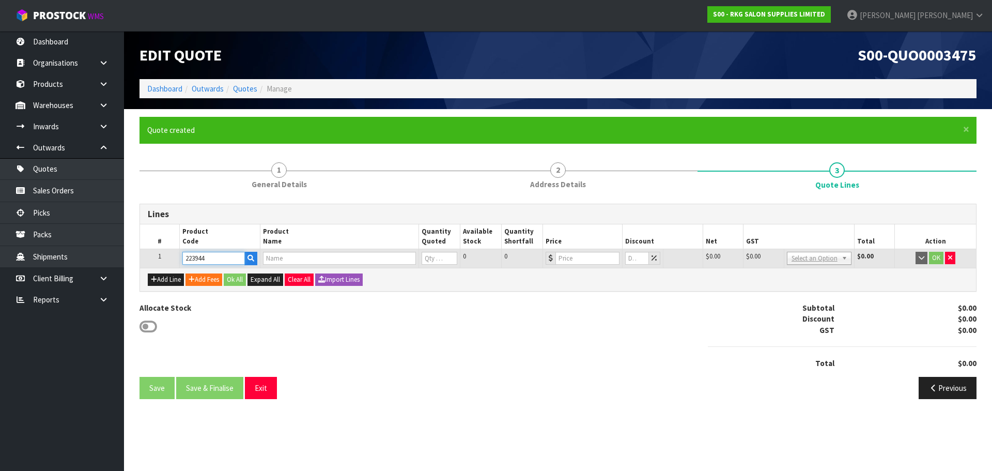
type input "0"
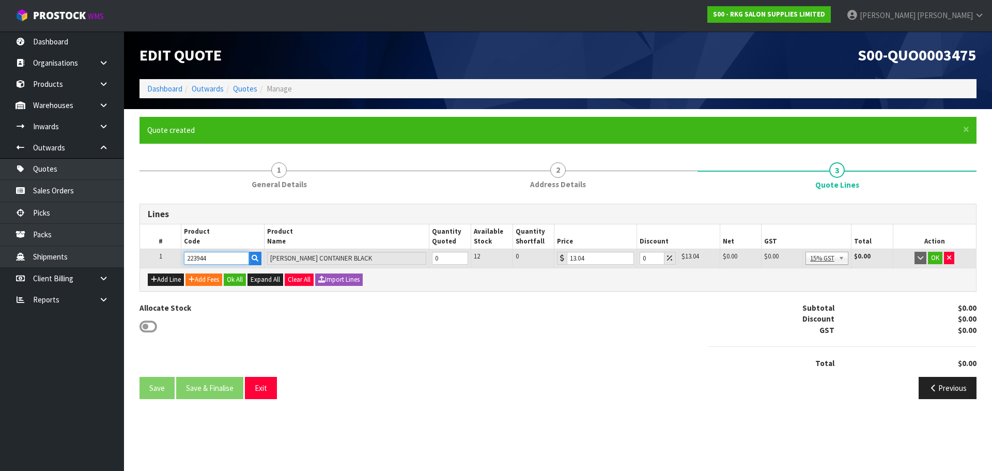
type input "223944"
type input "1"
click at [461, 255] on input "1" at bounding box center [450, 258] width 36 height 13
drag, startPoint x: 646, startPoint y: 260, endPoint x: 639, endPoint y: 260, distance: 7.2
click at [640, 260] on input "0" at bounding box center [652, 258] width 24 height 13
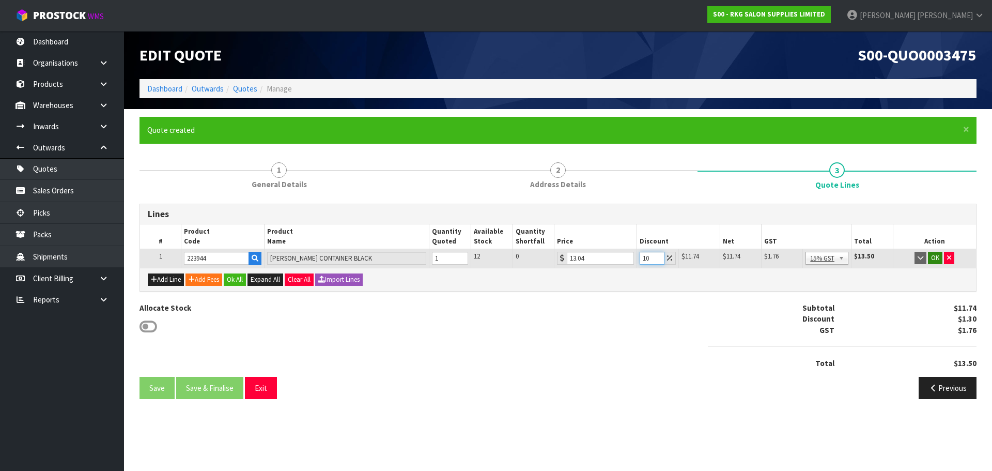
type input "10"
click at [937, 261] on button "OK" at bounding box center [935, 258] width 14 height 12
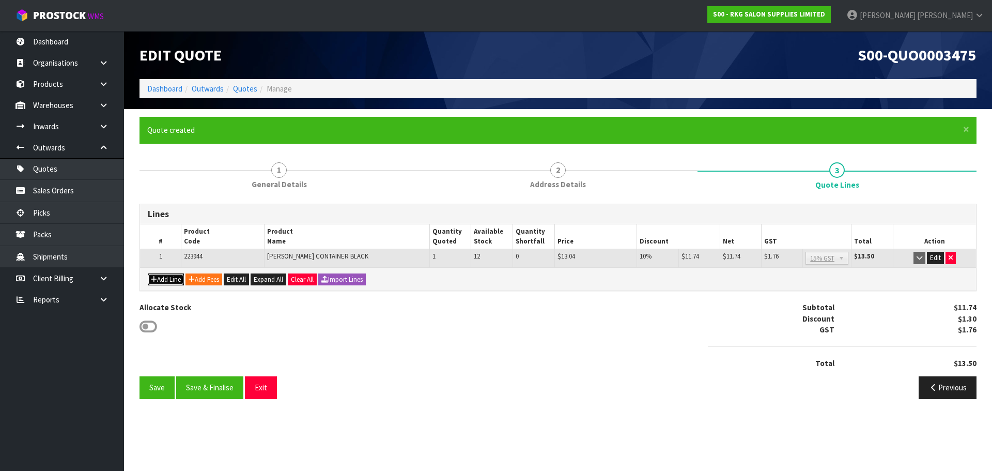
click at [164, 281] on button "Add Line" at bounding box center [166, 279] width 36 height 12
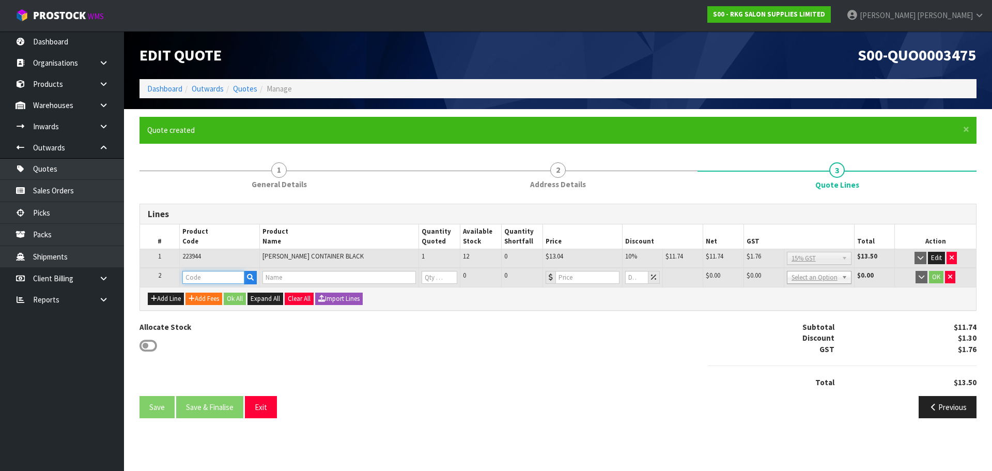
click at [188, 279] on input "text" at bounding box center [213, 277] width 62 height 13
type input "203980"
type input "IMMORTAL INFUSE STYLING POWDER (WHITE) 20G"
type input "0"
type input "21.7"
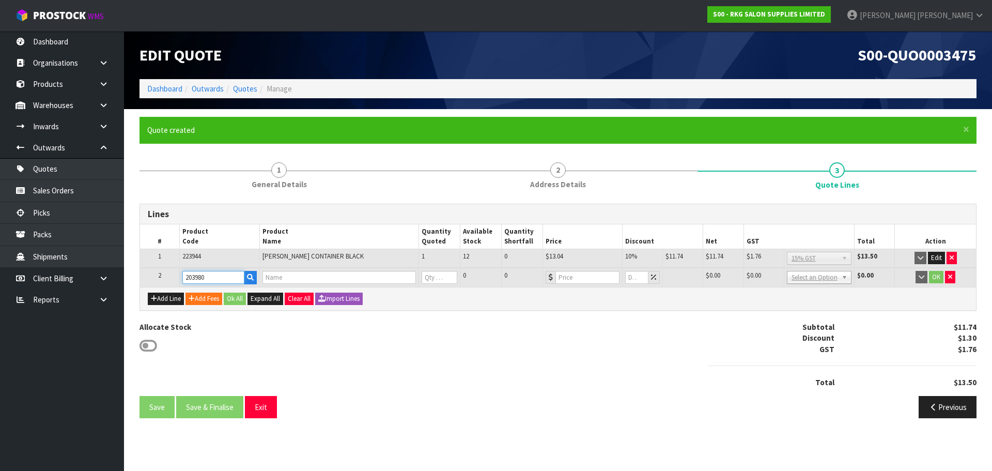
type input "0"
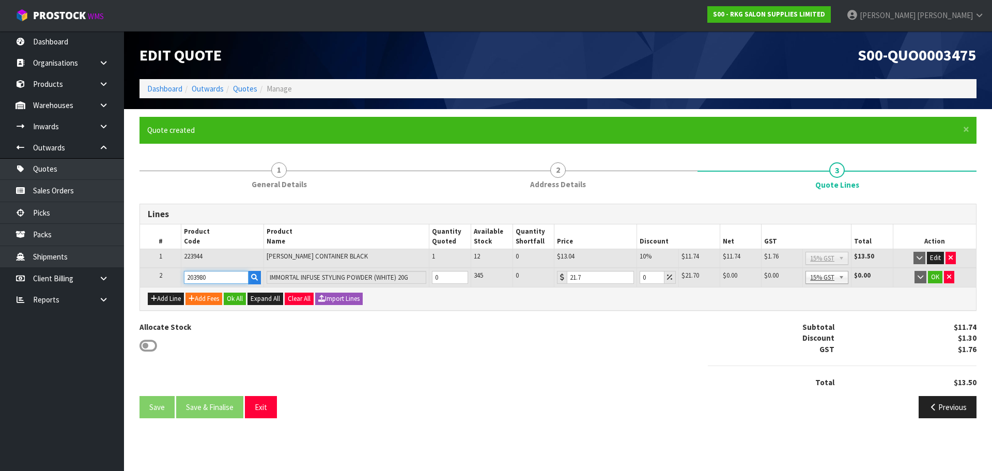
type input "203980"
click at [460, 274] on input "1" at bounding box center [450, 277] width 36 height 13
drag, startPoint x: 443, startPoint y: 278, endPoint x: 427, endPoint y: 278, distance: 16.0
click at [427, 278] on tr "2 203980 IMMORTAL INFUSE STYLING POWDER (WHITE) 20G 1 345 0 21.7 0 $21.70 $0.00…" at bounding box center [558, 277] width 836 height 19
type input "4"
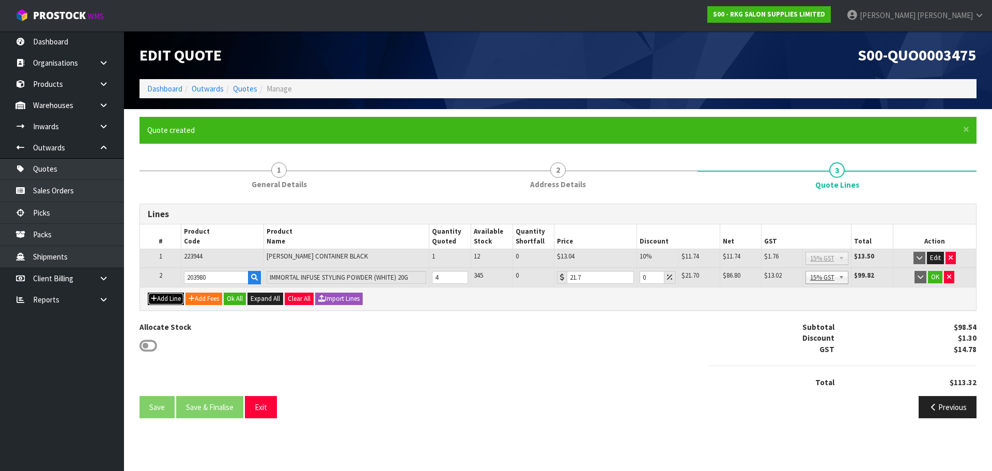
click at [166, 296] on button "Add Line" at bounding box center [166, 299] width 36 height 12
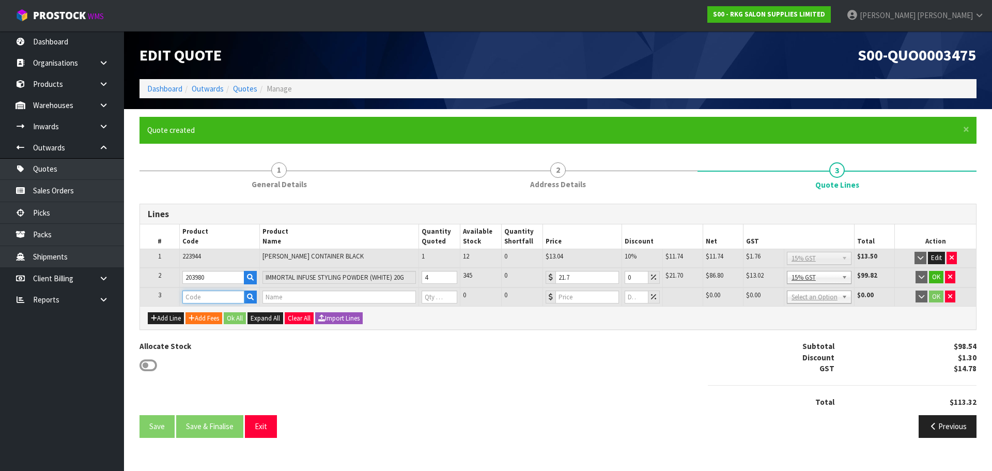
click at [197, 299] on input "text" at bounding box center [213, 297] width 62 height 13
type input "203982"
type input "IMMORTAL INFUSE VOLUME POWDER (BLACK) 20G"
type input "0"
type input "21.7"
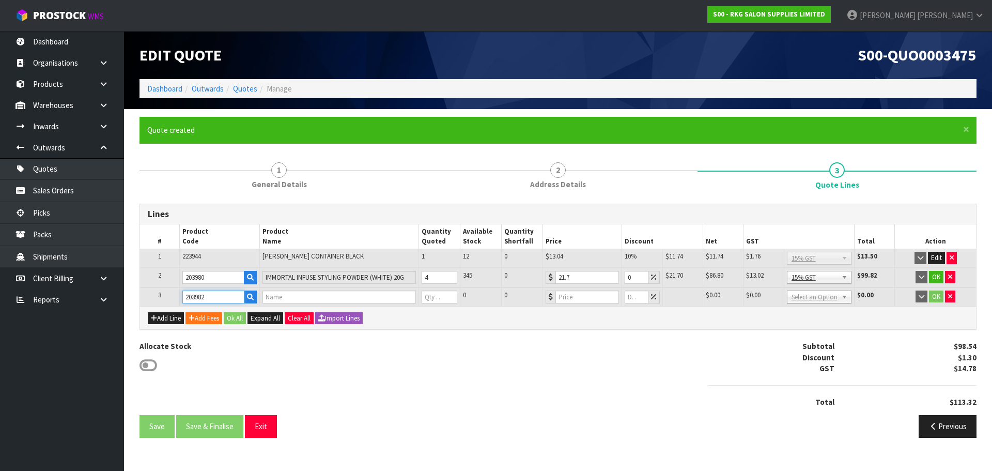
type input "0"
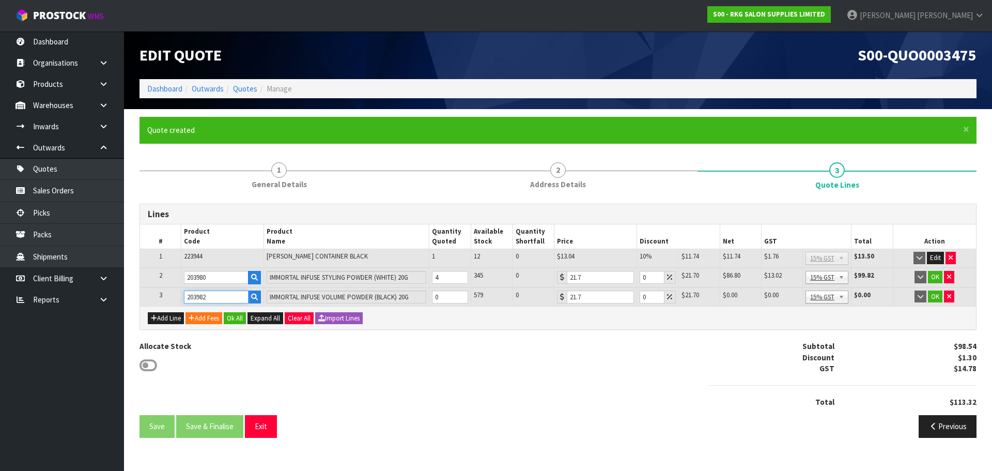
type input "203982"
click at [422, 299] on tr "3 203982 IMMORTAL INFUSE VOLUME POWDER (BLACK) 20G 0 579 0 21.7 0 $21.70 $0.00 …" at bounding box center [558, 296] width 836 height 19
type input "4"
click at [609, 350] on div "Allocate Stock Subtotal $185.34 Discount $1.30 GST $27.80 Total $213.14" at bounding box center [558, 378] width 853 height 74
click at [166, 318] on button "Add Line" at bounding box center [166, 318] width 36 height 12
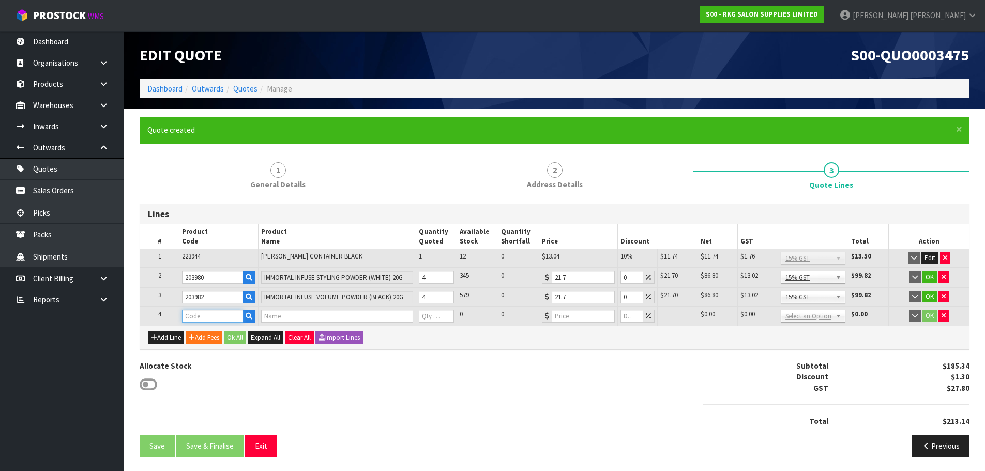
click at [198, 317] on input "text" at bounding box center [212, 316] width 61 height 13
type input "222962"
type input "FNX [PERSON_NAME] HAIR POWDER WAX 20G"
type input "0"
type input "13.03"
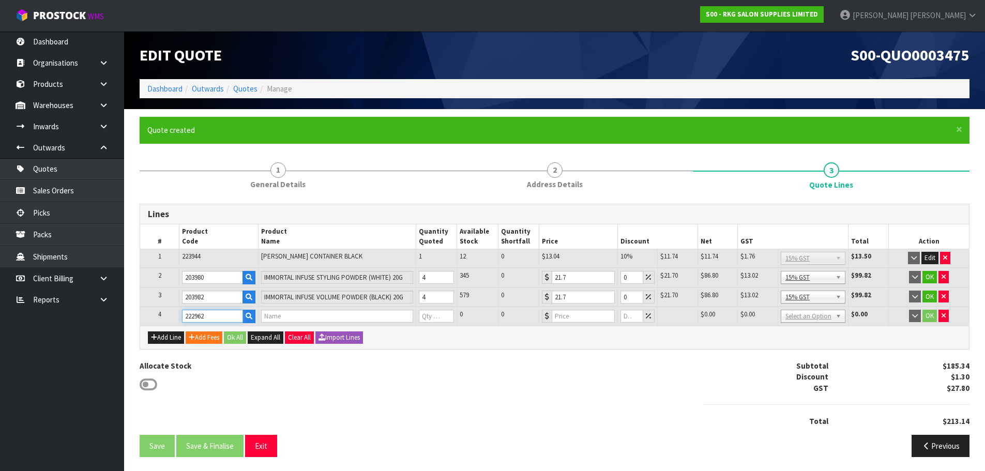
type input "0"
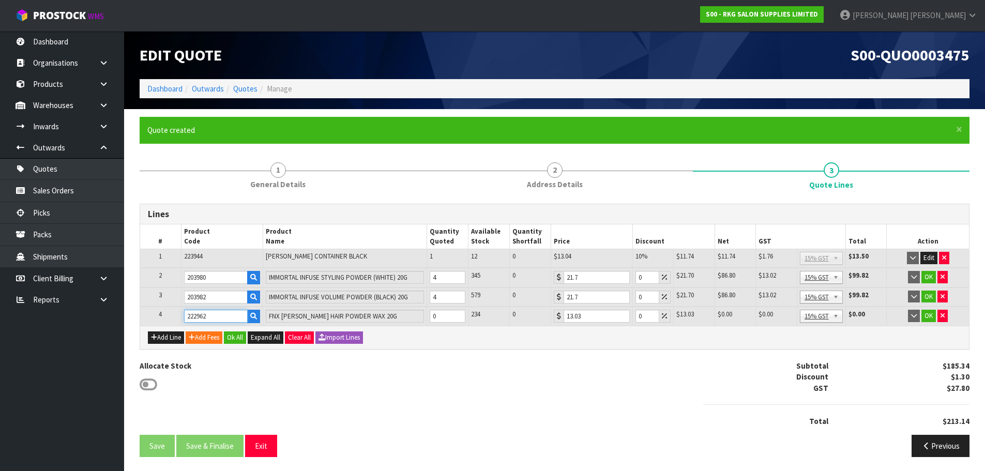
type input "222962"
click at [457, 313] on input "1" at bounding box center [448, 316] width 36 height 13
click at [412, 317] on tr "4 222962 FNX [PERSON_NAME] HAIR POWDER WAX 20G 1 234 0 13.03 0 $13.03 $0.00 $13…" at bounding box center [554, 316] width 829 height 19
type input "6"
click at [157, 339] on button "Add Line" at bounding box center [166, 337] width 36 height 12
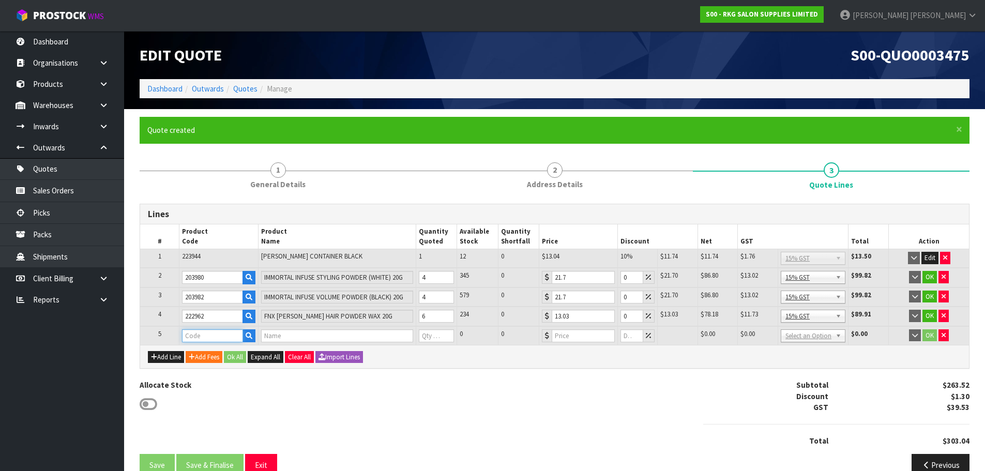
click at [193, 337] on input "text" at bounding box center [212, 335] width 61 height 13
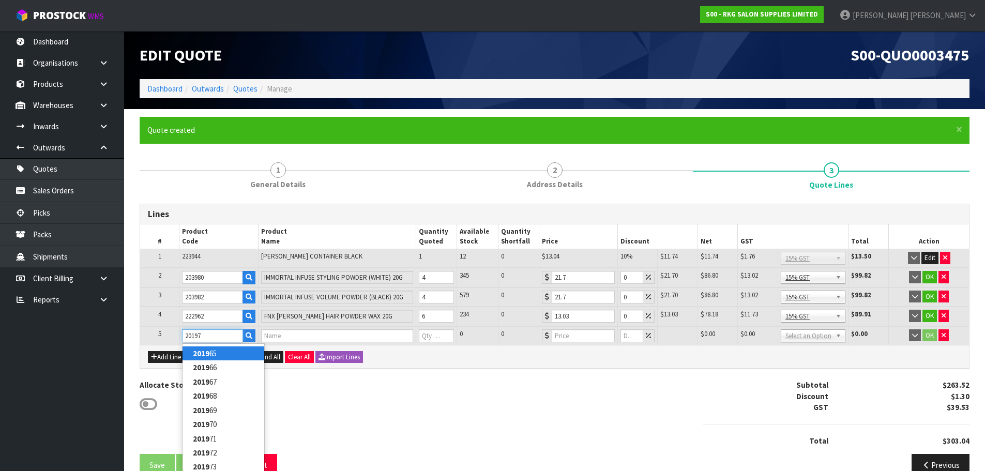
type input "201971"
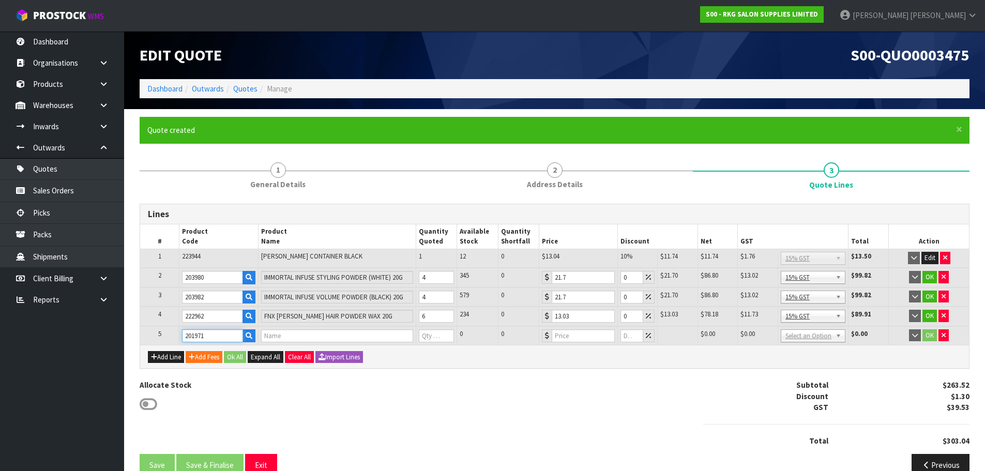
type input "IMMORTAL [PERSON_NAME] OIL 50ML"
type input "0"
type input "22.57"
type input "0"
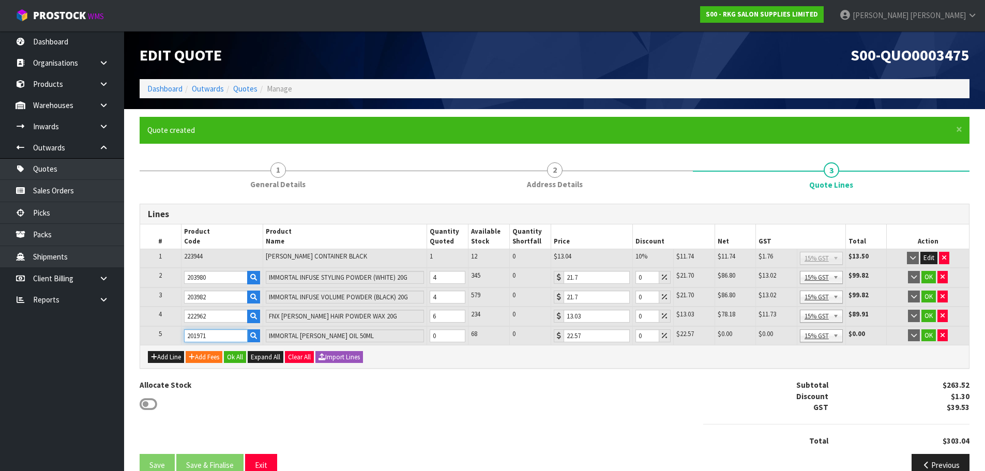
type input "201971"
click at [421, 335] on tr "5 201971 IMMORTAL [PERSON_NAME] OIL 50ML 0 68 0 22.57 0 $22.57 $0.00 $0.00 $0.0…" at bounding box center [554, 335] width 829 height 19
type input "6"
drag, startPoint x: 441, startPoint y: 318, endPoint x: 426, endPoint y: 318, distance: 14.5
click at [426, 318] on td "6" at bounding box center [446, 317] width 41 height 20
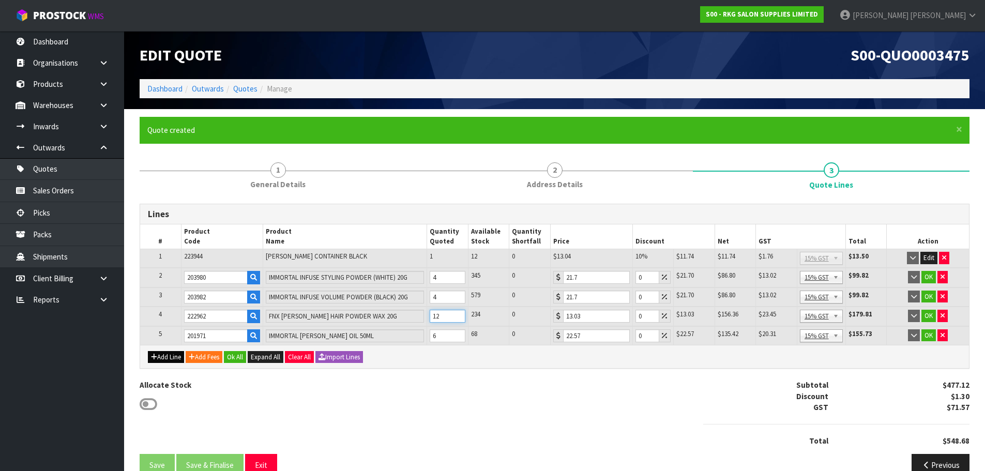
type input "12"
click at [170, 358] on button "Add Line" at bounding box center [166, 357] width 36 height 12
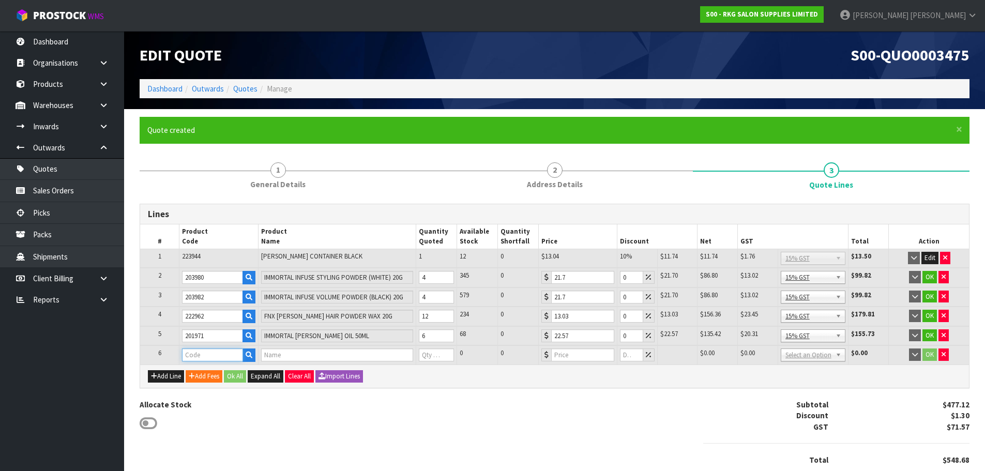
click at [189, 354] on input "text" at bounding box center [212, 354] width 61 height 13
type input "203210"
type input "DERBY EXTRA DOUBLE EDGE SAFETY RAZOR BLADES - 100 BLADES"
type input "0"
type input "22.61"
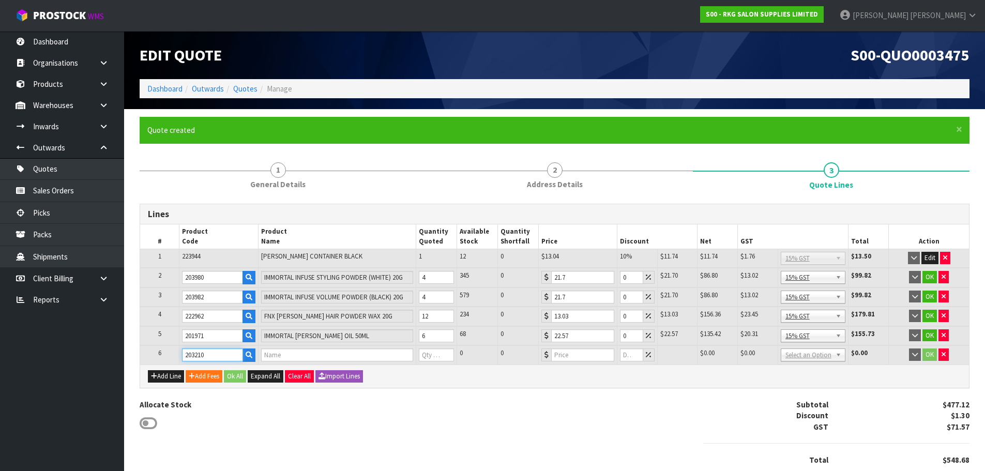
type input "0"
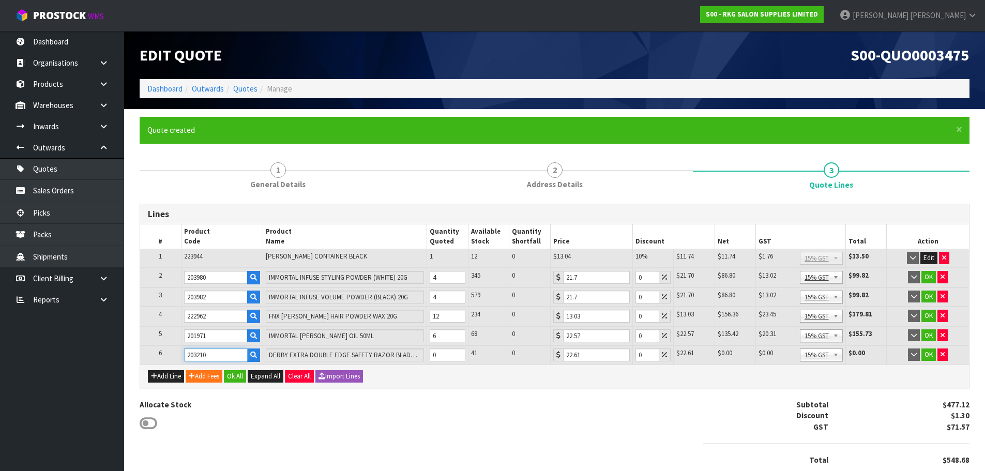
type input "203210"
drag, startPoint x: 442, startPoint y: 356, endPoint x: 429, endPoint y: 356, distance: 13.4
click at [430, 356] on input "0" at bounding box center [448, 354] width 36 height 13
type input "1"
drag, startPoint x: 645, startPoint y: 355, endPoint x: 636, endPoint y: 355, distance: 8.8
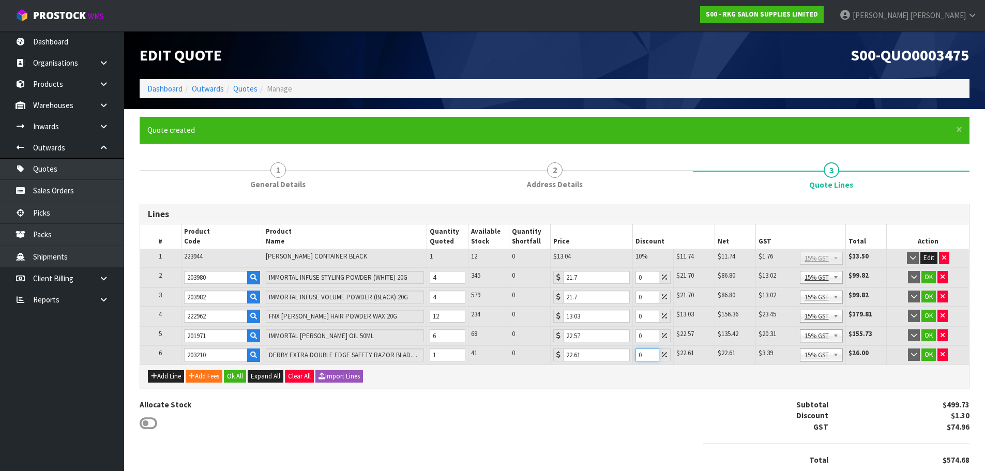
click at [636, 355] on input "0" at bounding box center [647, 354] width 24 height 13
type input "100"
click at [927, 355] on button "OK" at bounding box center [928, 354] width 14 height 12
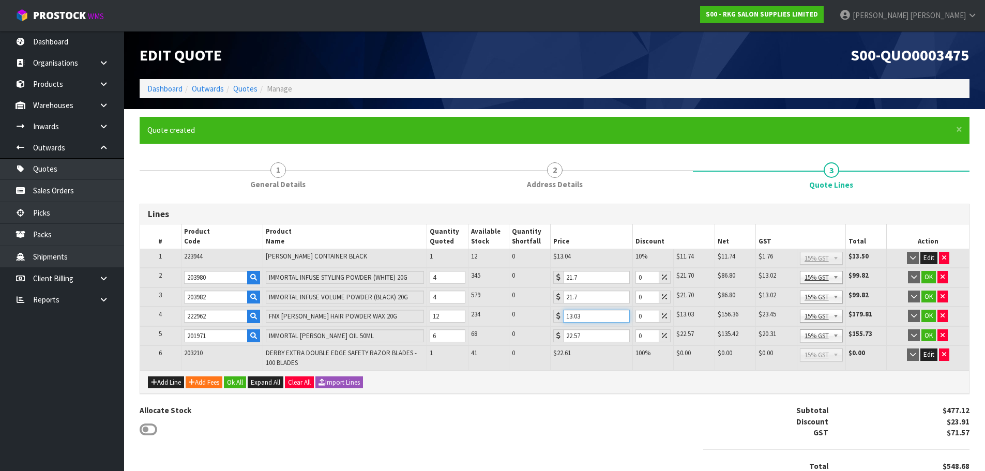
drag, startPoint x: 587, startPoint y: 315, endPoint x: 557, endPoint y: 317, distance: 30.1
click at [557, 317] on div "13.03" at bounding box center [591, 316] width 76 height 13
drag, startPoint x: 641, startPoint y: 315, endPoint x: 634, endPoint y: 315, distance: 7.2
click at [634, 315] on td "0" at bounding box center [652, 317] width 41 height 20
type input "2"
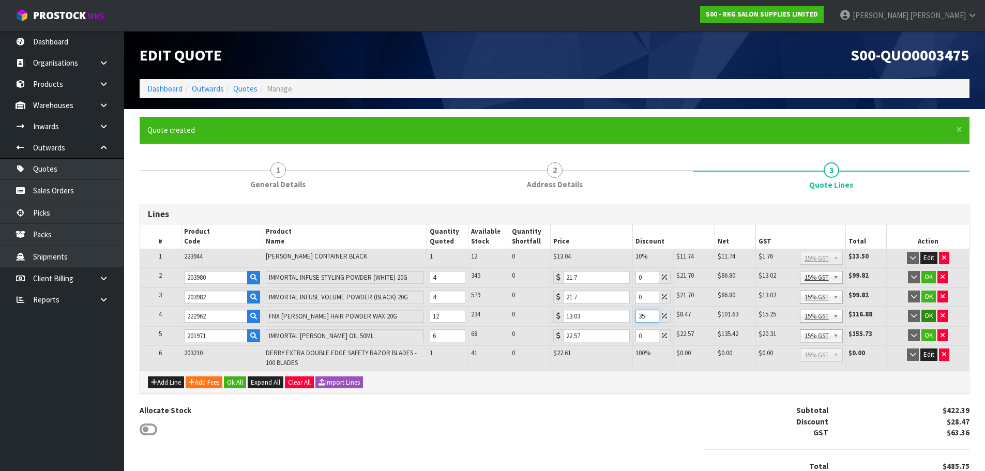
type input "35"
click at [931, 316] on button "OK" at bounding box center [928, 316] width 14 height 12
drag, startPoint x: 640, startPoint y: 278, endPoint x: 634, endPoint y: 278, distance: 5.7
click at [635, 278] on input "0" at bounding box center [647, 277] width 24 height 13
drag, startPoint x: 646, startPoint y: 278, endPoint x: 635, endPoint y: 278, distance: 10.9
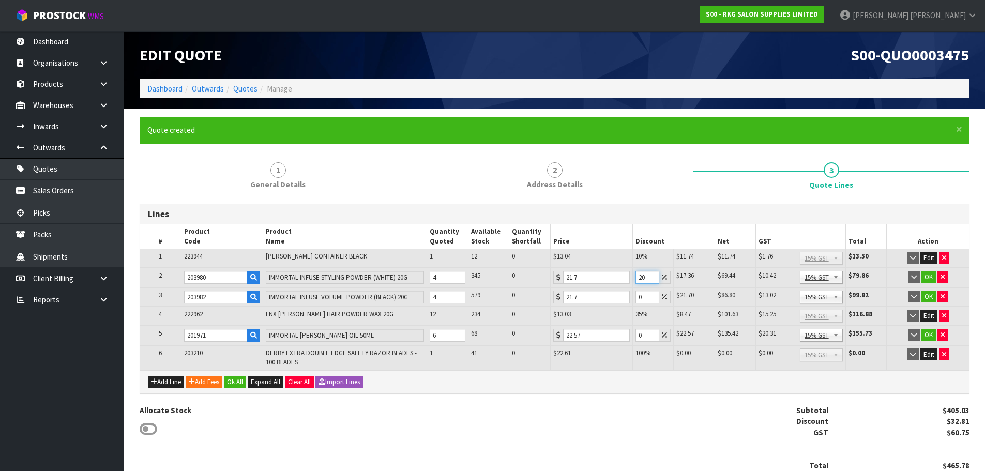
click at [635, 278] on input "20" at bounding box center [647, 277] width 24 height 13
drag, startPoint x: 643, startPoint y: 279, endPoint x: 633, endPoint y: 279, distance: 9.8
click at [633, 279] on td "30" at bounding box center [652, 278] width 41 height 20
type input "3"
type input "4"
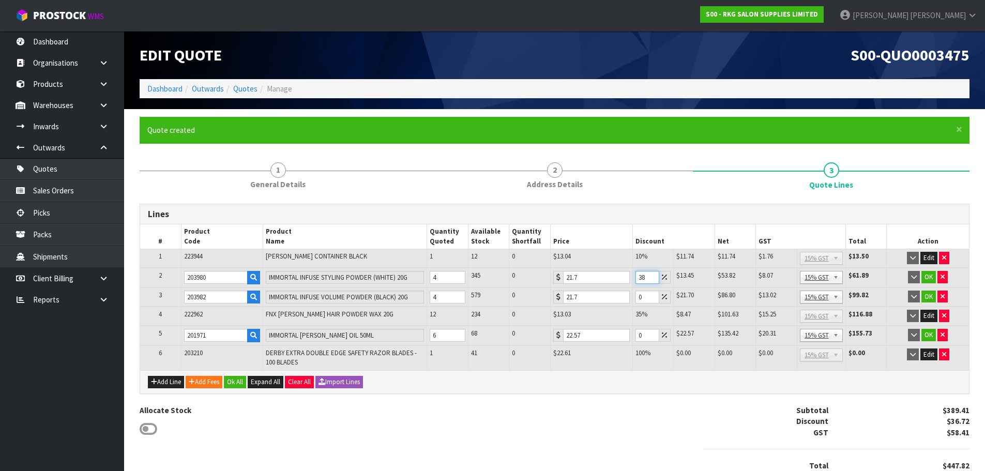
type input "38"
drag, startPoint x: 640, startPoint y: 298, endPoint x: 632, endPoint y: 298, distance: 7.8
click at [632, 298] on td "0" at bounding box center [652, 297] width 41 height 20
type input "38"
click at [926, 279] on button "OK" at bounding box center [928, 277] width 14 height 12
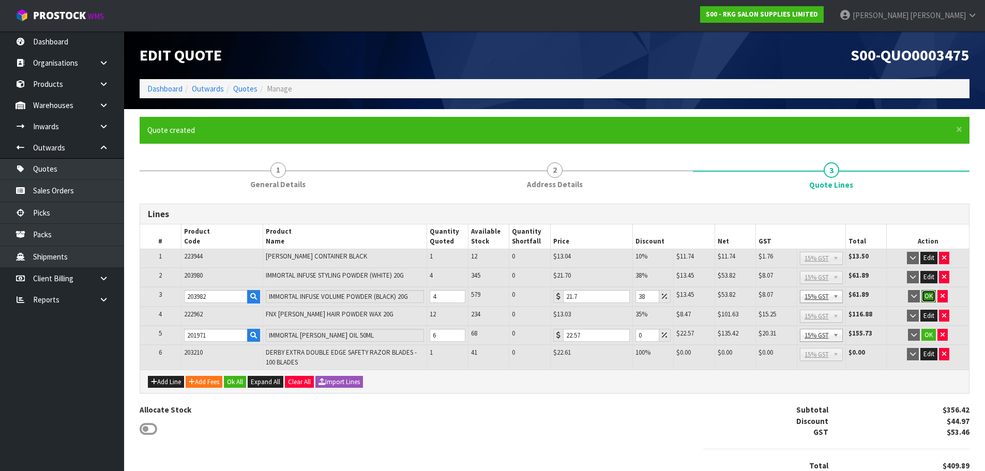
click at [926, 291] on button "OK" at bounding box center [928, 296] width 14 height 12
drag, startPoint x: 640, startPoint y: 337, endPoint x: 632, endPoint y: 337, distance: 8.3
click at [632, 337] on td "0" at bounding box center [652, 335] width 41 height 20
drag, startPoint x: 644, startPoint y: 337, endPoint x: 637, endPoint y: 337, distance: 6.7
click at [637, 337] on input "38" at bounding box center [647, 334] width 24 height 13
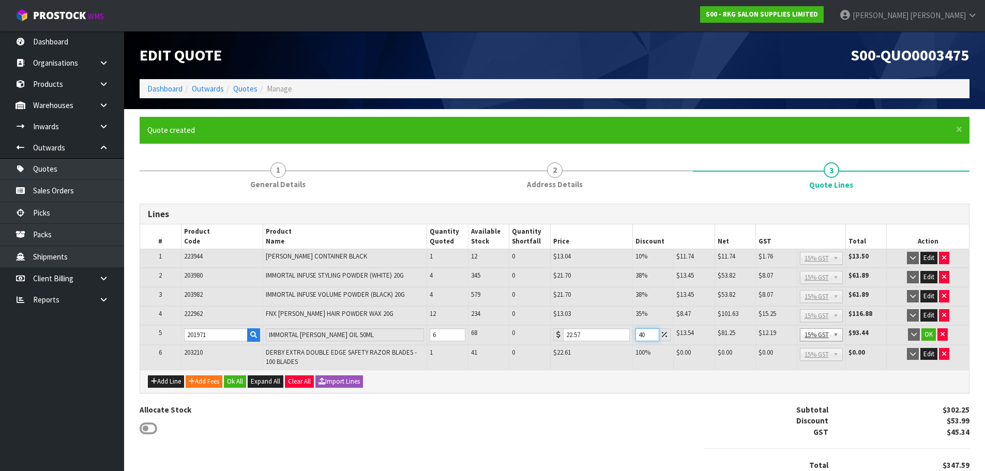
drag, startPoint x: 645, startPoint y: 335, endPoint x: 630, endPoint y: 337, distance: 14.6
click at [630, 337] on tr "5 201971 IMMORTAL [PERSON_NAME] OIL 50ML 6 68 0 22.57 40 $13.54 $9.03 $81.25 $1…" at bounding box center [554, 335] width 829 height 20
type input "40"
click at [930, 337] on button "OK" at bounding box center [928, 334] width 14 height 12
click at [927, 257] on button "Edit" at bounding box center [928, 258] width 17 height 12
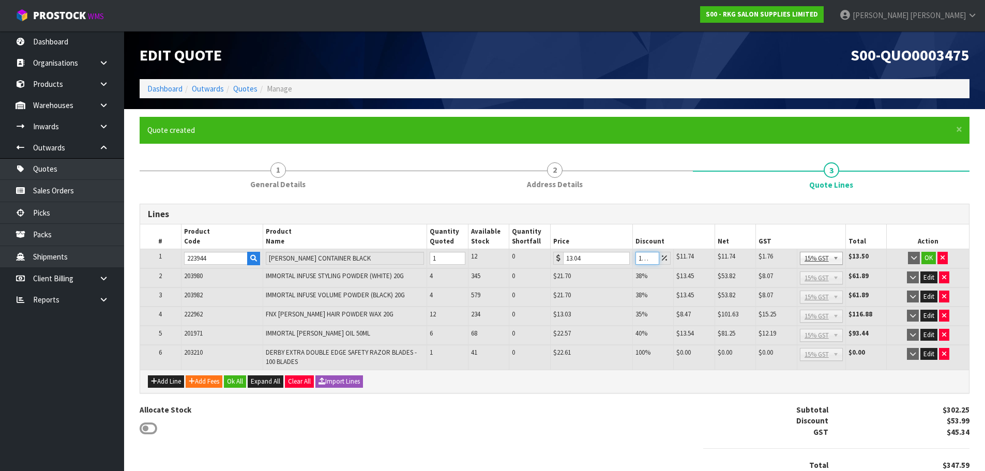
click at [646, 257] on input "10.001" at bounding box center [647, 258] width 24 height 13
drag, startPoint x: 646, startPoint y: 257, endPoint x: 629, endPoint y: 257, distance: 17.1
click at [629, 257] on tr "1 223944 [PERSON_NAME] CONTAINER BLACK 1 12 0 13.04 10.001 $11.74 $1.30 $11.74 …" at bounding box center [554, 258] width 829 height 19
type input "15"
click at [929, 255] on button "OK" at bounding box center [928, 258] width 14 height 12
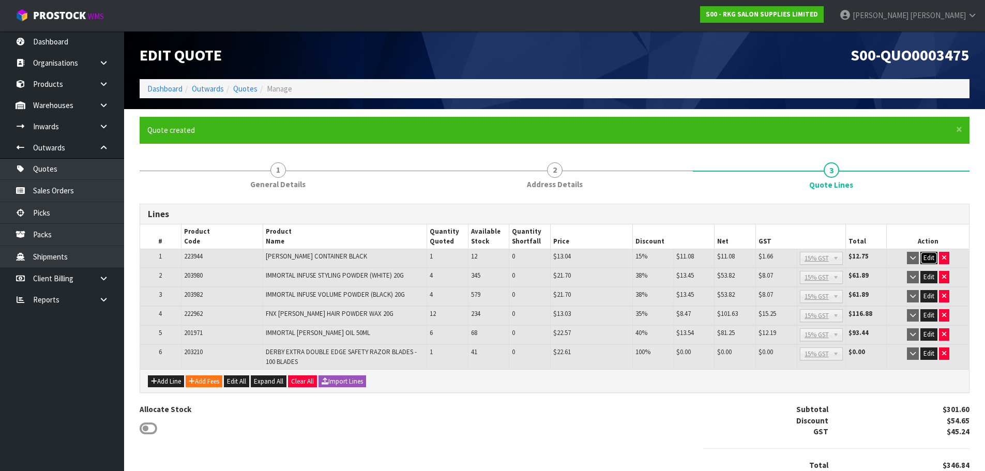
click at [930, 256] on button "Edit" at bounding box center [928, 258] width 17 height 12
drag, startPoint x: 645, startPoint y: 257, endPoint x: 625, endPoint y: 257, distance: 19.6
click at [625, 257] on tr "1 223944 [PERSON_NAME] CONTAINER BLACK 1 12 0 13.04 15 $11.08 $1.96 $11.08 $1.6…" at bounding box center [554, 258] width 829 height 19
type input "20"
click at [930, 258] on button "OK" at bounding box center [928, 258] width 14 height 12
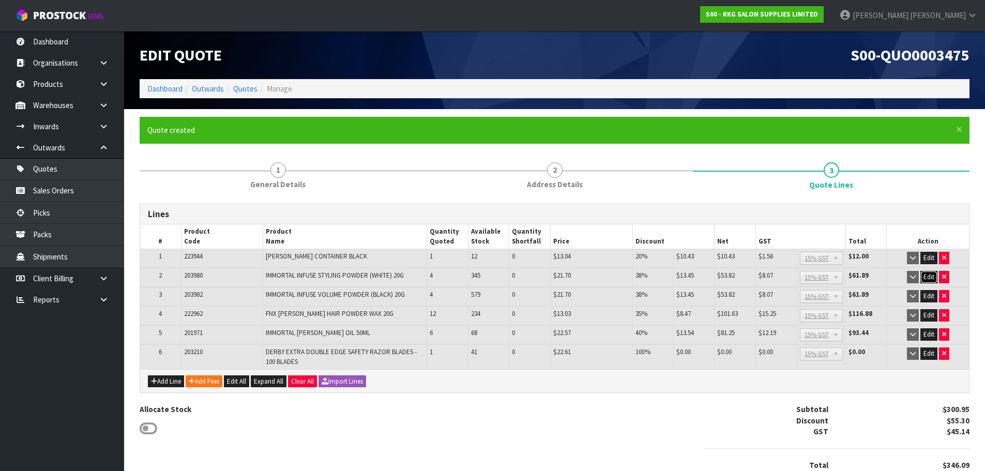
click at [930, 278] on button "Edit" at bounding box center [928, 277] width 17 height 12
drag, startPoint x: 579, startPoint y: 278, endPoint x: 565, endPoint y: 280, distance: 14.1
click at [565, 280] on input "21.7" at bounding box center [596, 277] width 66 height 13
click at [927, 277] on button "OK" at bounding box center [928, 277] width 14 height 12
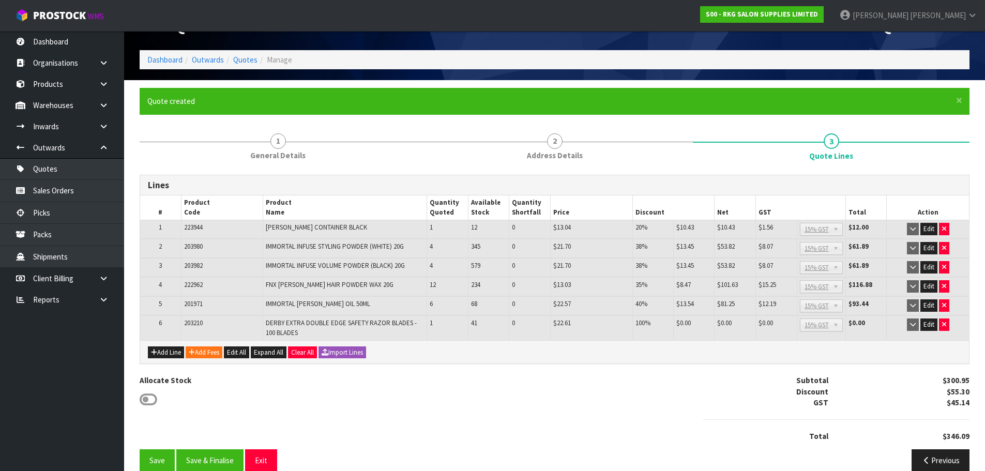
scroll to position [45, 0]
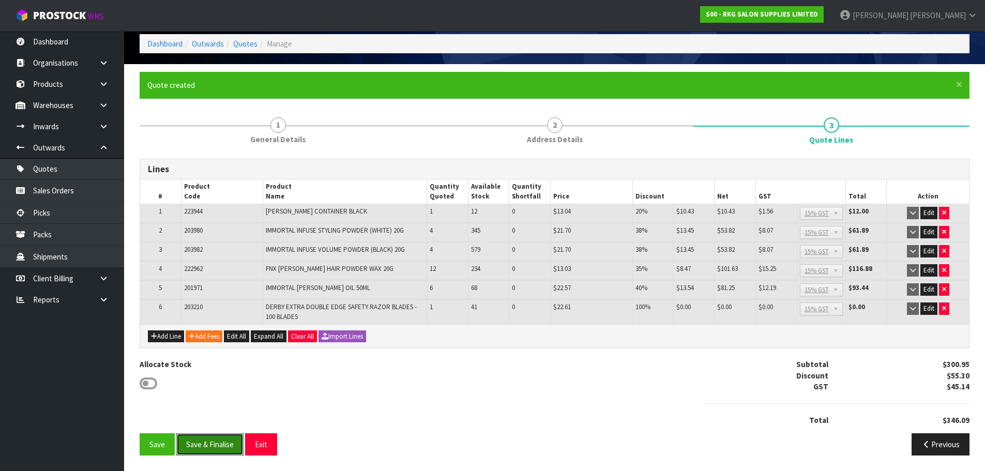
click at [218, 441] on button "Save & Finalise" at bounding box center [209, 444] width 67 height 22
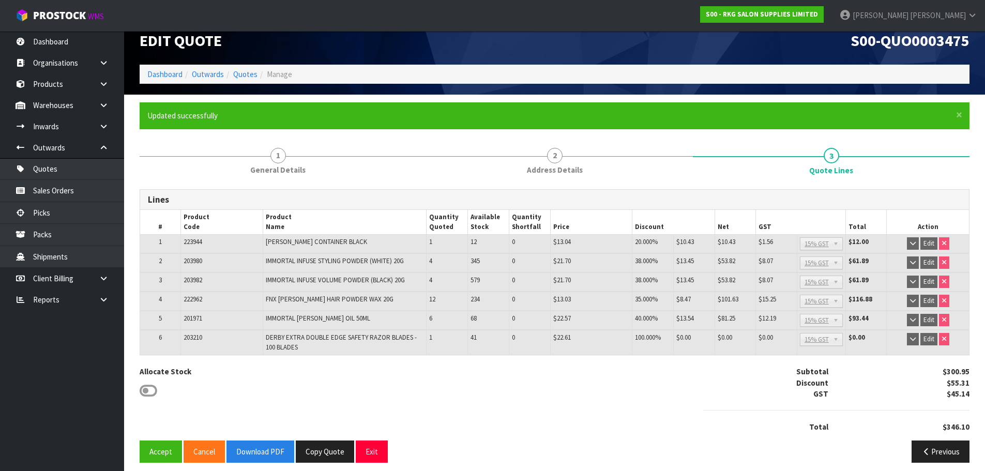
scroll to position [22, 0]
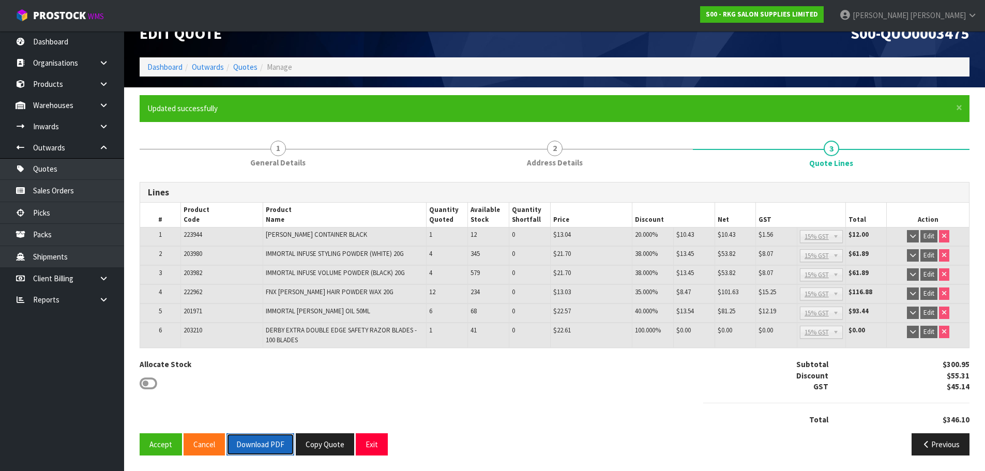
click at [273, 445] on button "Download PDF" at bounding box center [260, 444] width 68 height 22
click at [323, 447] on button "Copy Quote" at bounding box center [325, 444] width 58 height 22
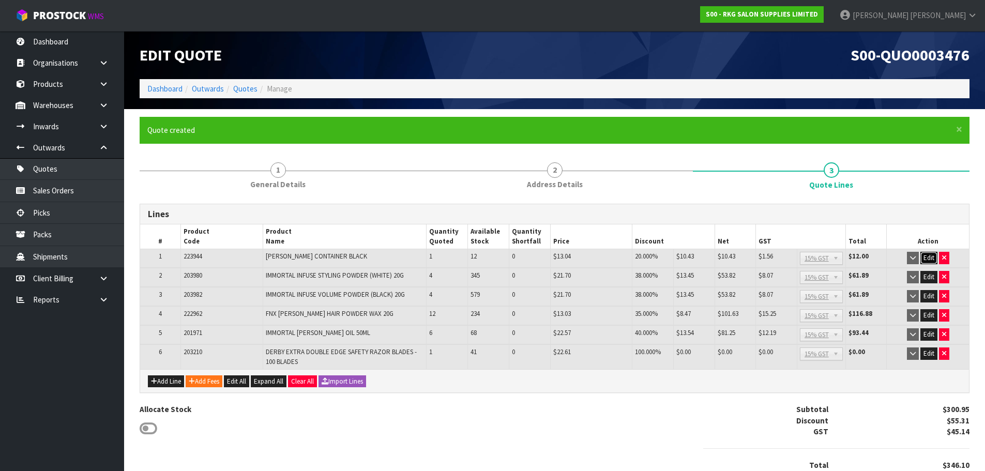
click at [927, 259] on button "Edit" at bounding box center [928, 258] width 17 height 12
drag, startPoint x: 438, startPoint y: 259, endPoint x: 425, endPoint y: 259, distance: 12.9
click at [425, 259] on tr "1 223944 [PERSON_NAME] CONTAINER BLACK 1 12 0 13.04 20 $10.43 $2.61 $10.43 $1.5…" at bounding box center [554, 258] width 829 height 19
type input "3"
click at [930, 258] on button "OK" at bounding box center [928, 258] width 14 height 12
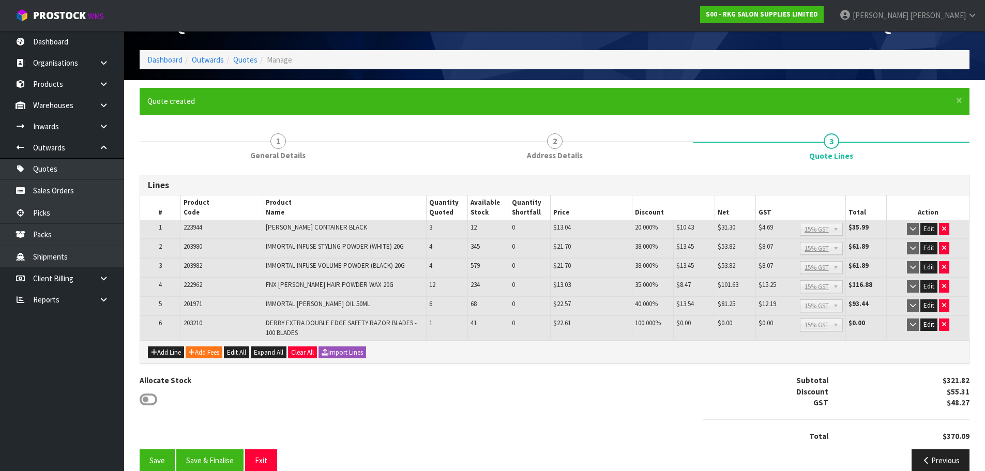
scroll to position [45, 0]
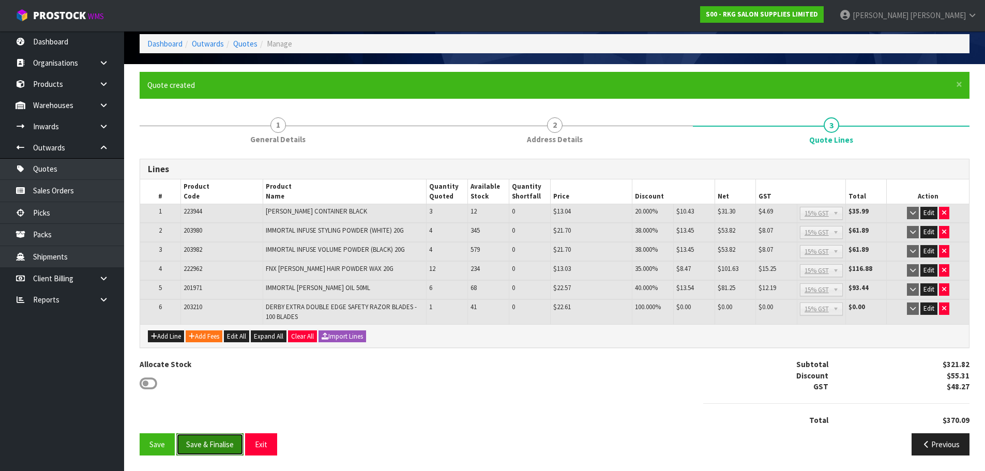
click at [213, 445] on button "Save & Finalise" at bounding box center [209, 444] width 67 height 22
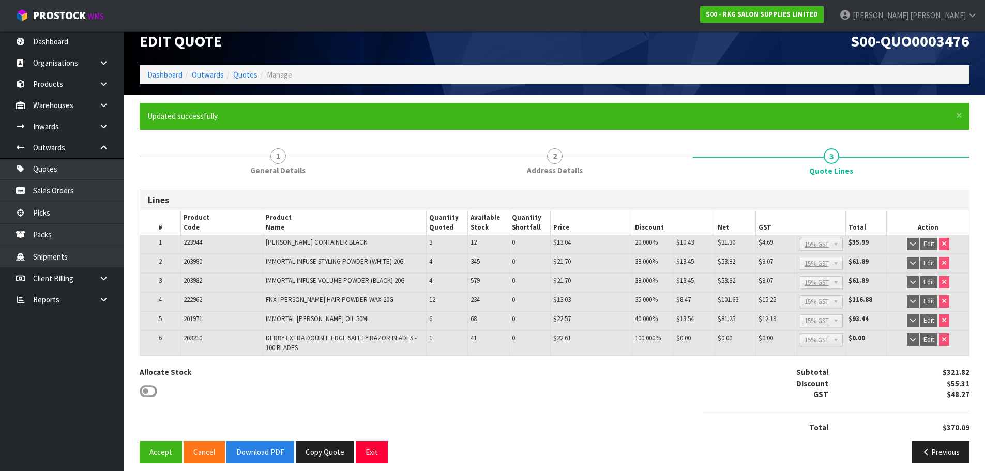
scroll to position [22, 0]
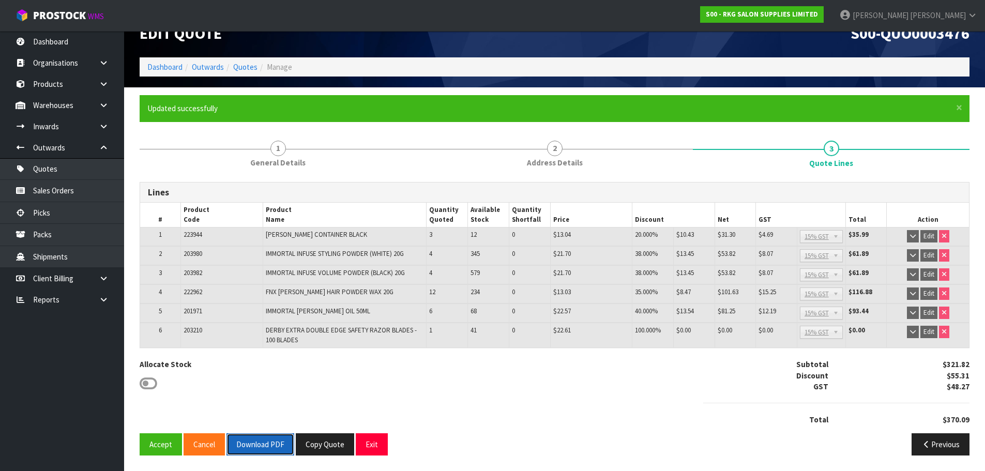
click at [260, 441] on button "Download PDF" at bounding box center [260, 444] width 68 height 22
